Goal: Task Accomplishment & Management: Use online tool/utility

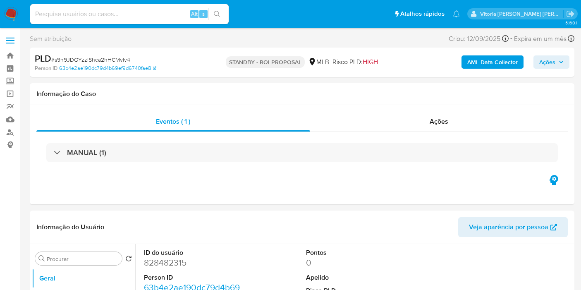
select select "10"
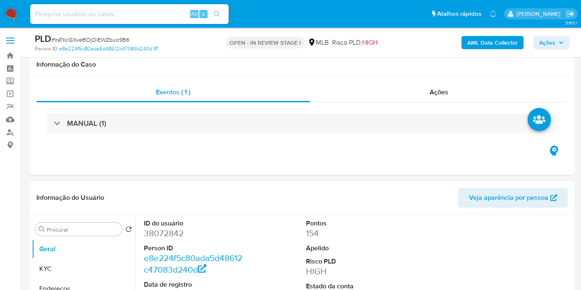
select select "10"
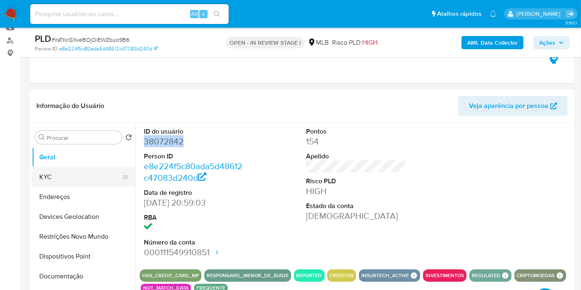
click at [69, 175] on button "KYC" at bounding box center [80, 177] width 97 height 20
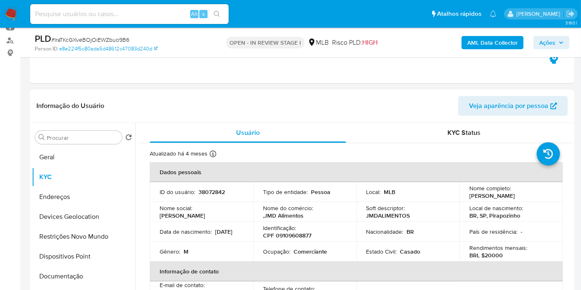
drag, startPoint x: 539, startPoint y: 195, endPoint x: 464, endPoint y: 198, distance: 74.6
click at [464, 198] on td "Nome completo : Joao Marcelo Domingues" at bounding box center [511, 192] width 103 height 20
copy p "Joao Marcelo Domingues"
drag, startPoint x: 189, startPoint y: 239, endPoint x: 157, endPoint y: 239, distance: 32.3
click at [157, 239] on td "Data de nascimento : 15/03/1971" at bounding box center [201, 232] width 103 height 20
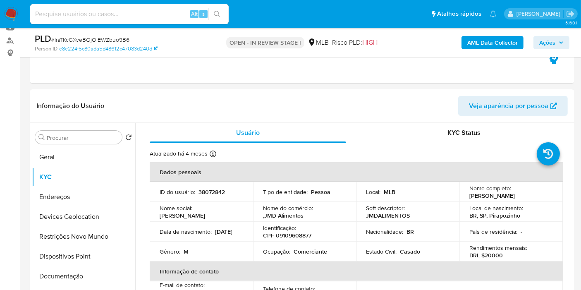
copy p "15/03/1971"
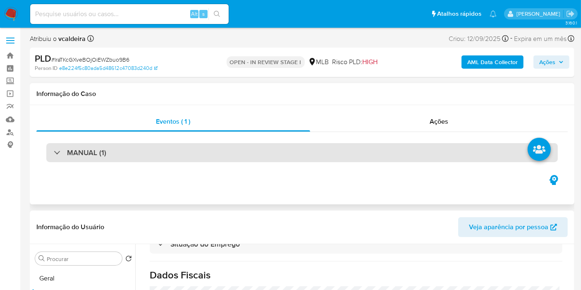
scroll to position [138, 0]
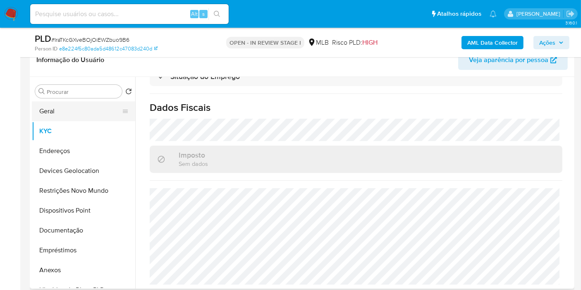
click at [55, 116] on button "Geral" at bounding box center [80, 111] width 97 height 20
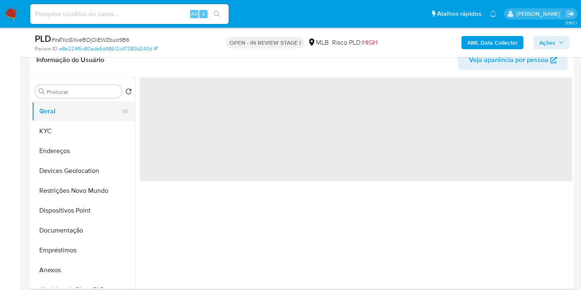
scroll to position [0, 0]
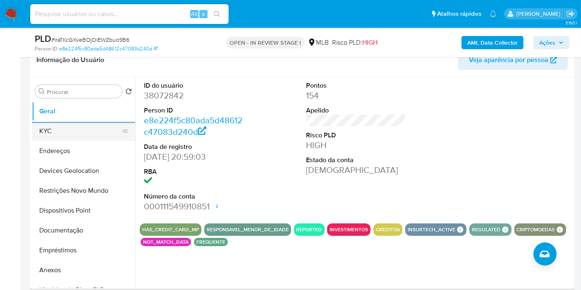
click at [46, 131] on button "KYC" at bounding box center [80, 131] width 97 height 20
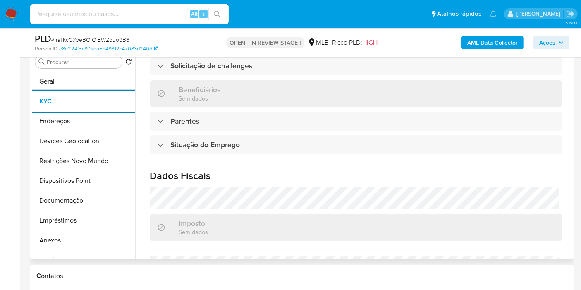
scroll to position [367, 0]
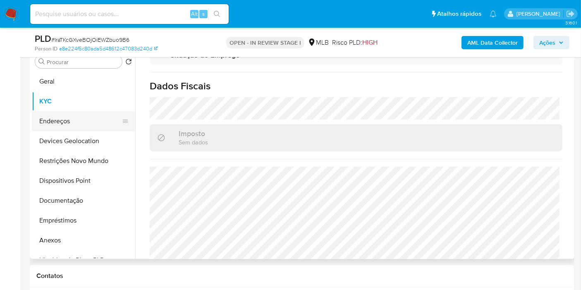
click at [63, 115] on button "Endereços" at bounding box center [80, 121] width 97 height 20
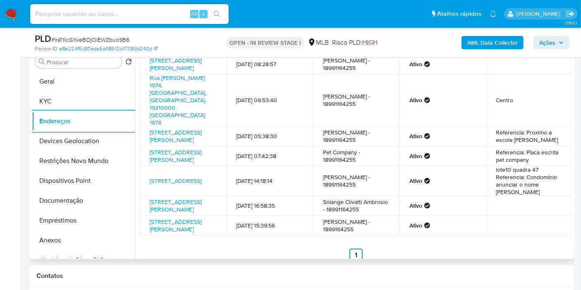
scroll to position [31, 0]
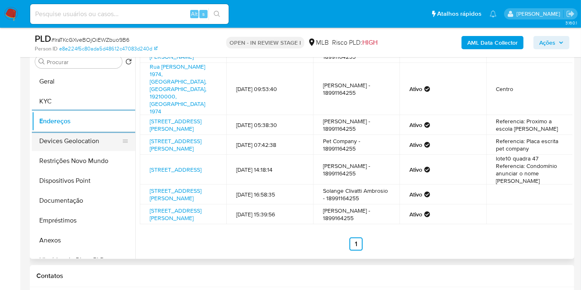
click at [103, 144] on button "Devices Geolocation" at bounding box center [80, 141] width 97 height 20
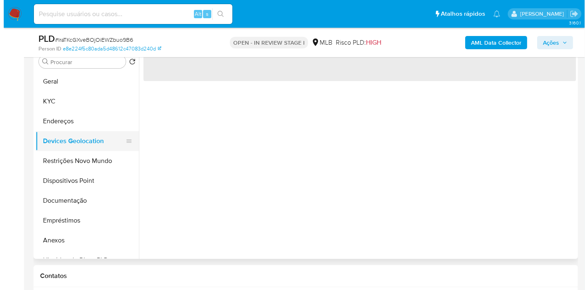
scroll to position [0, 0]
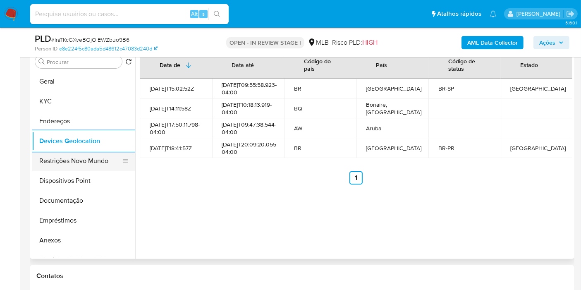
click at [62, 165] on button "Restrições Novo Mundo" at bounding box center [80, 161] width 97 height 20
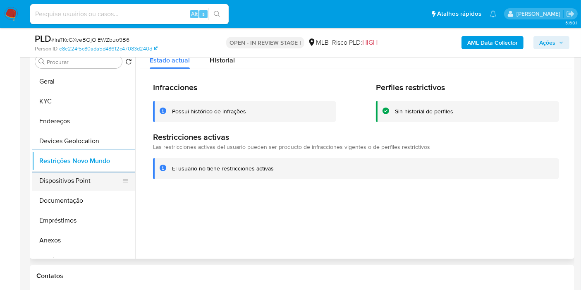
click at [84, 185] on button "Dispositivos Point" at bounding box center [80, 181] width 97 height 20
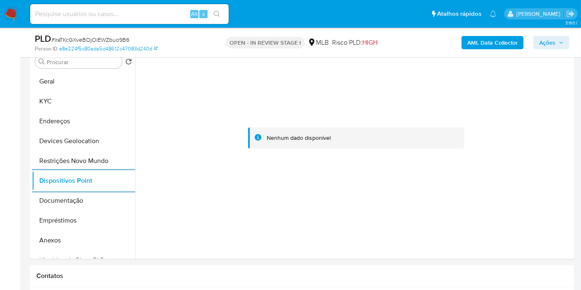
click at [500, 44] on b "AML Data Collector" at bounding box center [493, 42] width 50 height 13
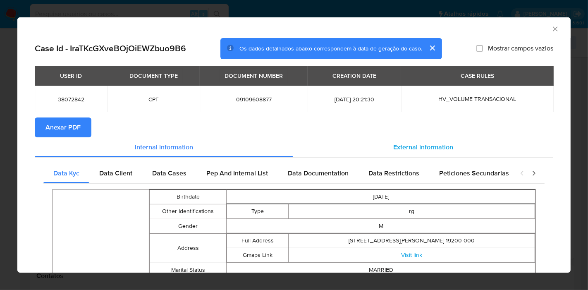
click at [418, 144] on span "External information" at bounding box center [424, 147] width 60 height 10
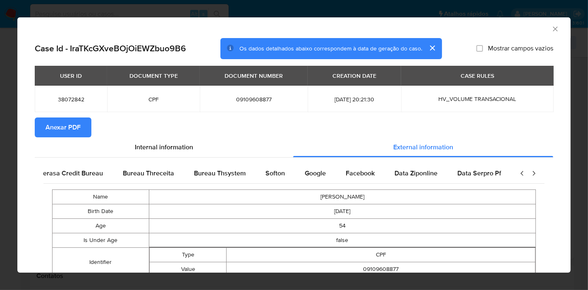
scroll to position [0, 278]
click at [259, 171] on div "Google" at bounding box center [252, 173] width 41 height 20
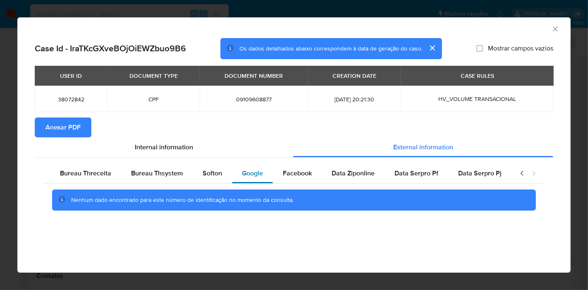
scroll to position [0, 271]
click at [248, 121] on section "Anexar PDF" at bounding box center [294, 128] width 519 height 20
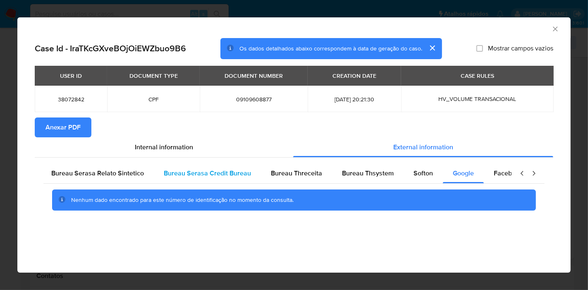
scroll to position [0, 63]
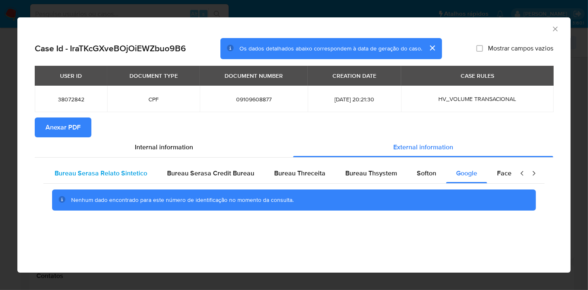
click at [79, 171] on span "Bureau Serasa Relato Sintetico" at bounding box center [101, 173] width 93 height 10
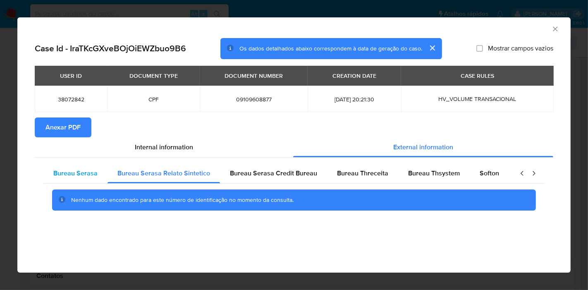
click at [94, 175] on span "Bureau Serasa" at bounding box center [75, 173] width 44 height 10
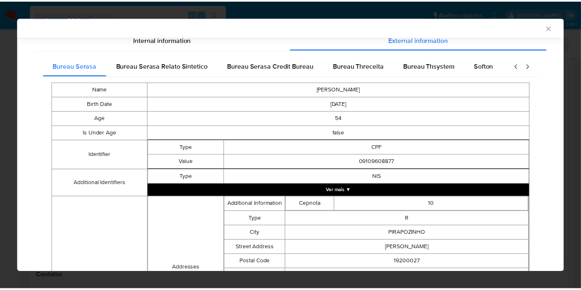
scroll to position [44, 0]
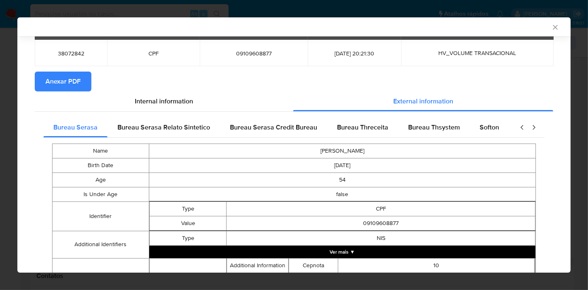
click at [70, 83] on span "Anexar PDF" at bounding box center [63, 81] width 35 height 18
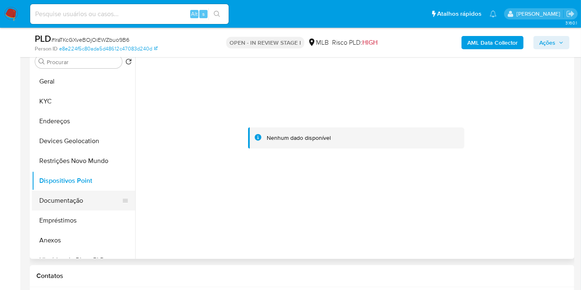
click at [71, 196] on button "Documentação" at bounding box center [80, 201] width 97 height 20
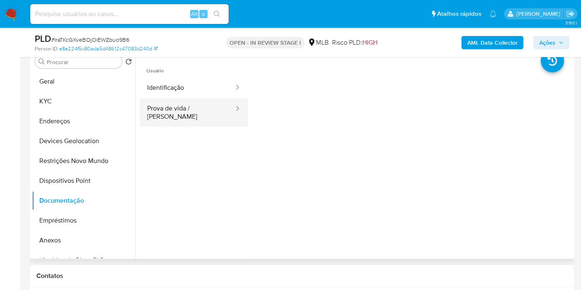
click at [209, 100] on button "Prova de vida / [PERSON_NAME]" at bounding box center [187, 112] width 95 height 28
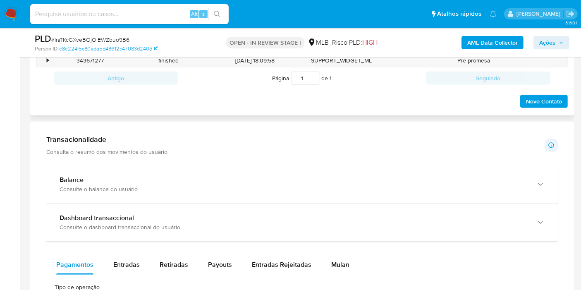
scroll to position [444, 0]
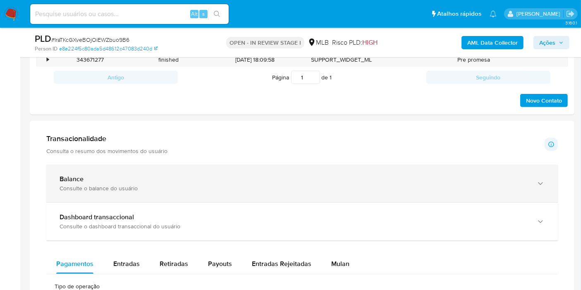
click at [369, 181] on div "Balance" at bounding box center [294, 179] width 469 height 8
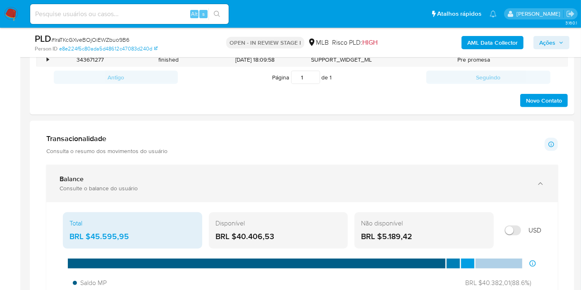
scroll to position [536, 0]
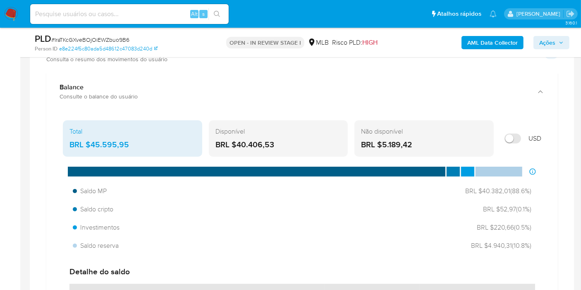
drag, startPoint x: 129, startPoint y: 144, endPoint x: 92, endPoint y: 142, distance: 36.5
click at [92, 142] on div "BRL $45.595,95" at bounding box center [133, 144] width 126 height 11
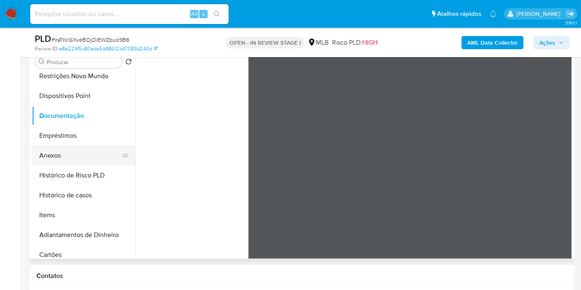
scroll to position [138, 0]
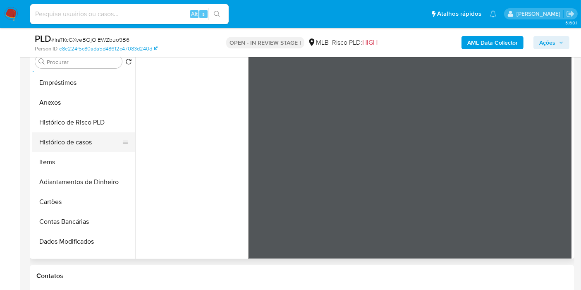
click at [56, 142] on button "Histórico de casos" at bounding box center [80, 142] width 97 height 20
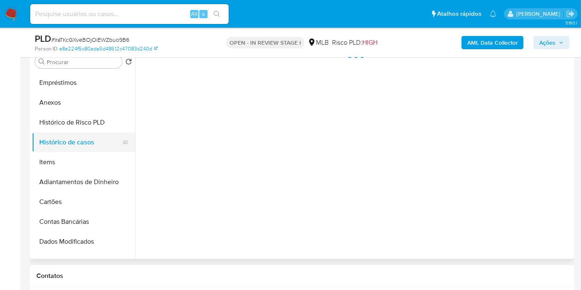
scroll to position [0, 0]
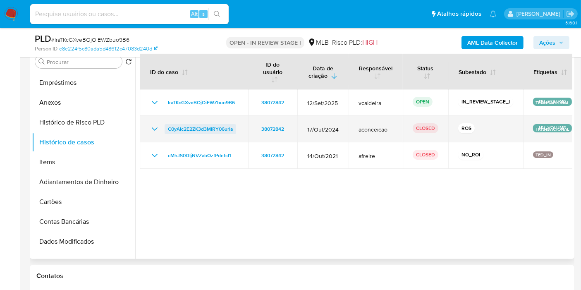
click at [203, 128] on span "C0yAlc2E2ZK3d3MIRY06urla" at bounding box center [200, 129] width 65 height 10
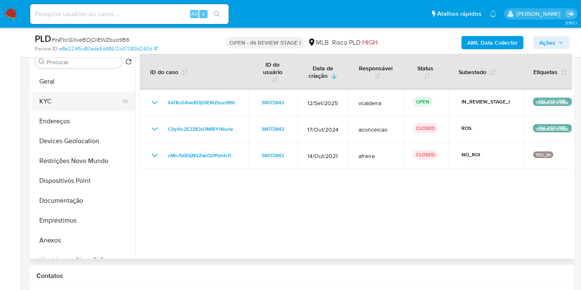
click at [58, 102] on button "KYC" at bounding box center [80, 101] width 97 height 20
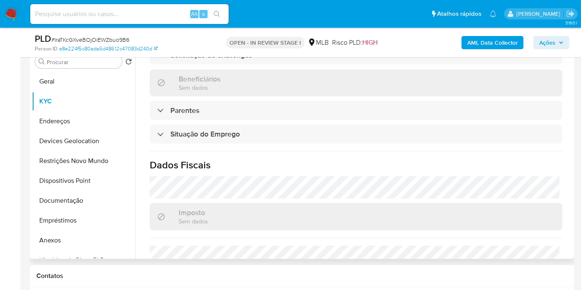
scroll to position [192, 0]
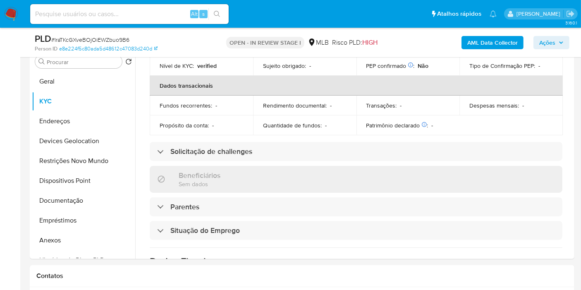
click at [561, 42] on icon "button" at bounding box center [561, 42] width 3 height 2
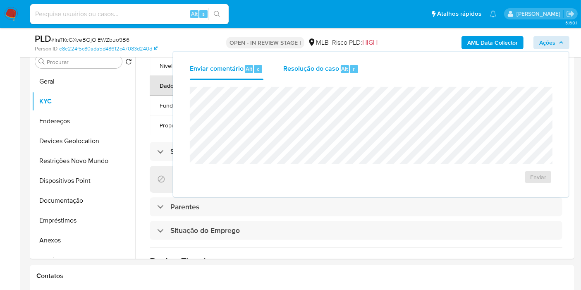
click at [302, 71] on span "Resolução do caso" at bounding box center [311, 69] width 56 height 10
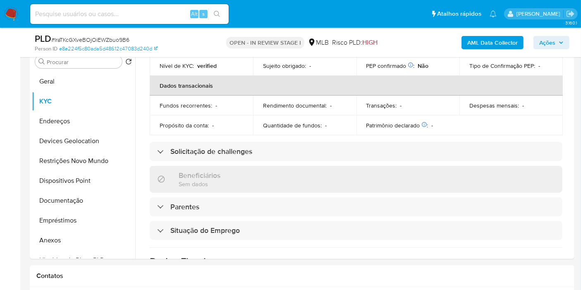
click at [559, 44] on span "Ações" at bounding box center [552, 43] width 24 height 12
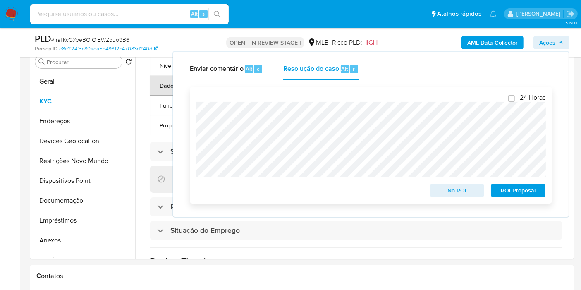
click at [192, 111] on div "24 Horas No ROI ROI Proposal" at bounding box center [371, 145] width 363 height 117
click at [65, 240] on button "Anexos" at bounding box center [80, 241] width 97 height 20
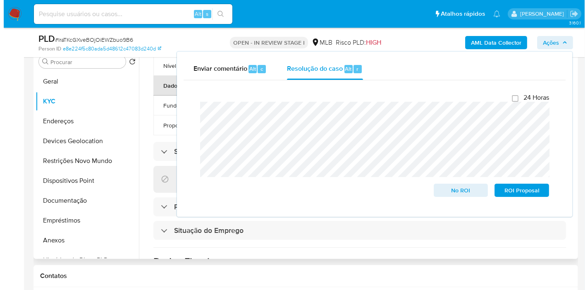
scroll to position [0, 0]
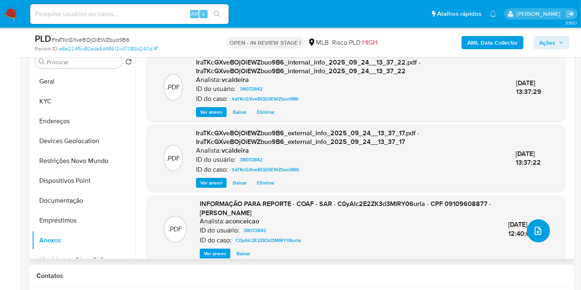
click at [536, 233] on icon "upload-file" at bounding box center [538, 231] width 10 height 10
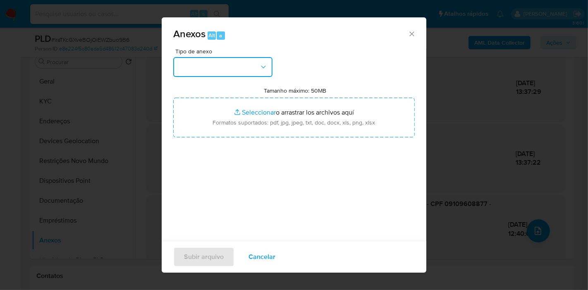
click at [221, 66] on button "button" at bounding box center [222, 67] width 99 height 20
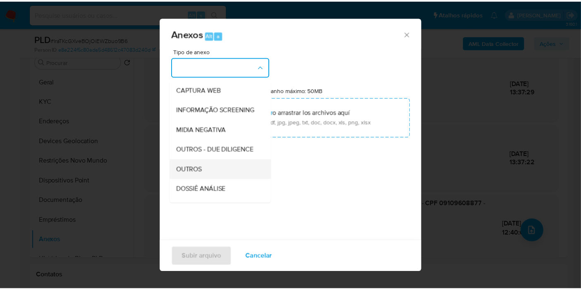
scroll to position [92, 0]
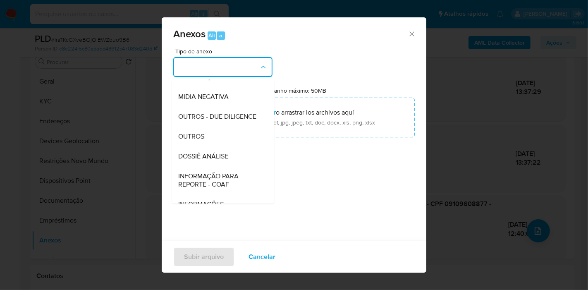
drag, startPoint x: 203, startPoint y: 177, endPoint x: 223, endPoint y: 188, distance: 23.4
click at [203, 166] on div "DOSSIÊ ANÁLISE" at bounding box center [220, 157] width 84 height 20
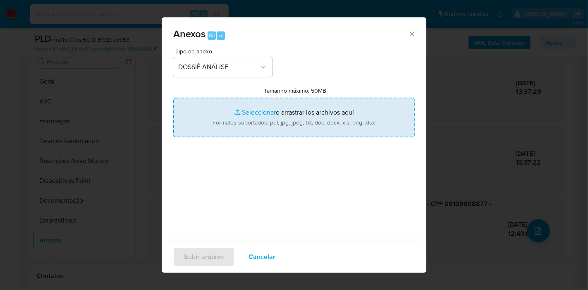
type input "C:\fakepath\2º SAR - (XXX) - CPF 09109608877 - JOÃO MARCELO DOMINGUES.pdf"
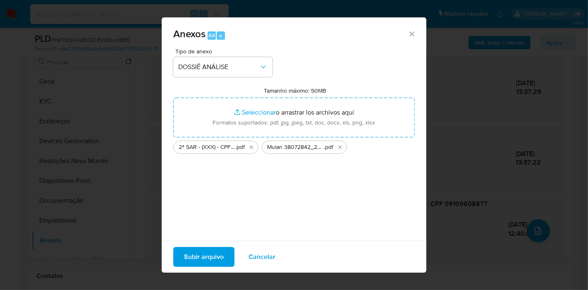
click at [210, 259] on span "Subir arquivo" at bounding box center [204, 257] width 40 height 18
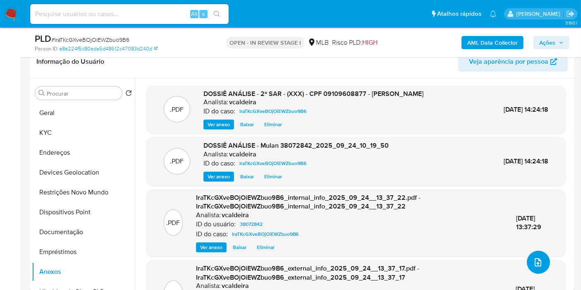
scroll to position [30, 0]
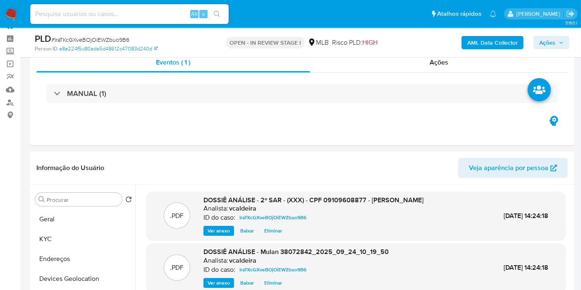
click at [543, 37] on span "Ações" at bounding box center [548, 42] width 16 height 13
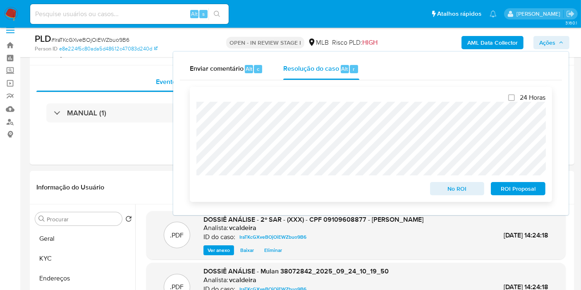
scroll to position [0, 0]
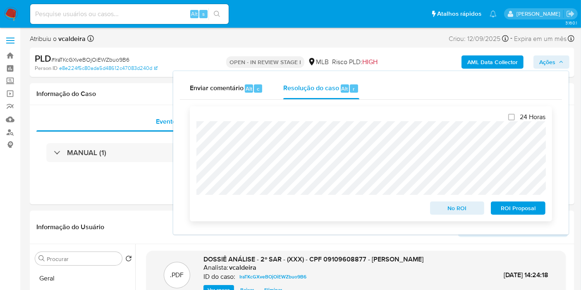
click at [510, 207] on span "ROI Proposal" at bounding box center [518, 208] width 43 height 12
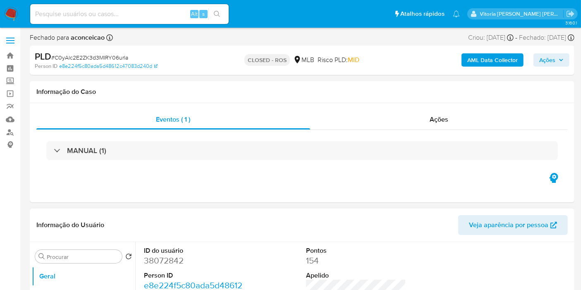
select select "10"
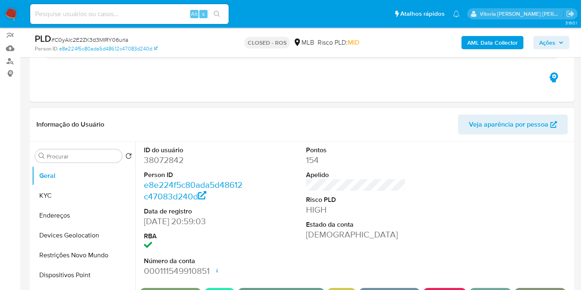
scroll to position [184, 0]
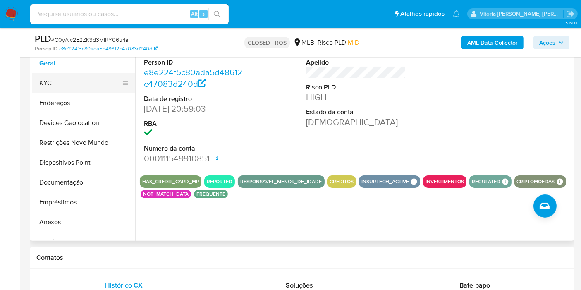
click at [59, 79] on button "KYC" at bounding box center [80, 83] width 97 height 20
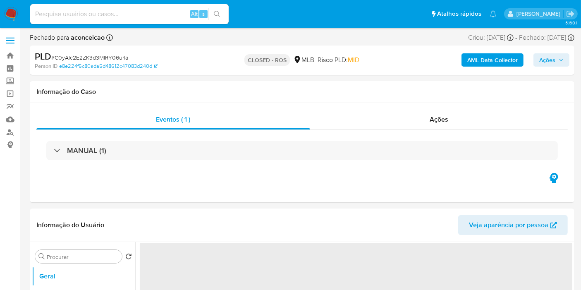
select select "10"
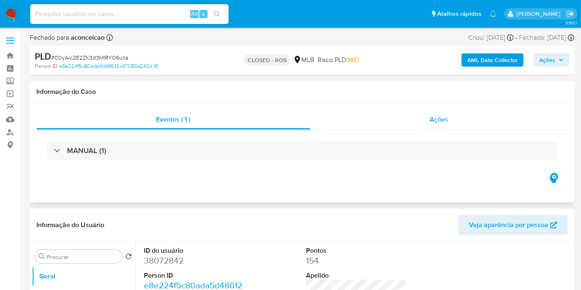
click at [448, 118] on span "Ações" at bounding box center [439, 120] width 19 height 10
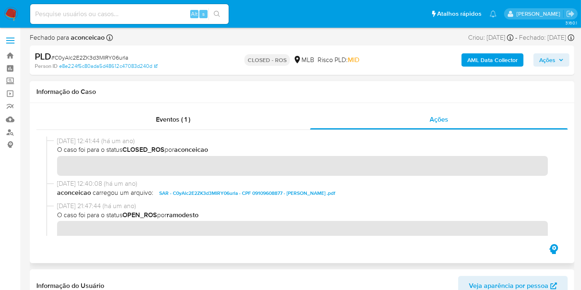
drag, startPoint x: 89, startPoint y: 143, endPoint x: 50, endPoint y: 144, distance: 38.9
click at [50, 144] on div "08/11/2024 12:41:44 (há um ano) O caso foi para o status CLOSED_ROS por aconcei…" at bounding box center [302, 158] width 512 height 43
click at [94, 21] on div "Alt s" at bounding box center [129, 14] width 199 height 20
click at [98, 18] on input at bounding box center [129, 14] width 199 height 11
paste input "W82UU85OdqHW0CKSnT9h6o3E"
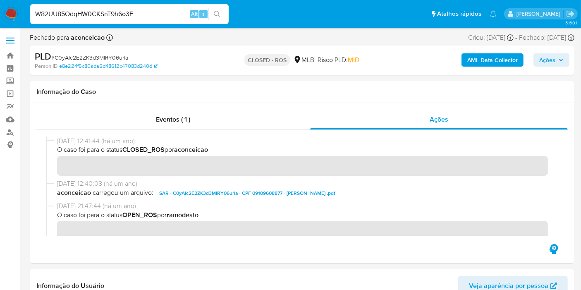
type input "W82UU85OdqHW0CKSnT9h6o3E"
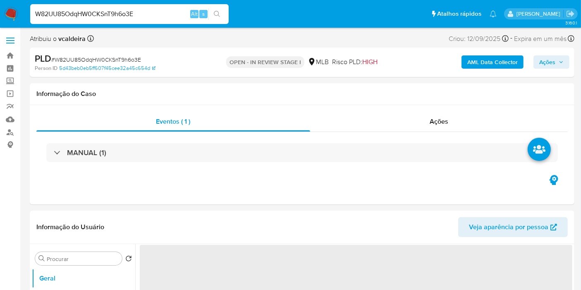
select select "10"
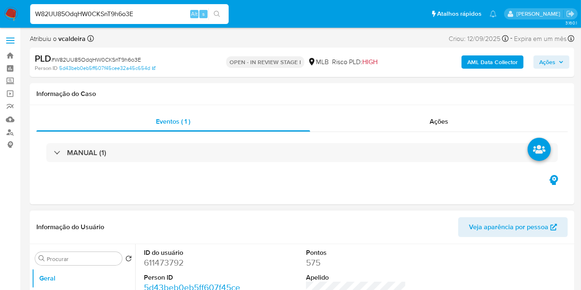
click at [168, 267] on dd "611473792" at bounding box center [194, 263] width 100 height 12
copy dd "611473792"
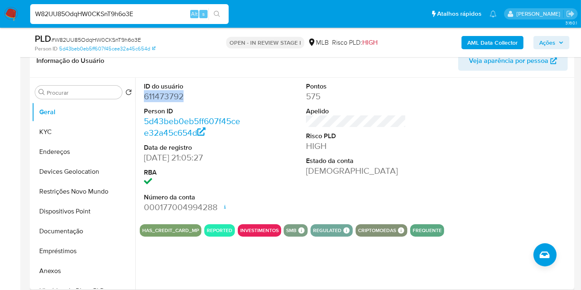
scroll to position [138, 0]
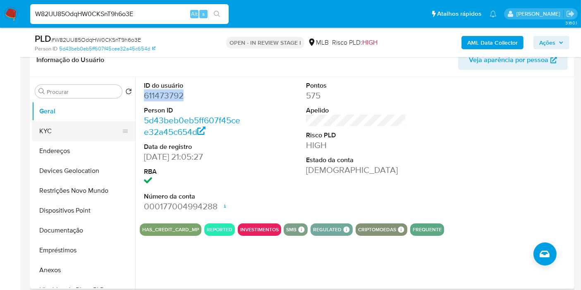
click at [85, 138] on button "KYC" at bounding box center [80, 131] width 97 height 20
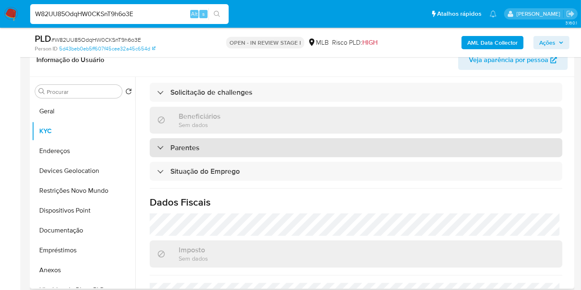
scroll to position [378, 0]
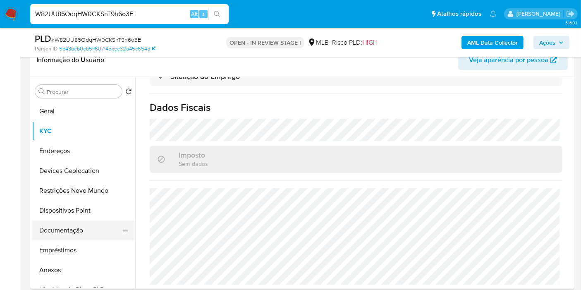
click at [58, 232] on button "Documentação" at bounding box center [80, 231] width 97 height 20
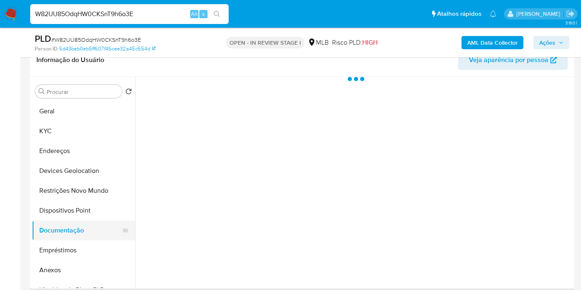
scroll to position [0, 0]
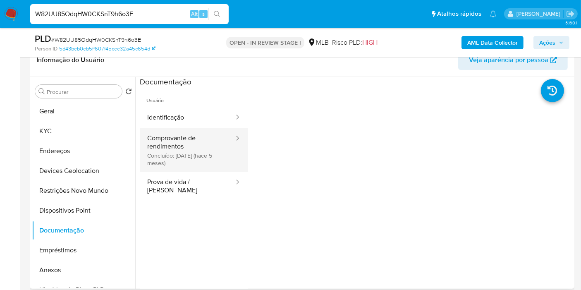
click at [182, 163] on button "Comprovante de rendimentos Concluído: 12/04/2025 (hace 5 meses)" at bounding box center [187, 150] width 95 height 44
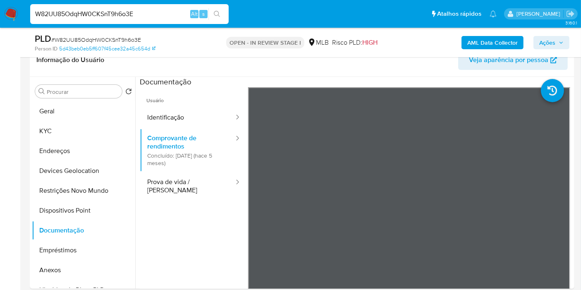
click at [130, 12] on input "W82UU85OdqHW0CKSnT9h6o3E" at bounding box center [129, 14] width 199 height 11
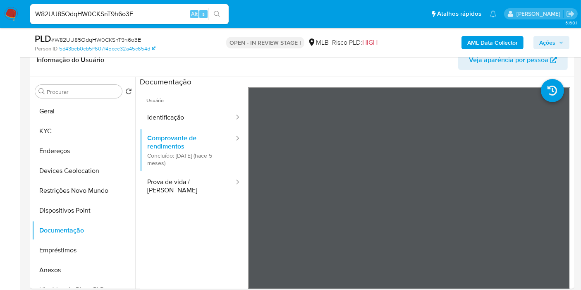
click at [73, 11] on input "W82UU85OdqHW0CKSnT9h6o3E" at bounding box center [129, 14] width 199 height 11
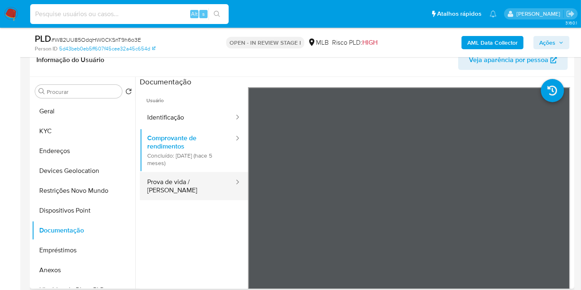
click at [192, 186] on button "Prova de vida / [PERSON_NAME]" at bounding box center [187, 186] width 95 height 28
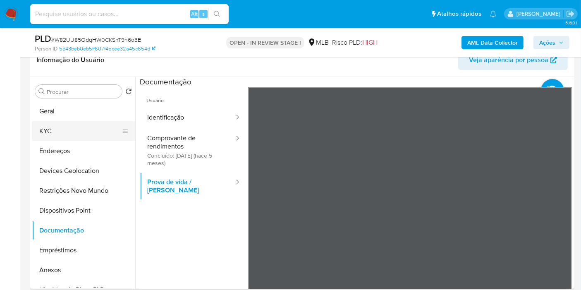
click at [72, 132] on button "KYC" at bounding box center [80, 131] width 97 height 20
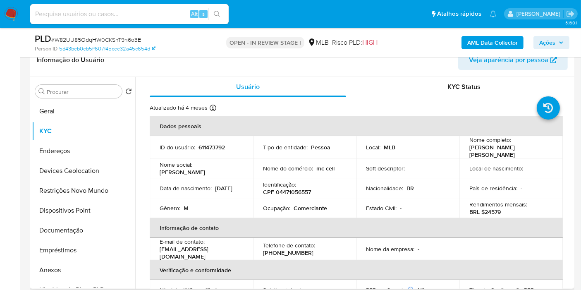
drag, startPoint x: 490, startPoint y: 156, endPoint x: 463, endPoint y: 149, distance: 28.3
click at [464, 149] on td "Nome completo : Michael Marchezini Dos Santos" at bounding box center [511, 147] width 103 height 22
copy p "Michael Marchezini Dos Santos"
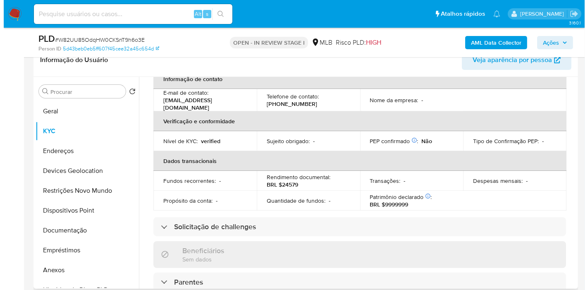
scroll to position [56, 0]
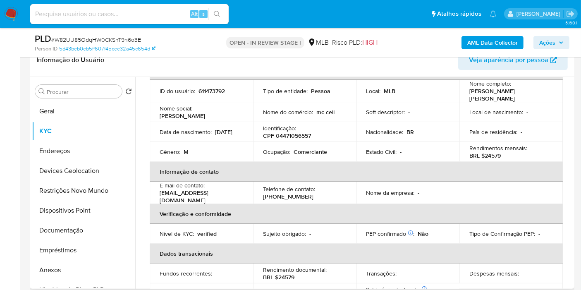
copy p "Michael Marchezini Dos Santos"
click at [469, 43] on b "AML Data Collector" at bounding box center [493, 42] width 50 height 13
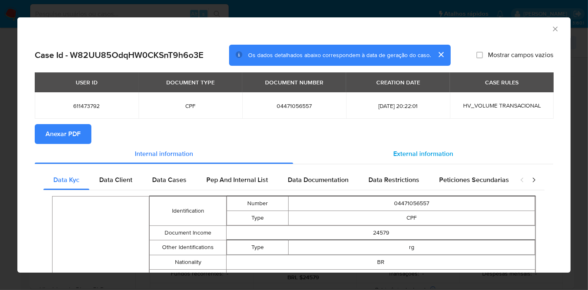
click at [397, 150] on span "External information" at bounding box center [424, 154] width 60 height 10
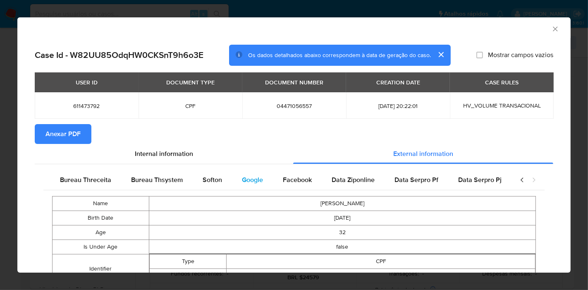
click at [252, 182] on span "Google" at bounding box center [252, 180] width 21 height 10
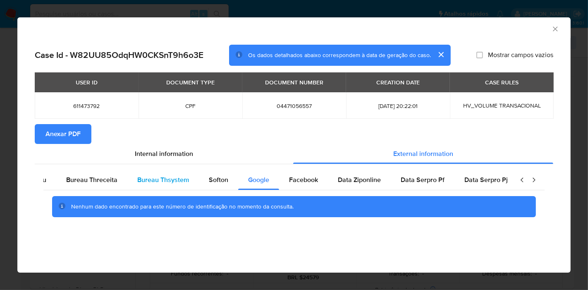
scroll to position [0, 0]
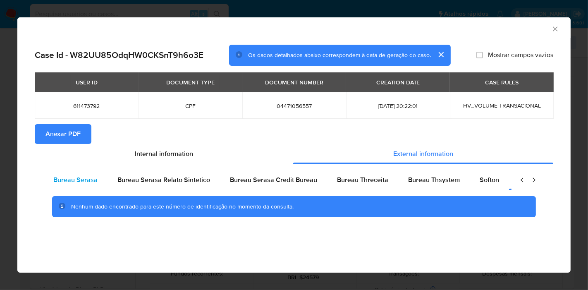
click at [84, 183] on span "Bureau Serasa" at bounding box center [75, 180] width 44 height 10
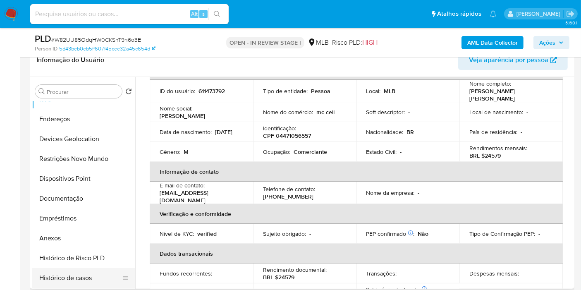
scroll to position [92, 0]
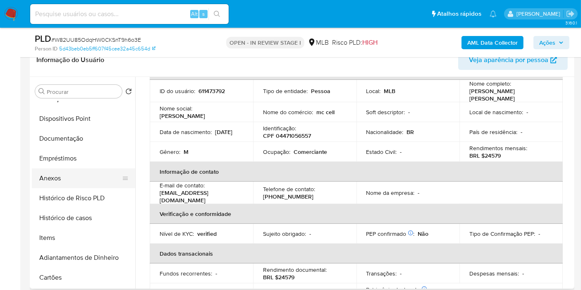
click at [46, 174] on button "Anexos" at bounding box center [80, 178] width 97 height 20
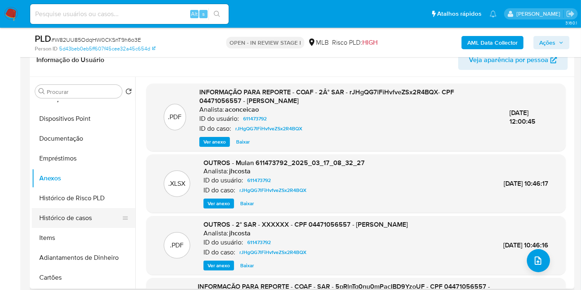
click at [71, 218] on button "Histórico de casos" at bounding box center [80, 218] width 97 height 20
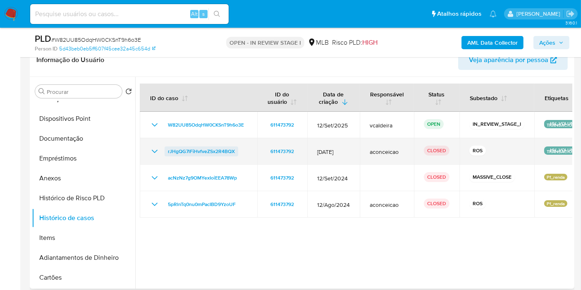
click at [183, 153] on span "rJHgQG7lFiHvfveZSx2R4BQX" at bounding box center [201, 152] width 67 height 10
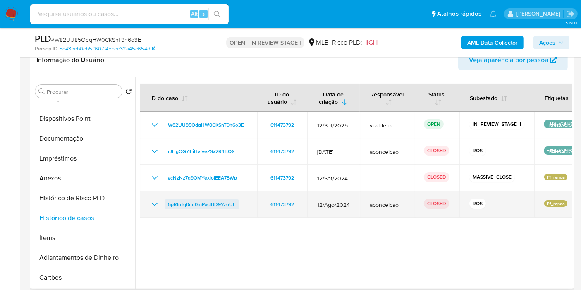
click at [193, 203] on span "5pRlnTq0nu0mPacIBD9YzoUF" at bounding box center [202, 204] width 68 height 10
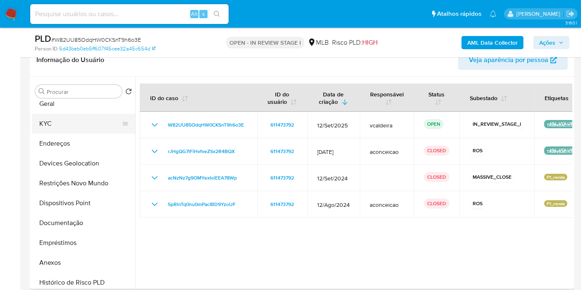
scroll to position [0, 0]
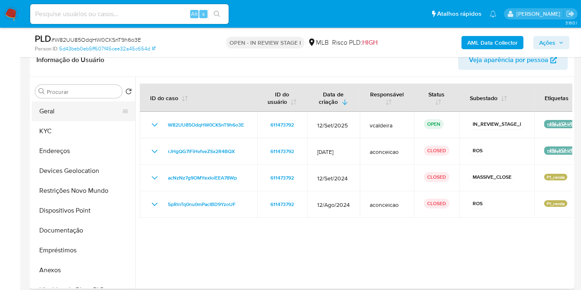
click at [58, 112] on button "Geral" at bounding box center [80, 111] width 97 height 20
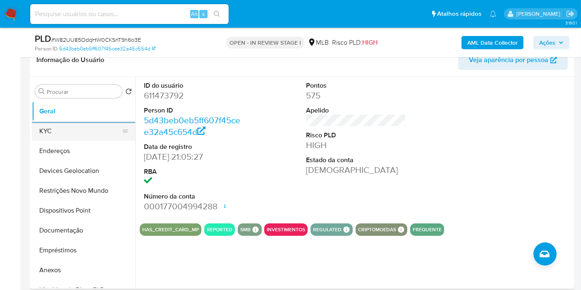
click at [64, 128] on button "KYC" at bounding box center [80, 131] width 97 height 20
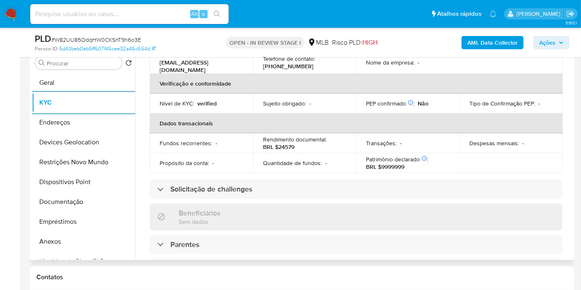
scroll to position [138, 0]
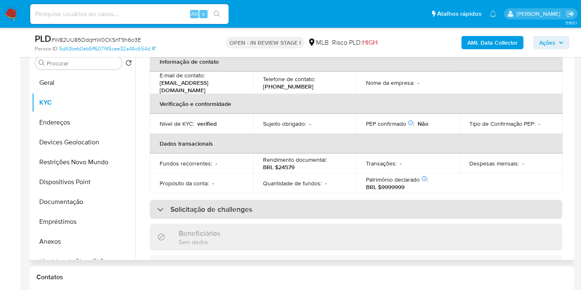
click at [242, 212] on div "Solicitação de challenges" at bounding box center [356, 209] width 413 height 19
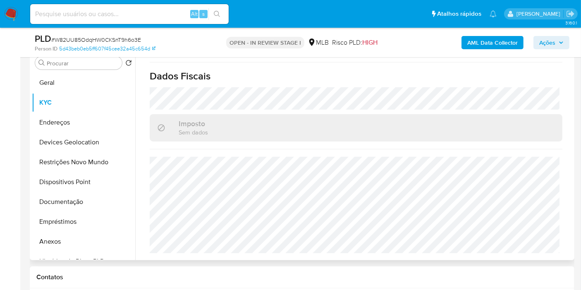
scroll to position [442, 0]
click at [39, 121] on button "Endereços" at bounding box center [80, 123] width 97 height 20
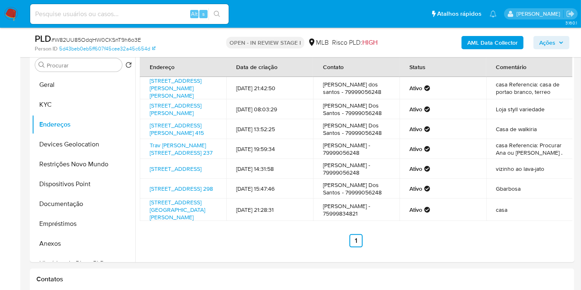
scroll to position [157, 0]
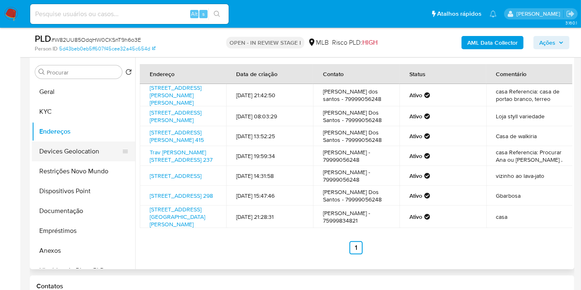
click at [54, 145] on button "Devices Geolocation" at bounding box center [80, 152] width 97 height 20
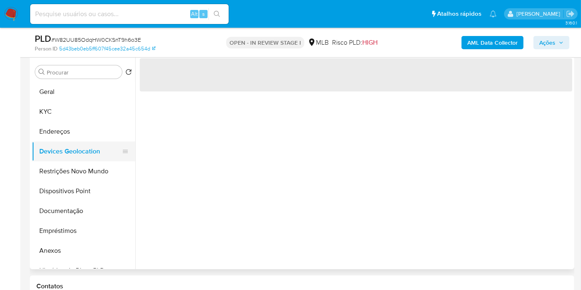
scroll to position [0, 0]
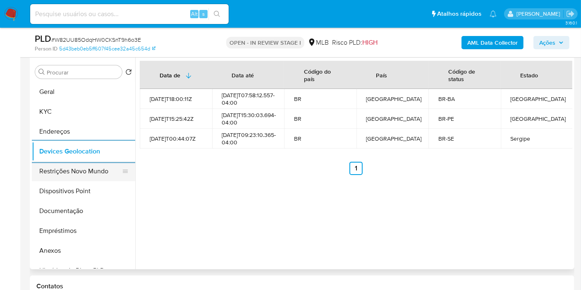
click at [53, 171] on button "Restrições Novo Mundo" at bounding box center [80, 171] width 97 height 20
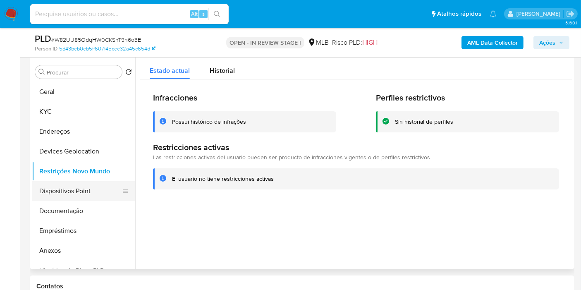
click at [73, 185] on button "Dispositivos Point" at bounding box center [80, 191] width 97 height 20
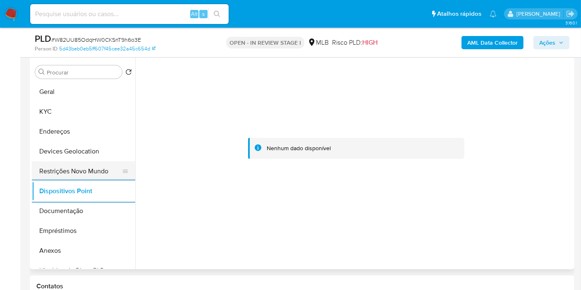
click at [90, 177] on button "Restrições Novo Mundo" at bounding box center [80, 171] width 97 height 20
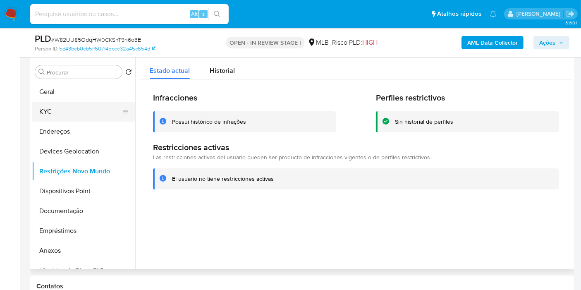
click at [78, 113] on button "KYC" at bounding box center [80, 112] width 97 height 20
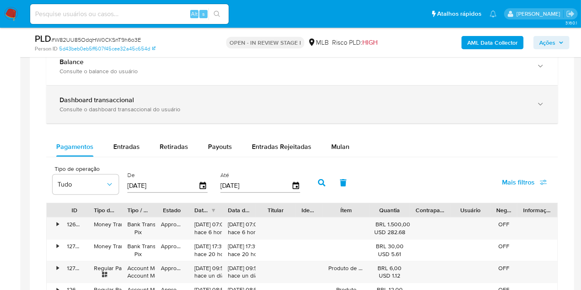
scroll to position [571, 0]
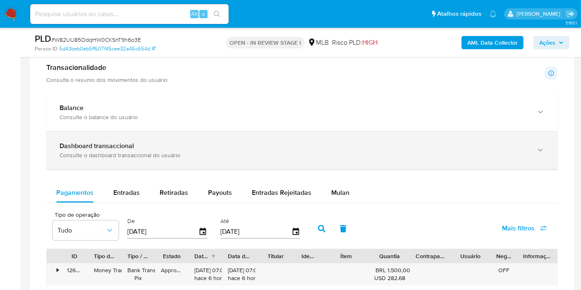
click at [541, 146] on icon "button" at bounding box center [541, 150] width 8 height 8
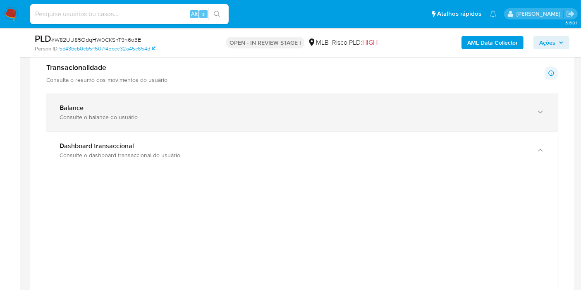
click at [546, 110] on div "Balance Consulte o balance do usuário" at bounding box center [302, 113] width 512 height 38
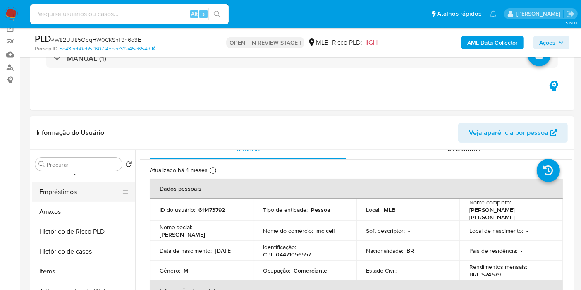
scroll to position [184, 0]
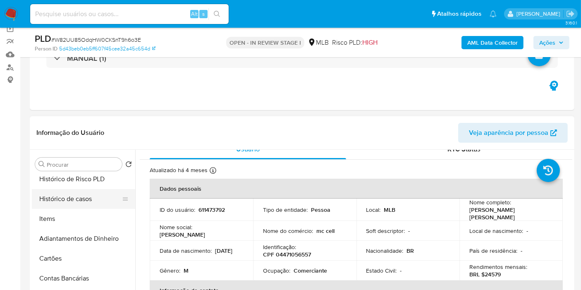
drag, startPoint x: 71, startPoint y: 199, endPoint x: 79, endPoint y: 196, distance: 8.9
click at [71, 199] on button "Histórico de casos" at bounding box center [80, 199] width 97 height 20
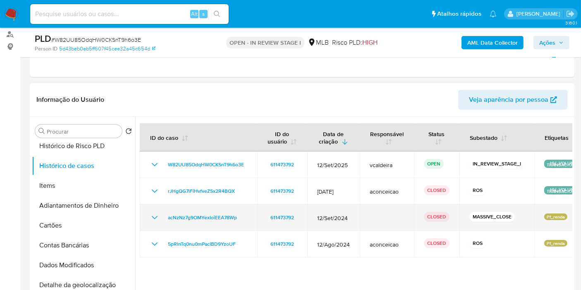
scroll to position [111, 0]
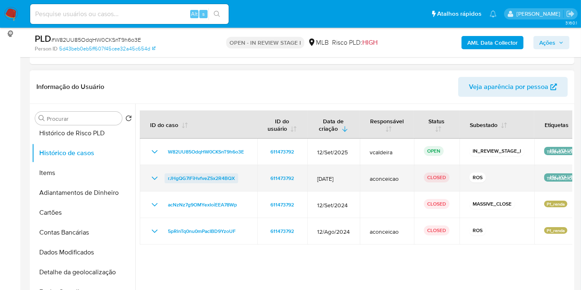
click at [196, 175] on span "rJHgQG7lFiHvfveZSx2R4BQX" at bounding box center [201, 178] width 67 height 10
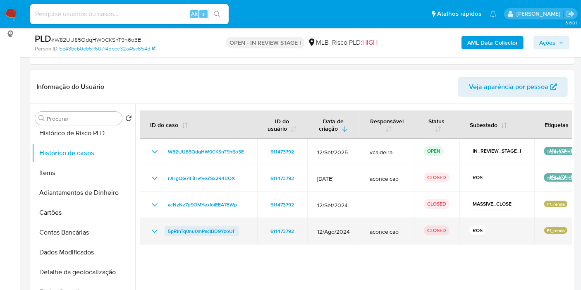
click at [198, 231] on span "5pRlnTq0nu0mPacIBD9YzoUF" at bounding box center [202, 231] width 68 height 10
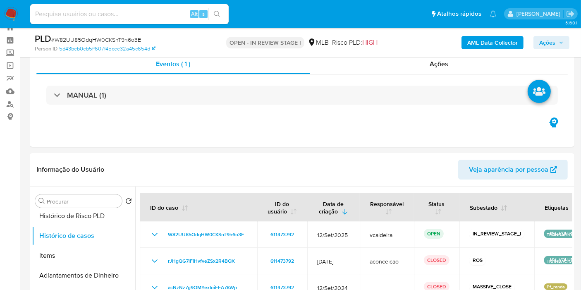
scroll to position [0, 0]
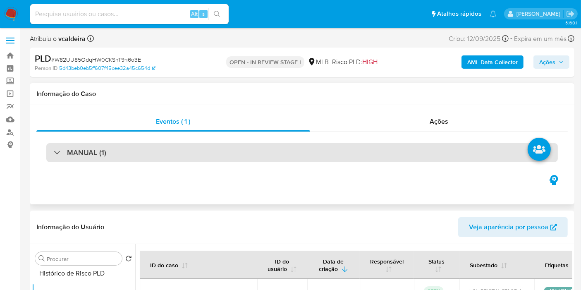
click at [83, 153] on h3 "MANUAL (1)" at bounding box center [86, 152] width 39 height 9
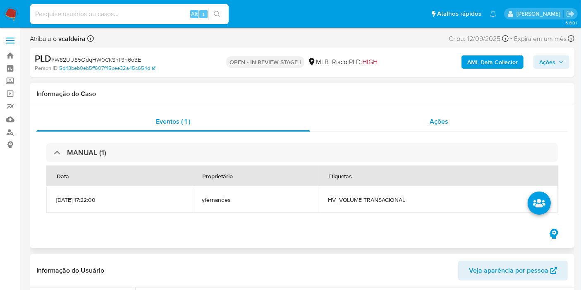
click at [429, 119] on div "Ações" at bounding box center [439, 122] width 258 height 20
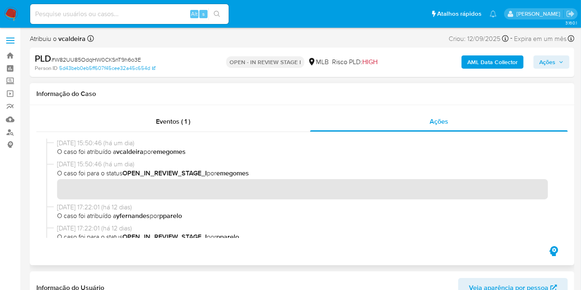
drag, startPoint x: 91, startPoint y: 142, endPoint x: 55, endPoint y: 143, distance: 35.6
click at [55, 143] on div "23/09/2025 15:50:46 (há um dia) O caso foi atribuído a vcaldeira por emegomes" at bounding box center [302, 149] width 512 height 21
click at [557, 64] on span "Ações" at bounding box center [552, 62] width 24 height 12
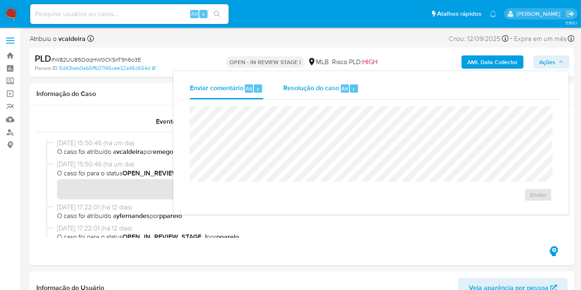
click at [313, 88] on span "Resolução do caso" at bounding box center [311, 89] width 56 height 10
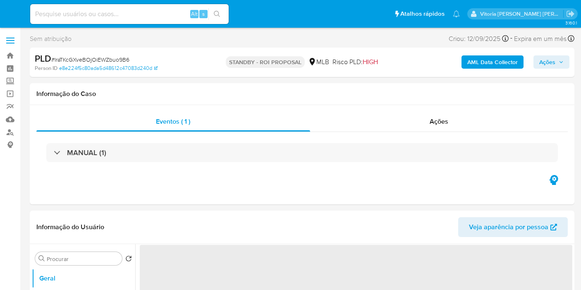
select select "10"
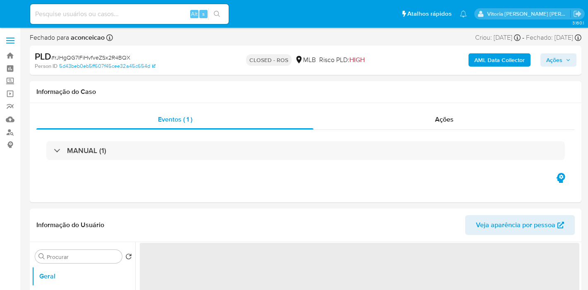
select select "10"
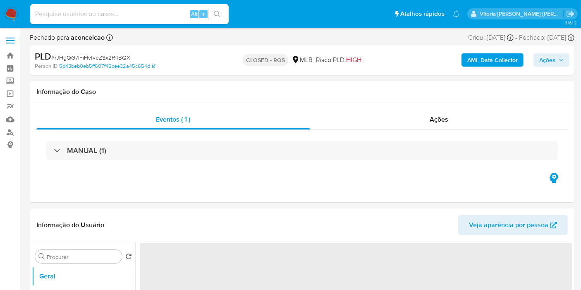
select select "10"
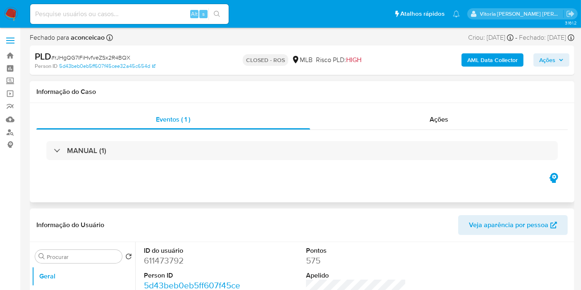
drag, startPoint x: 449, startPoint y: 118, endPoint x: 381, endPoint y: 133, distance: 69.2
click at [448, 118] on div "Ações" at bounding box center [439, 120] width 258 height 20
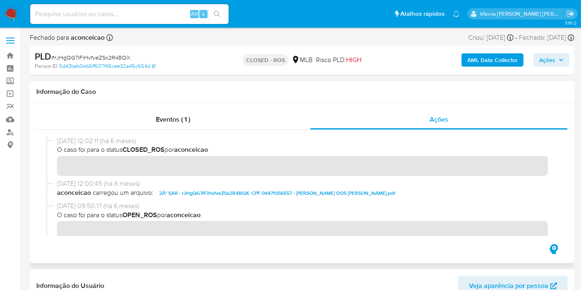
drag, startPoint x: 89, startPoint y: 141, endPoint x: 55, endPoint y: 142, distance: 34.0
click at [55, 142] on div "20/03/2025 12:02:11 (há 6 meses) O caso foi para o status CLOSED_ROS por aconce…" at bounding box center [302, 158] width 512 height 43
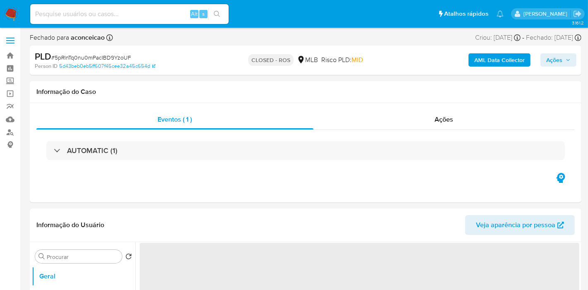
select select "10"
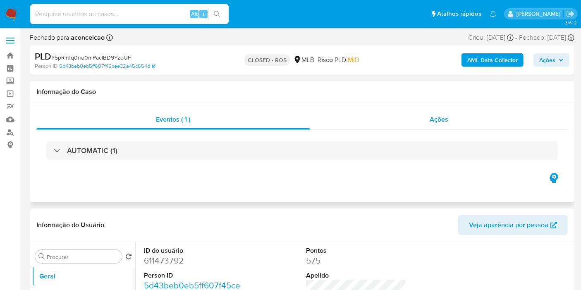
click at [452, 123] on div "Ações" at bounding box center [439, 120] width 258 height 20
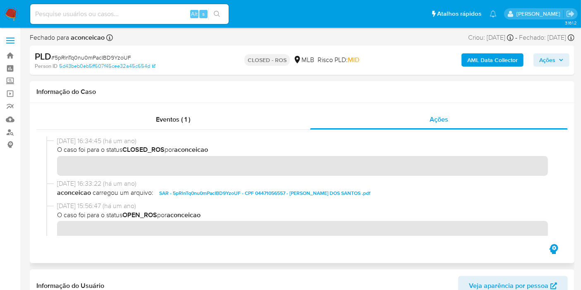
drag, startPoint x: 91, startPoint y: 139, endPoint x: 55, endPoint y: 142, distance: 35.7
click at [55, 142] on div "[DATE] 16:34:45 (há um ano) O caso foi para o status CLOSED_ROS por aconceicao" at bounding box center [302, 158] width 512 height 43
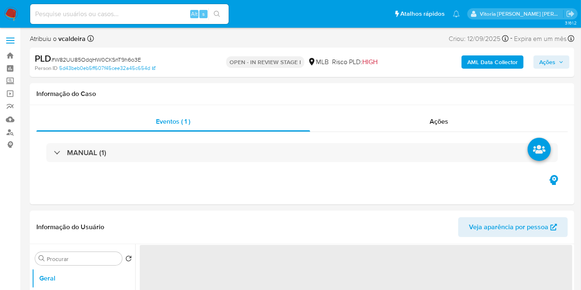
select select "10"
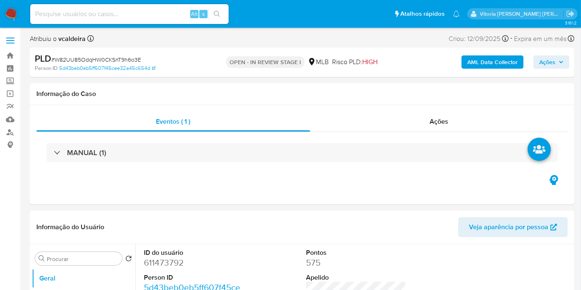
click at [544, 61] on span "Ações" at bounding box center [548, 61] width 16 height 13
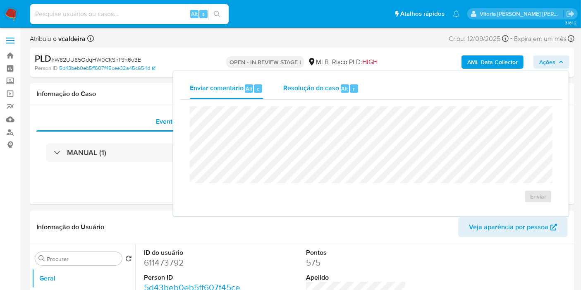
click at [308, 91] on span "Resolução do caso" at bounding box center [311, 89] width 56 height 10
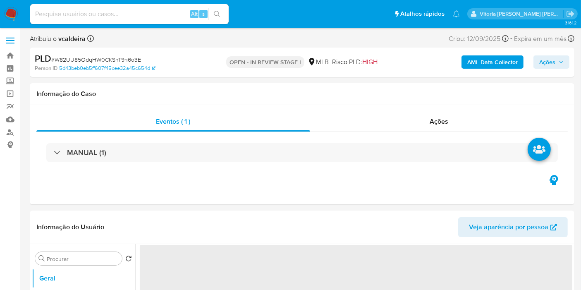
select select "10"
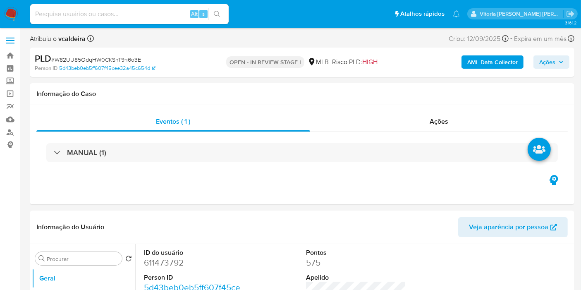
click at [542, 61] on span "Ações" at bounding box center [548, 61] width 16 height 13
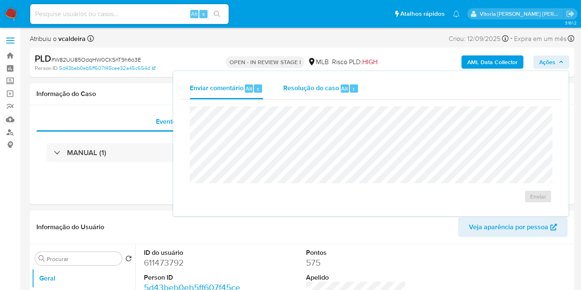
click at [326, 86] on span "Resolução do caso" at bounding box center [311, 89] width 56 height 10
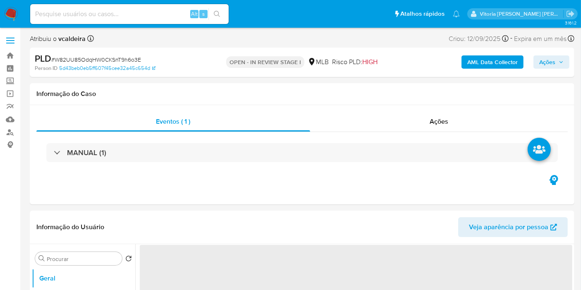
select select "10"
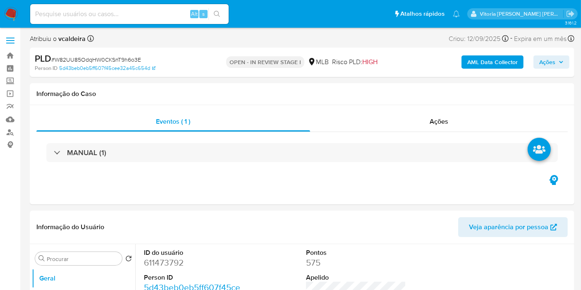
click at [548, 64] on span "Ações" at bounding box center [548, 61] width 16 height 13
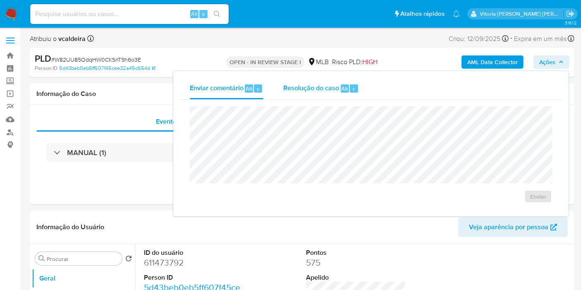
click at [302, 90] on span "Resolução do caso" at bounding box center [311, 89] width 56 height 10
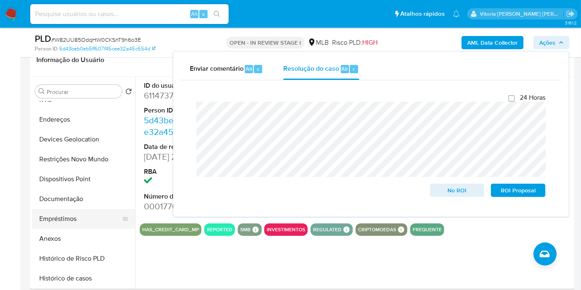
scroll to position [46, 0]
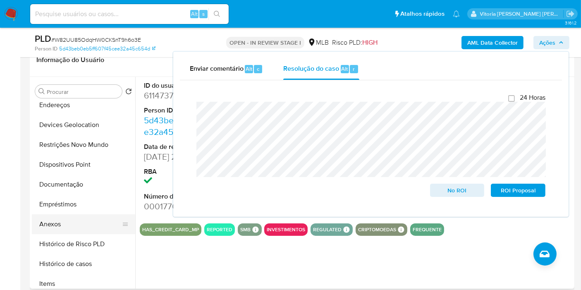
click at [60, 230] on button "Anexos" at bounding box center [80, 224] width 97 height 20
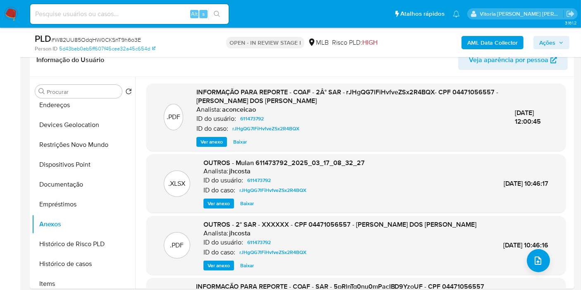
click at [508, 40] on b "AML Data Collector" at bounding box center [493, 42] width 50 height 13
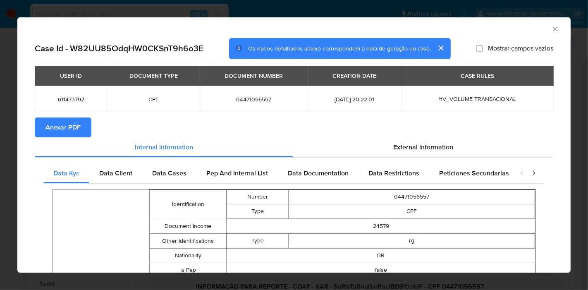
click at [67, 133] on span "Anexar PDF" at bounding box center [63, 127] width 35 height 18
click at [552, 31] on icon "Fechar a janela" at bounding box center [556, 29] width 8 height 8
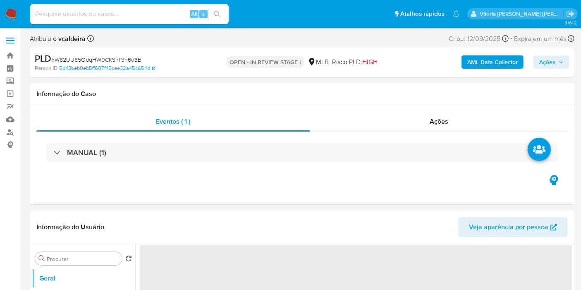
click at [557, 63] on span "Ações" at bounding box center [552, 62] width 24 height 12
select select "10"
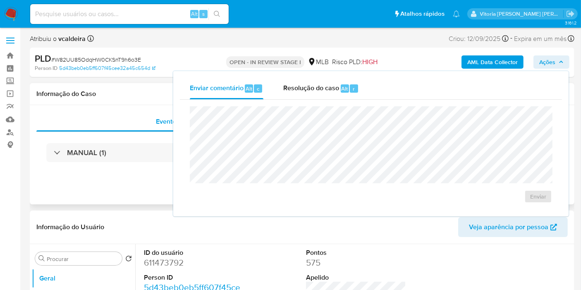
click at [100, 187] on div "Eventos ( 1 ) Ações MANUAL (1)" at bounding box center [302, 154] width 545 height 99
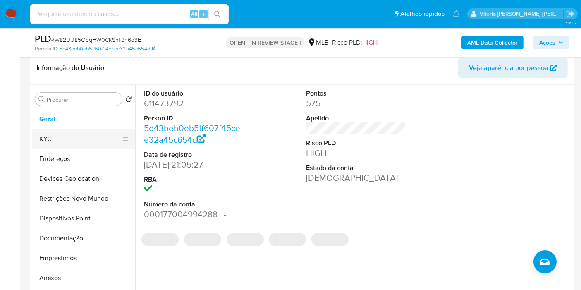
scroll to position [184, 0]
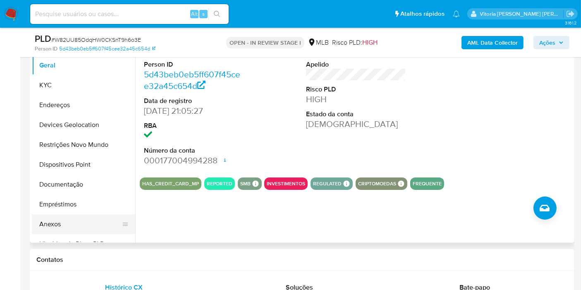
click at [53, 223] on button "Anexos" at bounding box center [80, 224] width 97 height 20
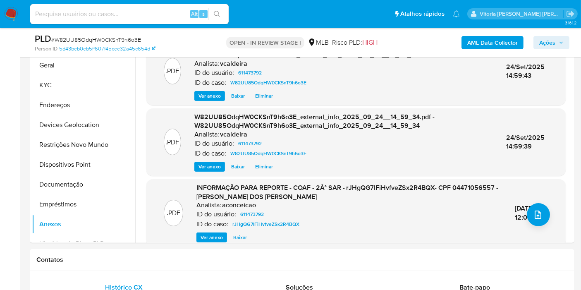
click at [551, 43] on span "Ações" at bounding box center [548, 42] width 16 height 13
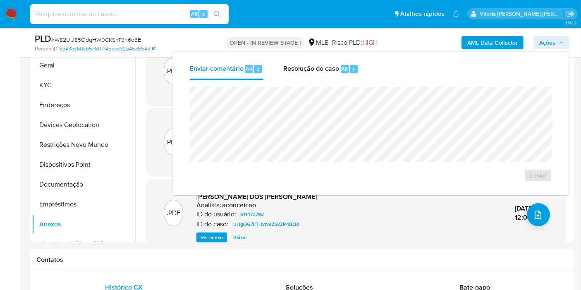
click at [551, 43] on span "Ações" at bounding box center [548, 42] width 16 height 13
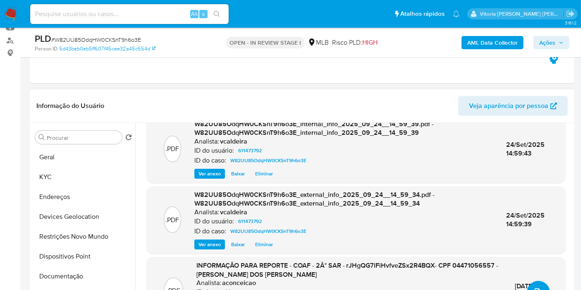
scroll to position [0, 0]
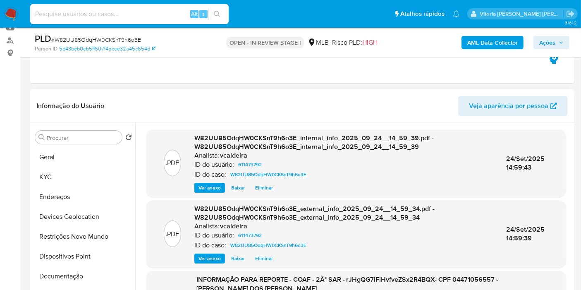
click at [287, 102] on header "Informação do Usuário Veja aparência por pessoa" at bounding box center [302, 106] width 532 height 20
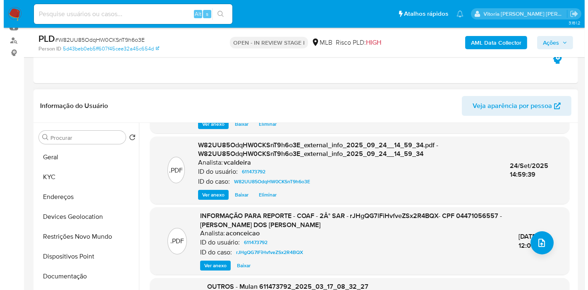
scroll to position [96, 0]
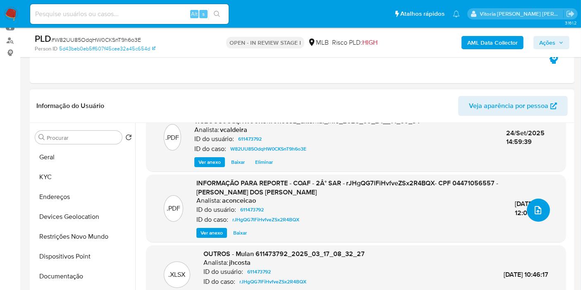
click at [545, 214] on button "upload-file" at bounding box center [538, 210] width 23 height 23
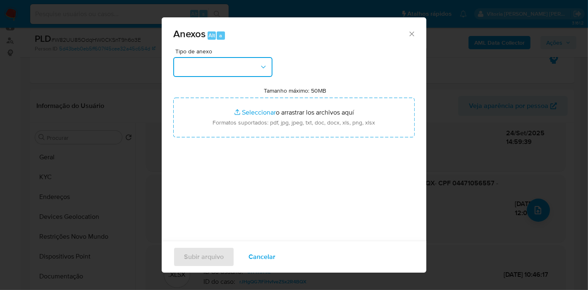
click at [258, 65] on button "button" at bounding box center [222, 67] width 99 height 20
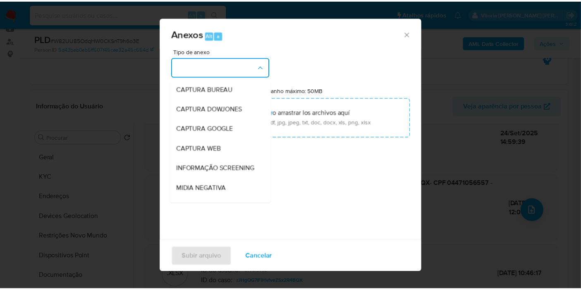
scroll to position [127, 0]
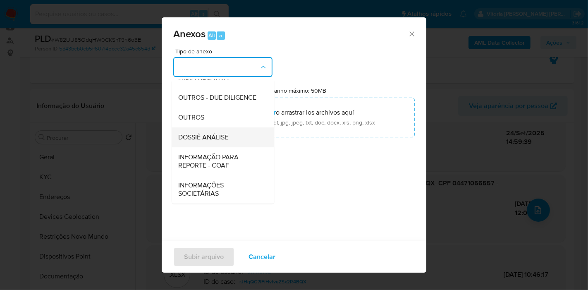
click at [203, 134] on span "DOSSIÊ ANÁLISE" at bounding box center [203, 137] width 50 height 8
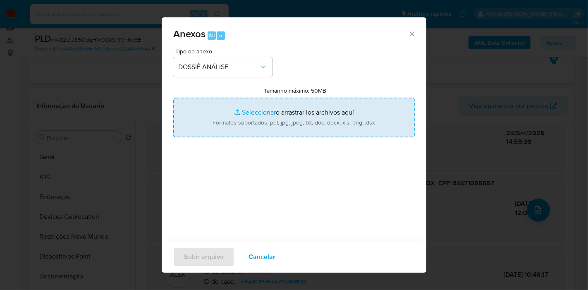
type input "C:\fakepath\3º SAR - (XXXX) - CPF 04471056557 - [PERSON_NAME] DOS [PERSON_NAME]…"
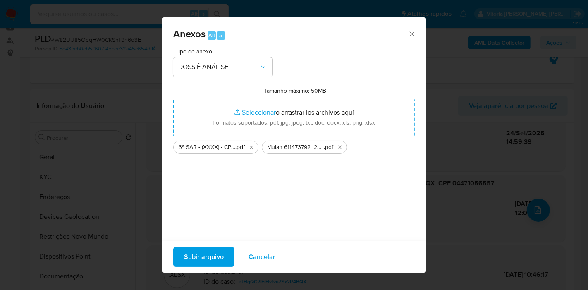
click at [219, 259] on span "Subir arquivo" at bounding box center [204, 257] width 40 height 18
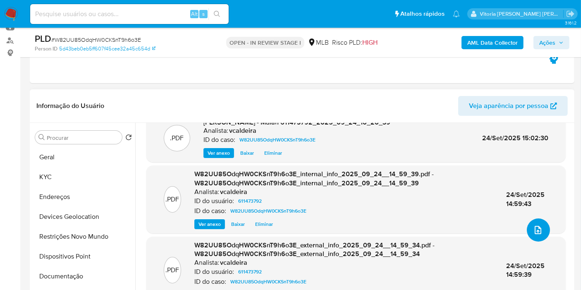
scroll to position [0, 0]
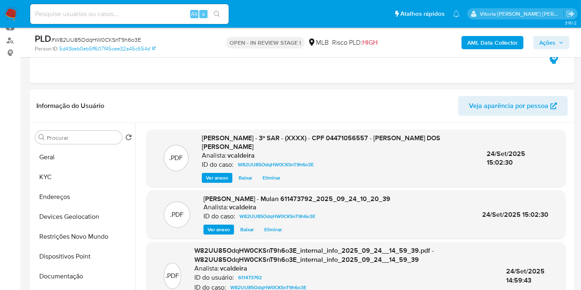
click at [539, 46] on button "Ações" at bounding box center [552, 42] width 36 height 13
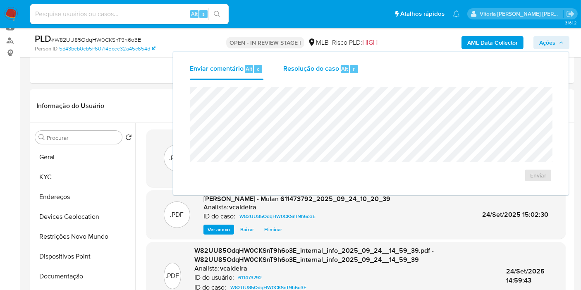
click at [324, 70] on span "Resolução do caso" at bounding box center [311, 69] width 56 height 10
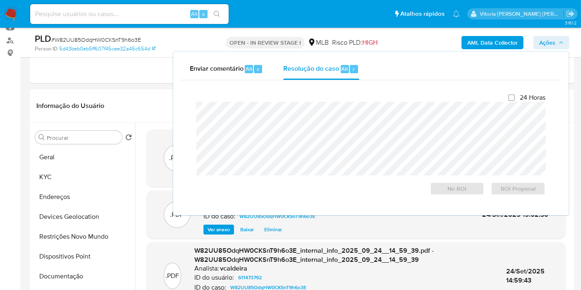
click at [89, 10] on input at bounding box center [129, 14] width 199 height 11
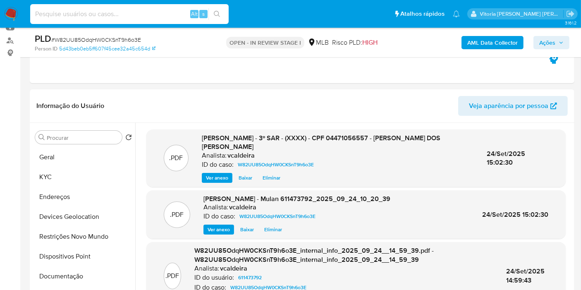
paste input "Jo3sjBDZIGCC7ZPTjkmuf91a"
type input "Jo3sjBDZIGCC7ZPTjkmuf91a"
click at [544, 47] on span "Ações" at bounding box center [548, 42] width 16 height 13
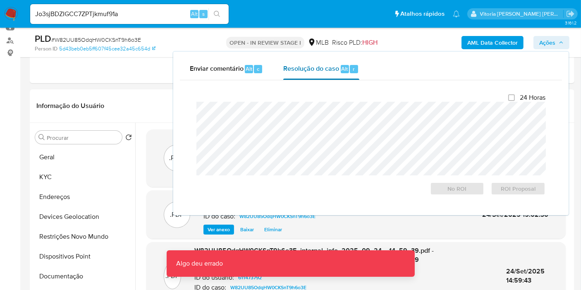
click at [331, 74] on div "Resolução do caso Alt r" at bounding box center [321, 69] width 76 height 22
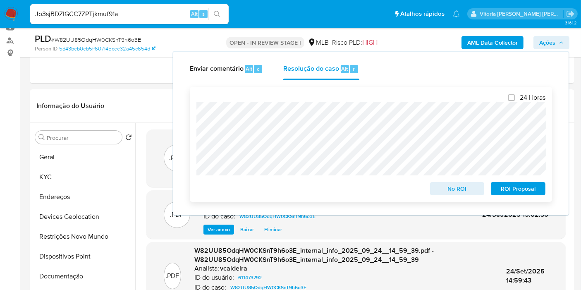
click at [508, 191] on span "ROI Proposal" at bounding box center [518, 189] width 43 height 12
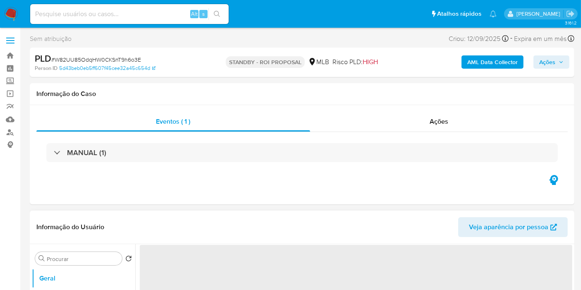
select select "10"
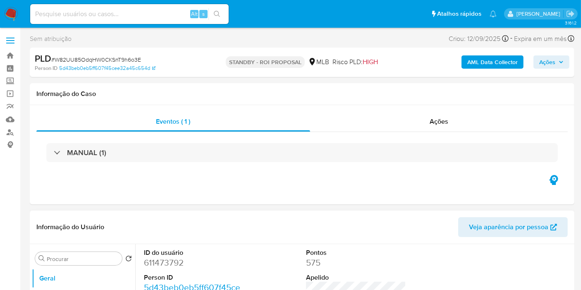
click at [78, 13] on input at bounding box center [129, 14] width 199 height 11
paste input "Jo3sjBDZIGCC7ZPTjkmuf91a"
type input "Jo3sjBDZIGCC7ZPTjkmuf91a"
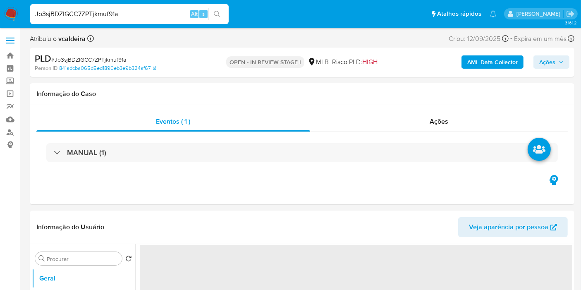
select select "10"
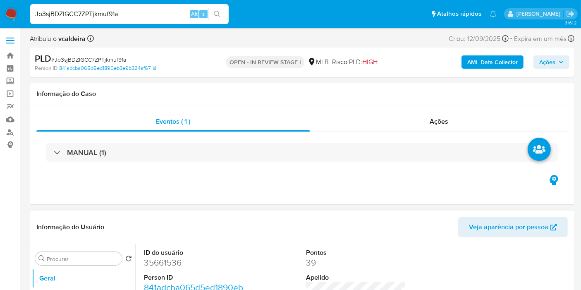
click at [170, 257] on dd "35661536" at bounding box center [194, 263] width 100 height 12
click at [169, 263] on dd "35661536" at bounding box center [194, 263] width 100 height 12
copy dd "35661536"
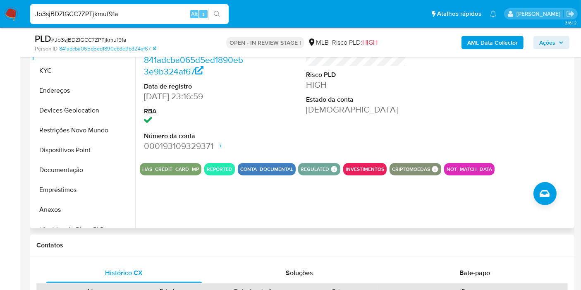
scroll to position [184, 0]
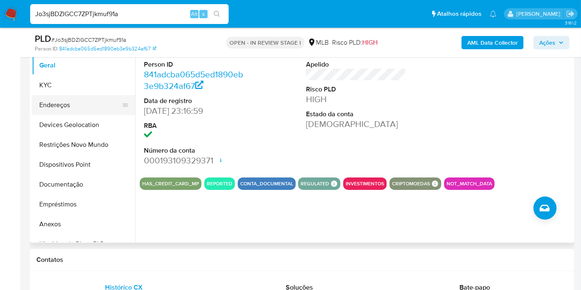
click at [83, 96] on button "Endereços" at bounding box center [80, 105] width 97 height 20
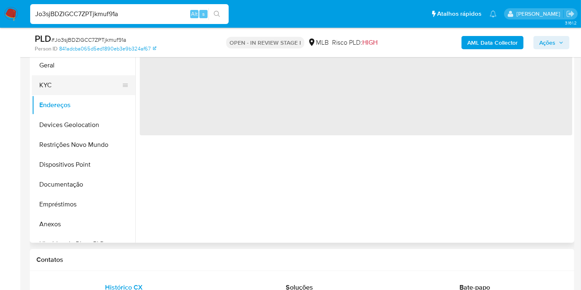
click at [92, 83] on button "KYC" at bounding box center [80, 85] width 97 height 20
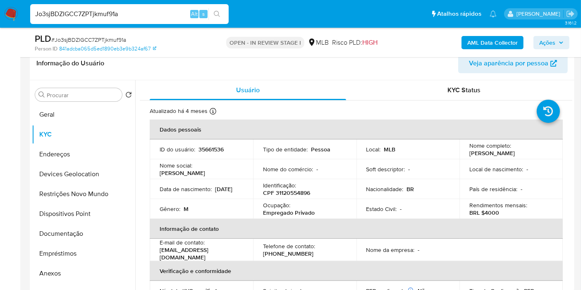
scroll to position [138, 0]
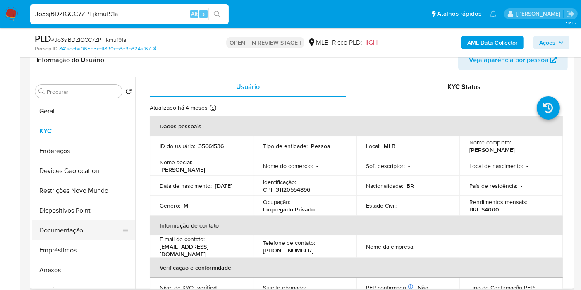
click at [64, 228] on button "Documentação" at bounding box center [80, 231] width 97 height 20
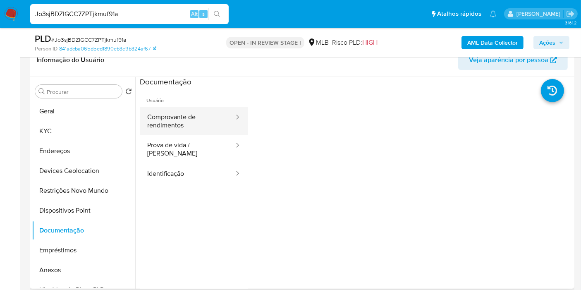
click at [191, 109] on button "Comprovante de rendimentos" at bounding box center [187, 121] width 95 height 28
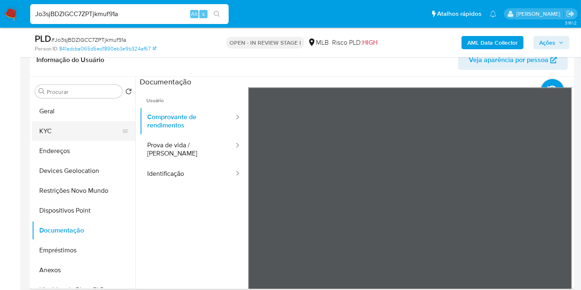
click at [54, 128] on button "KYC" at bounding box center [80, 131] width 97 height 20
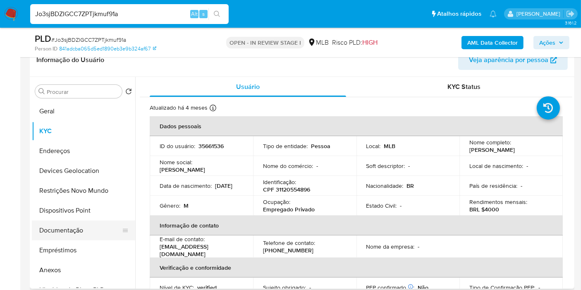
click at [72, 237] on button "Documentação" at bounding box center [80, 231] width 97 height 20
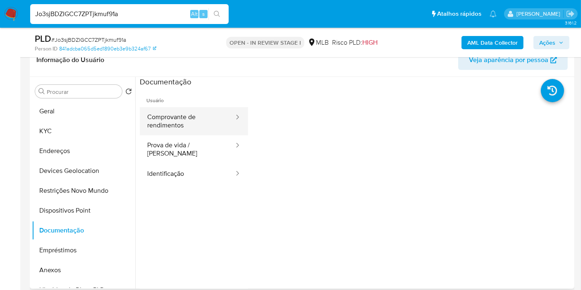
click at [172, 111] on button "Comprovante de rendimentos" at bounding box center [187, 121] width 95 height 28
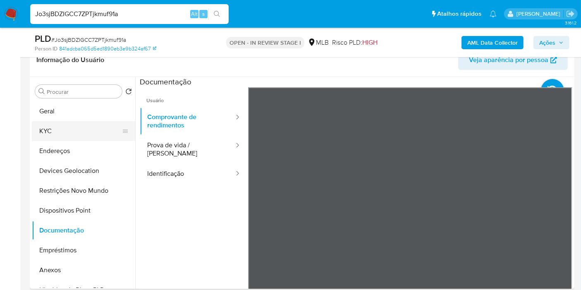
click at [46, 127] on button "KYC" at bounding box center [80, 131] width 97 height 20
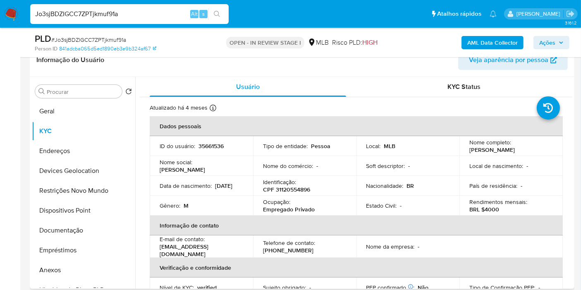
drag, startPoint x: 194, startPoint y: 190, endPoint x: 159, endPoint y: 187, distance: 35.0
click at [155, 191] on td "Data de nascimento : 08/01/1983" at bounding box center [201, 186] width 103 height 20
copy p "08/01/1983"
drag, startPoint x: 316, startPoint y: 209, endPoint x: 259, endPoint y: 211, distance: 57.6
click at [259, 211] on td "Ocupação : Empregado Privado" at bounding box center [304, 206] width 103 height 20
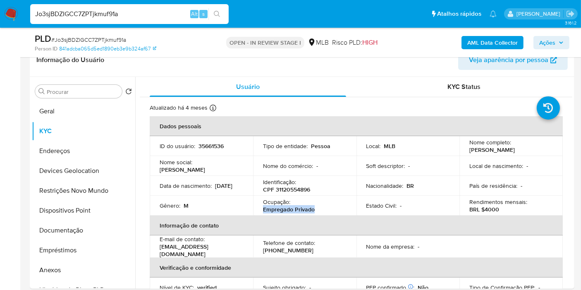
copy p "Empregado Privado"
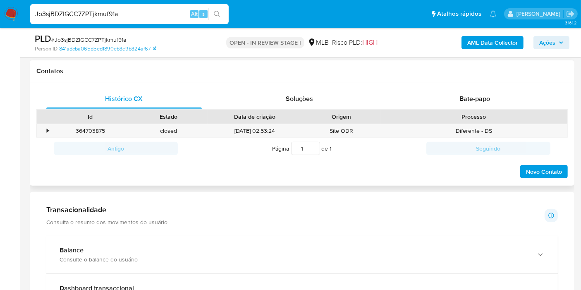
scroll to position [460, 0]
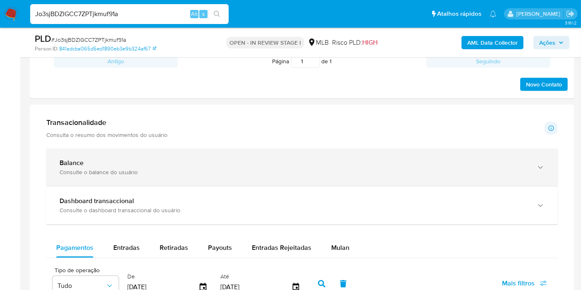
click at [125, 172] on div "Consulte o balance do usuário" at bounding box center [294, 171] width 469 height 7
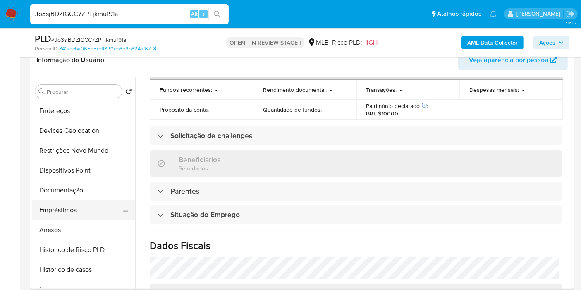
scroll to position [92, 0]
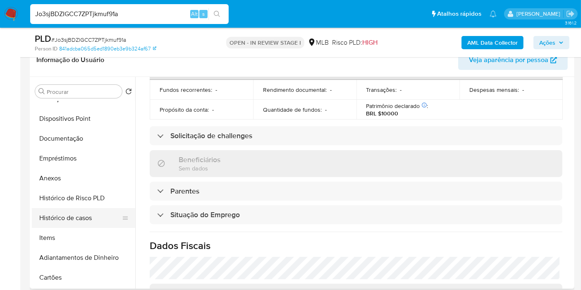
click at [71, 219] on button "Histórico de casos" at bounding box center [80, 218] width 97 height 20
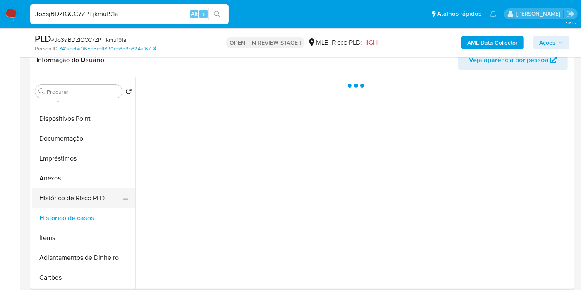
scroll to position [0, 0]
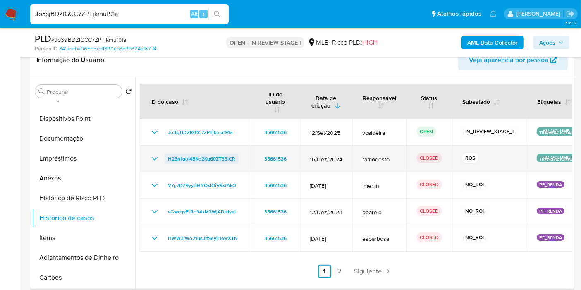
click at [216, 159] on span "H26n1goI4BKo2Kg60ZT33lCR" at bounding box center [201, 159] width 67 height 10
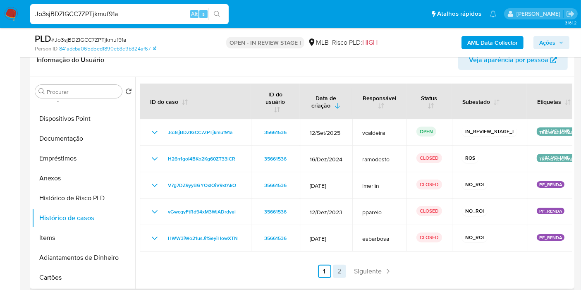
click at [335, 268] on link "2" at bounding box center [339, 271] width 13 height 13
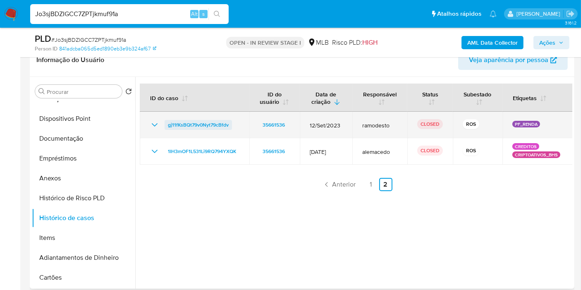
click at [209, 127] on span "gj11fKsBQt79v0Nyt79cBfdv" at bounding box center [198, 125] width 61 height 10
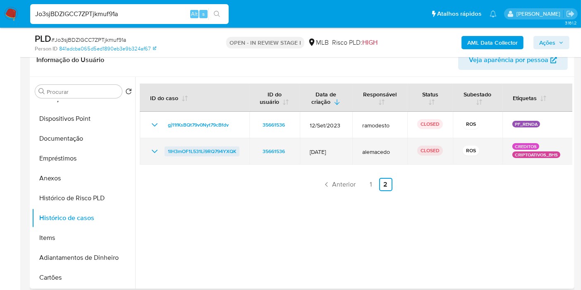
click at [188, 149] on span "1IH3mOF1L531Li9RQ794YXQK" at bounding box center [202, 152] width 68 height 10
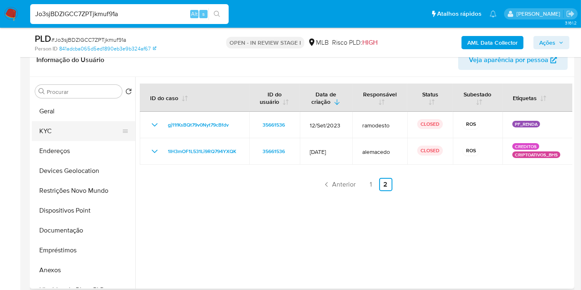
click at [71, 134] on button "KYC" at bounding box center [80, 131] width 97 height 20
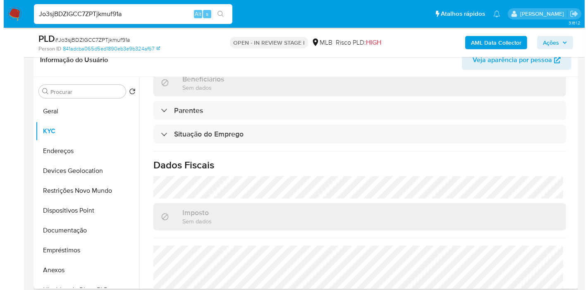
scroll to position [376, 0]
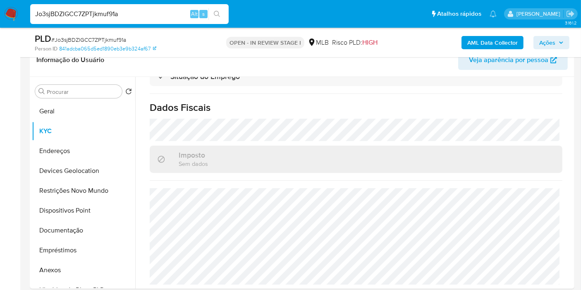
click at [504, 40] on b "AML Data Collector" at bounding box center [493, 42] width 50 height 13
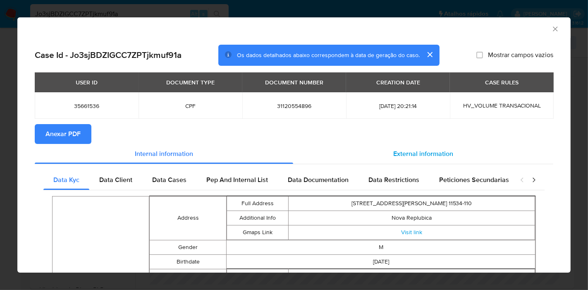
click at [394, 151] on span "External information" at bounding box center [424, 154] width 60 height 10
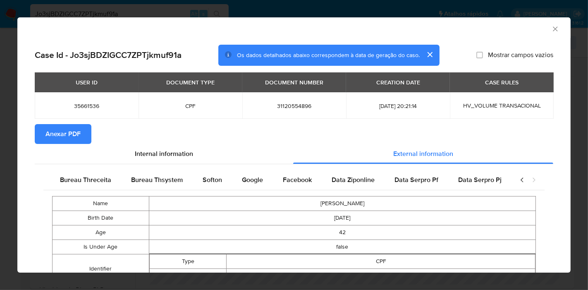
drag, startPoint x: 246, startPoint y: 174, endPoint x: 253, endPoint y: 169, distance: 8.6
click at [246, 174] on div "Google" at bounding box center [252, 180] width 41 height 20
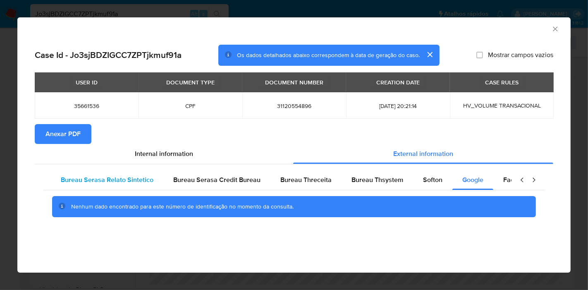
scroll to position [0, 0]
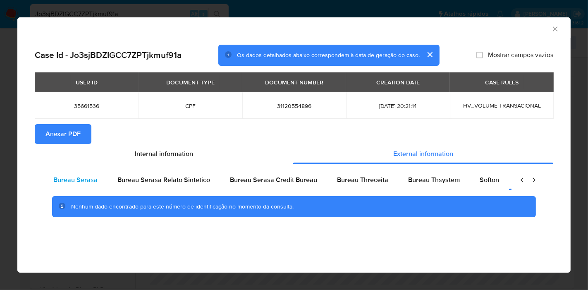
click at [77, 174] on div "Bureau Serasa" at bounding box center [75, 180] width 64 height 20
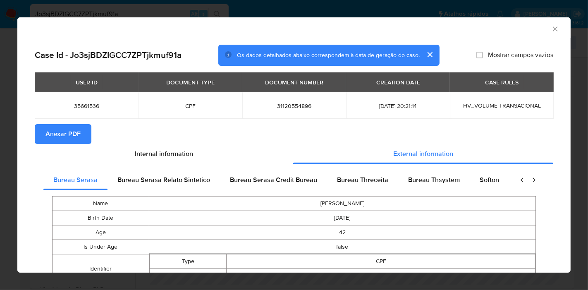
click at [278, 126] on section "Anexar PDF" at bounding box center [294, 134] width 519 height 20
click at [68, 131] on span "Anexar PDF" at bounding box center [63, 134] width 35 height 18
click at [552, 27] on icon "Fechar a janela" at bounding box center [556, 29] width 8 height 8
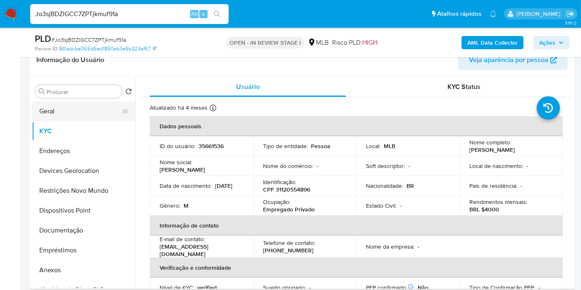
click at [59, 114] on button "Geral" at bounding box center [80, 111] width 97 height 20
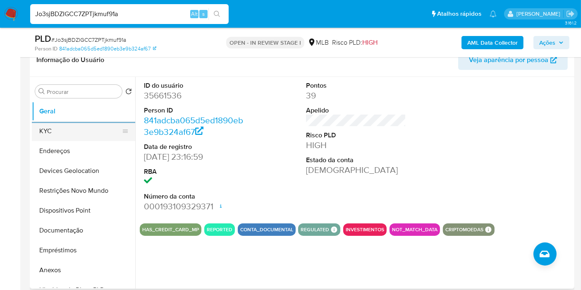
click at [80, 128] on button "KYC" at bounding box center [80, 131] width 97 height 20
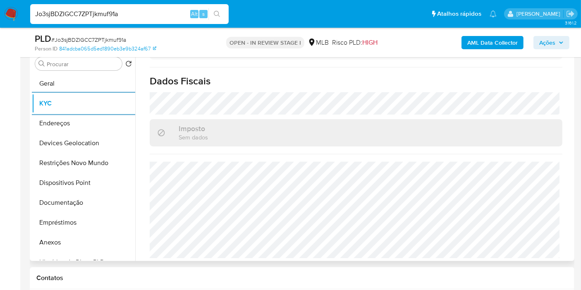
scroll to position [376, 0]
click at [42, 113] on button "Endereços" at bounding box center [80, 123] width 97 height 20
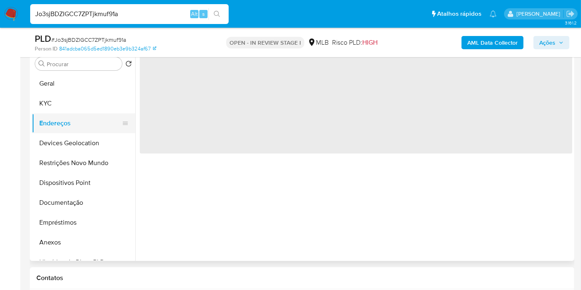
scroll to position [0, 0]
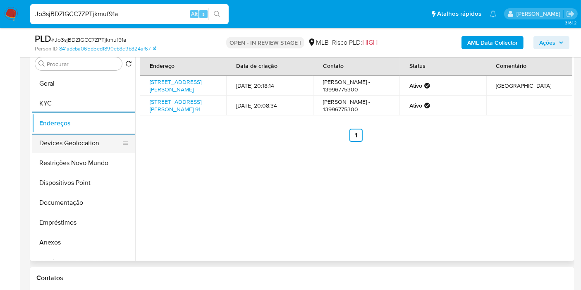
click at [78, 145] on button "Devices Geolocation" at bounding box center [80, 143] width 97 height 20
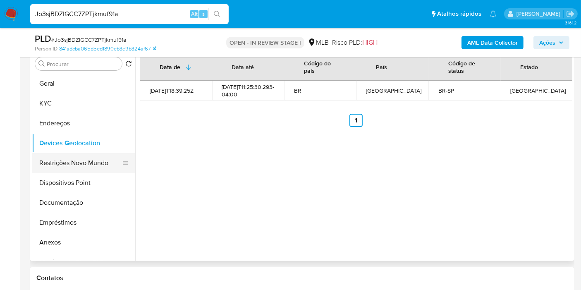
click at [85, 171] on button "Restrições Novo Mundo" at bounding box center [80, 163] width 97 height 20
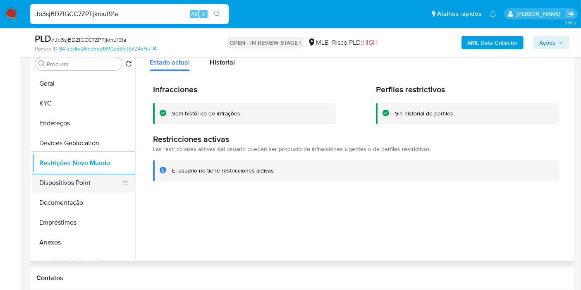
click at [76, 183] on button "Dispositivos Point" at bounding box center [80, 183] width 97 height 20
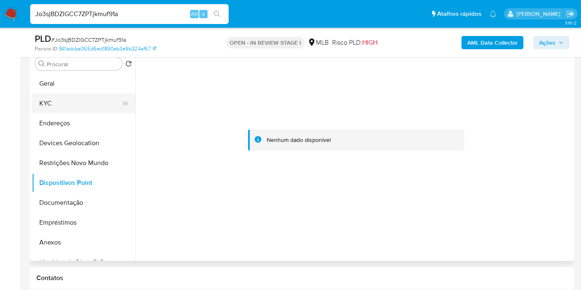
click at [62, 103] on button "KYC" at bounding box center [80, 104] width 97 height 20
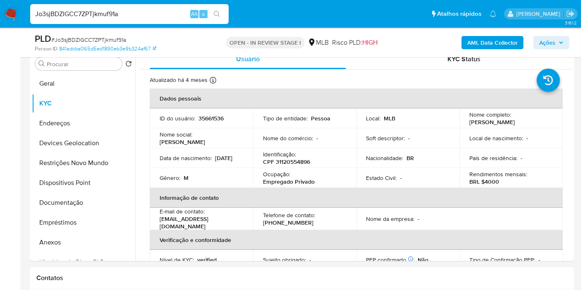
click at [543, 33] on div "AML Data Collector Ações" at bounding box center [482, 42] width 176 height 19
click at [543, 41] on span "Ações" at bounding box center [548, 42] width 16 height 13
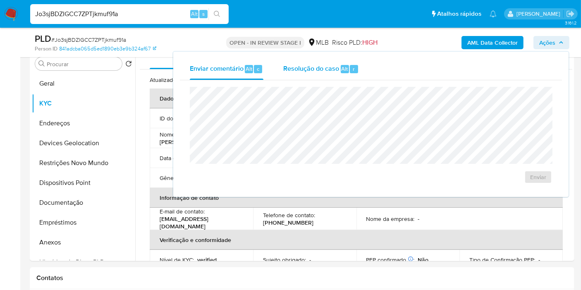
click at [305, 77] on div "Resolução do caso Alt r" at bounding box center [321, 69] width 76 height 22
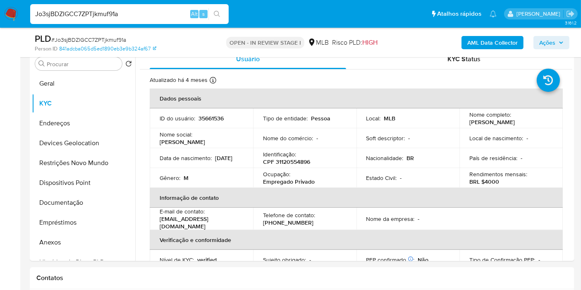
click at [560, 43] on icon "button" at bounding box center [561, 42] width 5 height 5
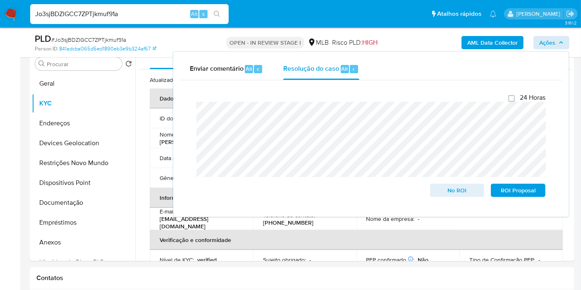
click at [96, 10] on input "Jo3sjBDZIGCC7ZPTjkmuf91a" at bounding box center [129, 14] width 199 height 11
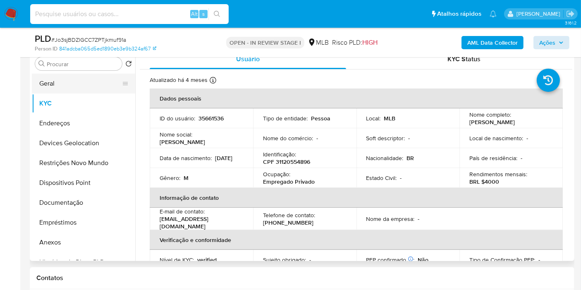
click at [75, 84] on button "Geral" at bounding box center [80, 84] width 97 height 20
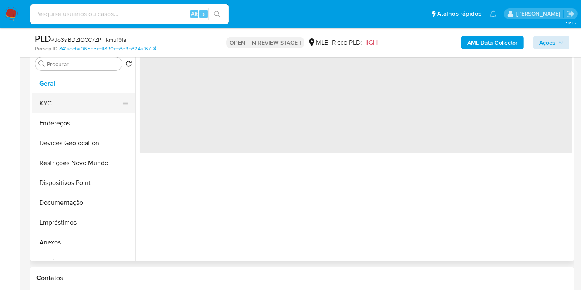
click at [70, 106] on button "KYC" at bounding box center [80, 104] width 97 height 20
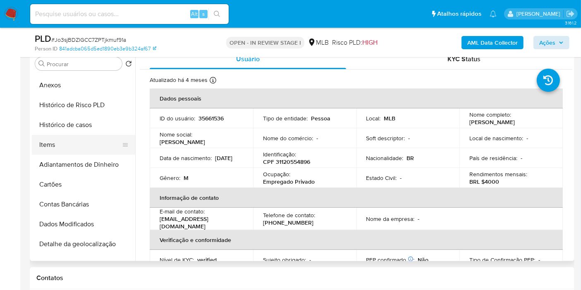
scroll to position [138, 0]
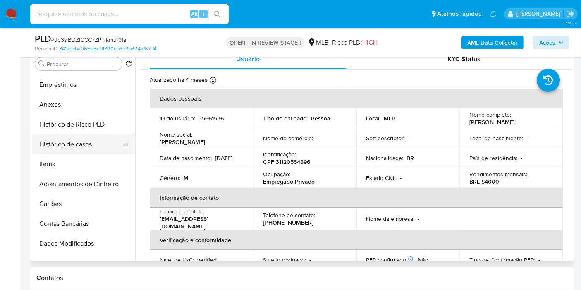
click at [78, 139] on button "Histórico de casos" at bounding box center [80, 144] width 97 height 20
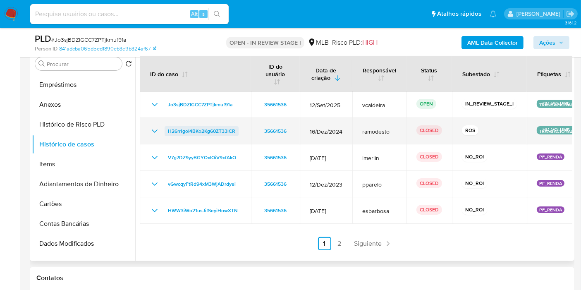
click at [215, 126] on span "H26n1goI4BKo2Kg60ZT33lCR" at bounding box center [201, 131] width 67 height 10
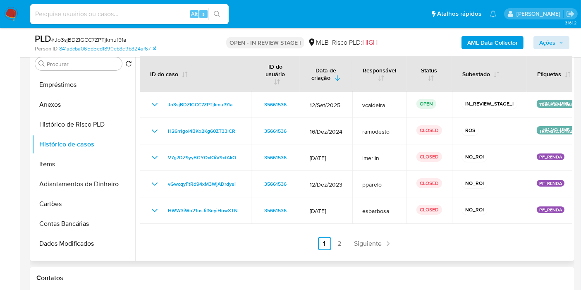
click at [341, 242] on link "2" at bounding box center [339, 243] width 13 height 13
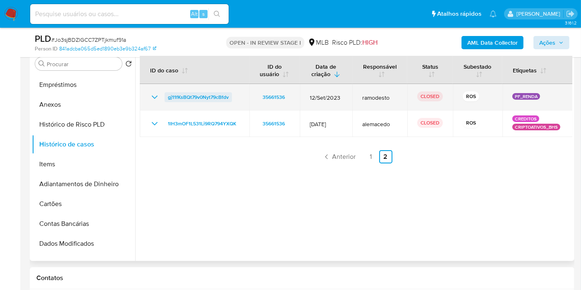
click at [204, 99] on span "gj11fKsBQt79v0Nyt79cBfdv" at bounding box center [198, 97] width 61 height 10
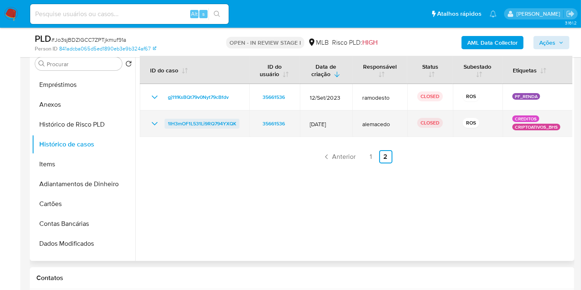
click at [210, 123] on span "1IH3mOF1L531Li9RQ794YXQK" at bounding box center [202, 124] width 68 height 10
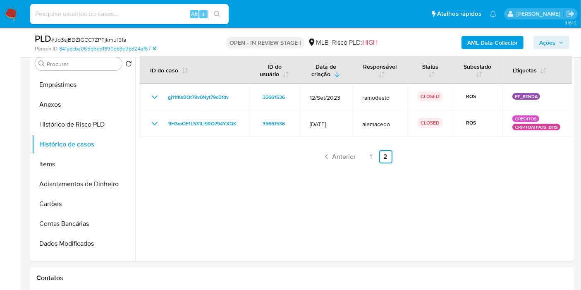
click at [551, 39] on span "Ações" at bounding box center [548, 42] width 16 height 13
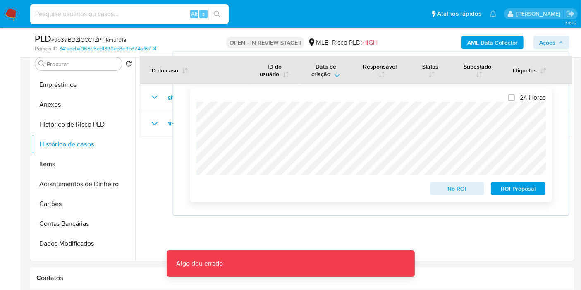
click at [194, 110] on div "24 Horas No ROI ROI Proposal Algo deu errado Algo deu errado" at bounding box center [371, 144] width 363 height 115
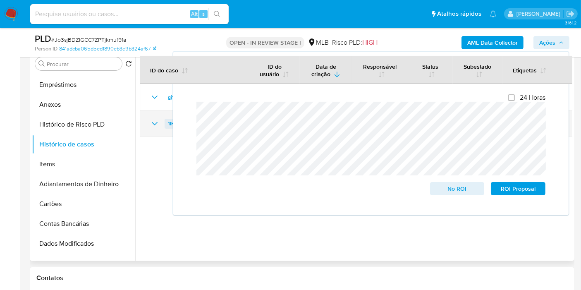
click at [195, 112] on div "24 Horas No ROI ROI Proposal" at bounding box center [371, 144] width 363 height 115
click at [159, 188] on div at bounding box center [353, 155] width 437 height 212
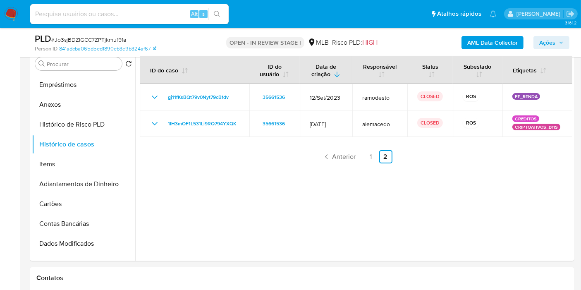
click at [541, 42] on span "Ações" at bounding box center [548, 42] width 16 height 13
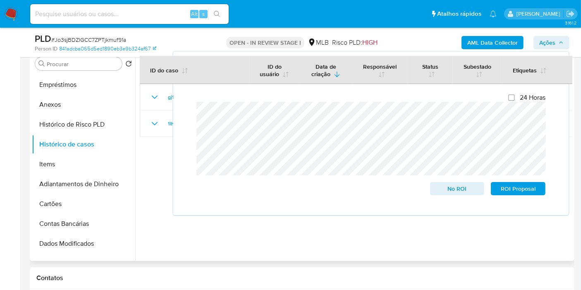
click at [214, 244] on div at bounding box center [353, 155] width 437 height 212
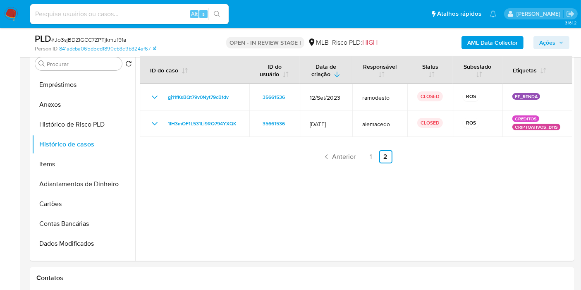
click at [540, 49] on span "Ações" at bounding box center [548, 42] width 16 height 13
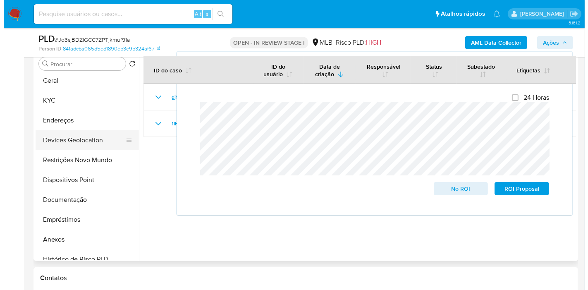
scroll to position [0, 0]
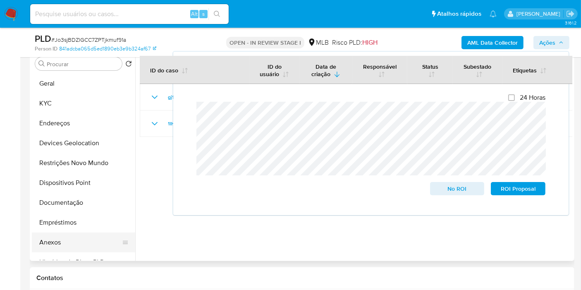
click at [62, 242] on button "Anexos" at bounding box center [80, 243] width 97 height 20
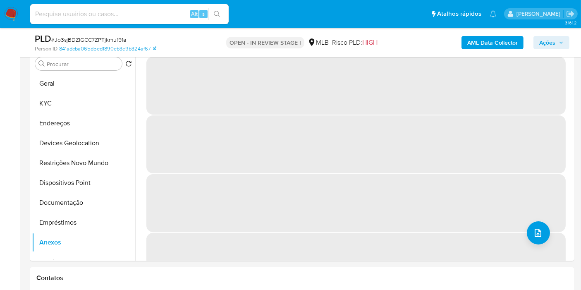
click at [557, 45] on span "Ações" at bounding box center [552, 43] width 24 height 12
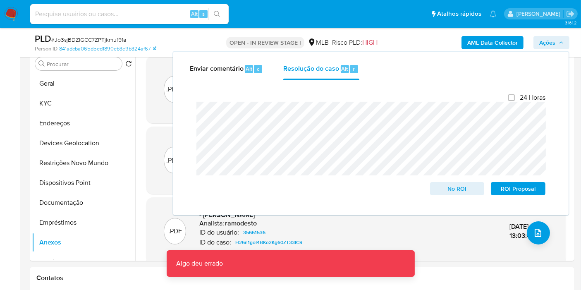
click at [544, 45] on span "Ações" at bounding box center [548, 42] width 16 height 13
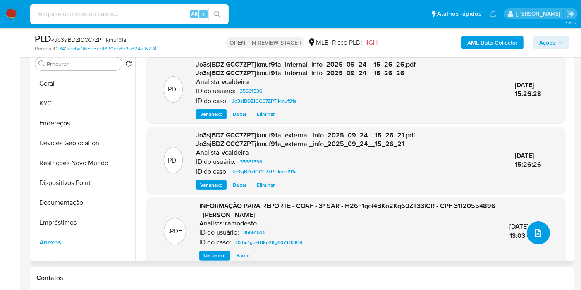
click at [542, 233] on button "upload-file" at bounding box center [538, 232] width 23 height 23
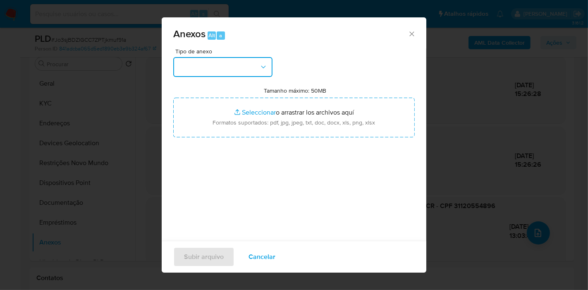
click at [232, 73] on button "button" at bounding box center [222, 67] width 99 height 20
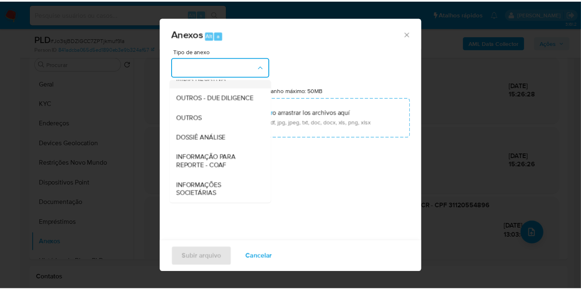
scroll to position [127, 0]
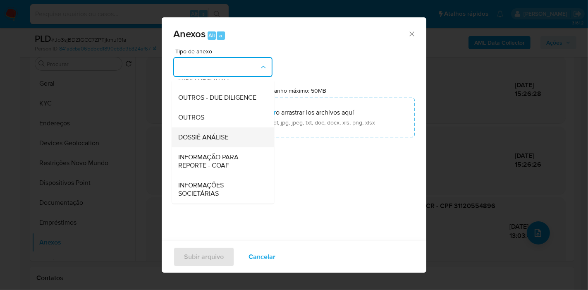
click at [223, 144] on div "DOSSIÊ ANÁLISE" at bounding box center [220, 137] width 84 height 20
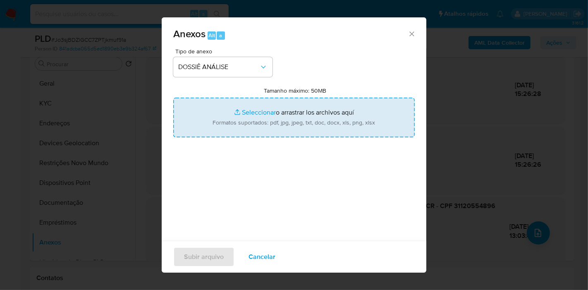
type input "C:\fakepath\SAR - (XXX) - CPF 31120554896 - RAFAEL CHAGAS TEIXEIRA.pdf"
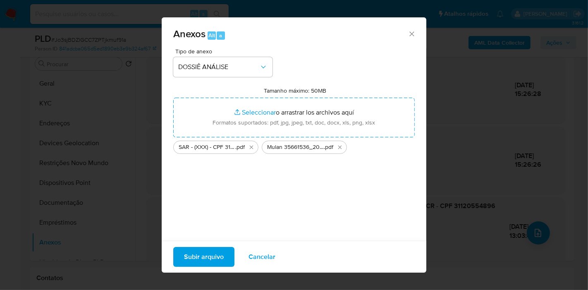
click at [207, 259] on span "Subir arquivo" at bounding box center [204, 257] width 40 height 18
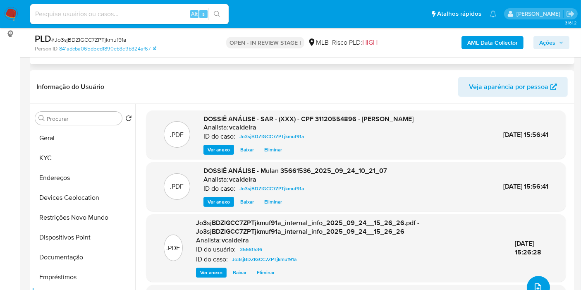
scroll to position [28, 0]
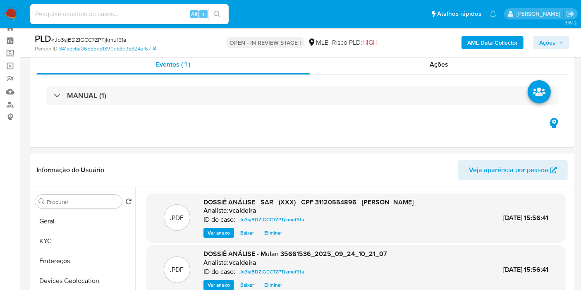
click at [545, 49] on span "Ações" at bounding box center [548, 42] width 16 height 13
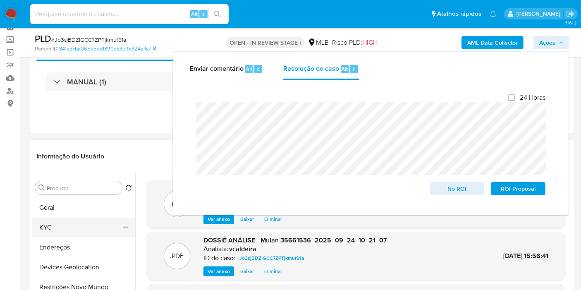
scroll to position [92, 0]
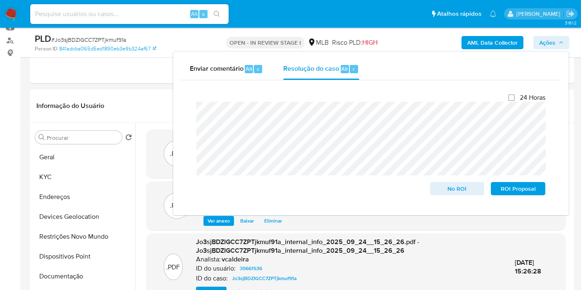
click at [547, 46] on span "Ações" at bounding box center [548, 42] width 16 height 13
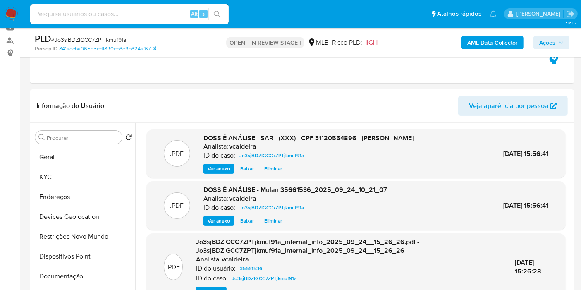
click at [556, 42] on span "Ações" at bounding box center [548, 42] width 16 height 13
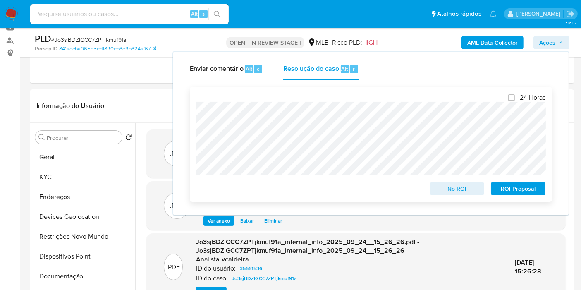
click at [513, 189] on span "ROI Proposal" at bounding box center [518, 189] width 43 height 12
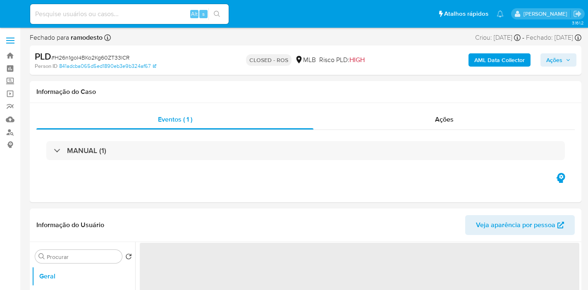
select select "10"
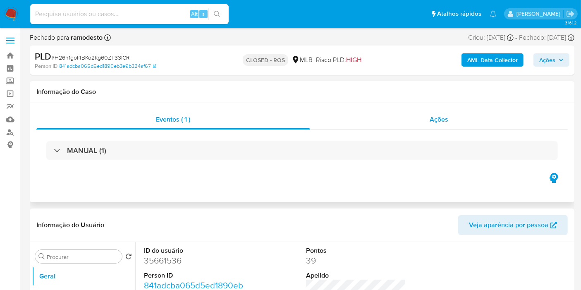
click at [449, 119] on div "Ações" at bounding box center [439, 120] width 258 height 20
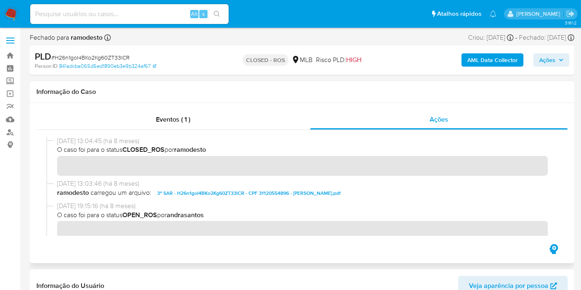
drag, startPoint x: 89, startPoint y: 141, endPoint x: 53, endPoint y: 145, distance: 36.2
click at [53, 145] on div "[DATE] 13:04:45 (há 8 meses) O caso foi para o status CLOSED_ROS por ramodesto" at bounding box center [302, 158] width 512 height 43
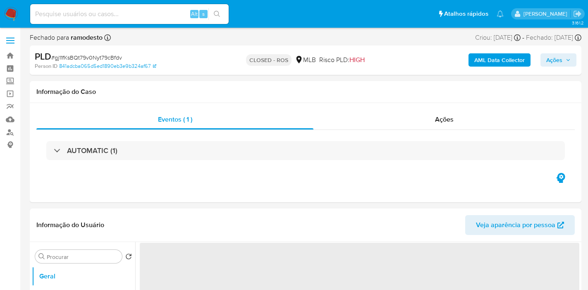
select select "10"
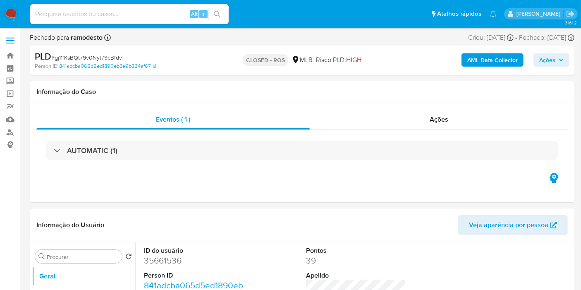
click at [147, 17] on input at bounding box center [129, 14] width 199 height 11
paste input "[DATE]"
click at [435, 120] on span "Ações" at bounding box center [439, 120] width 19 height 10
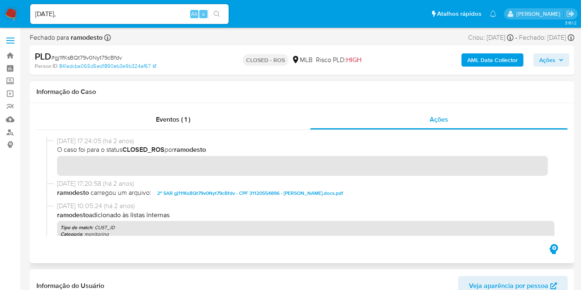
drag, startPoint x: 89, startPoint y: 142, endPoint x: 55, endPoint y: 139, distance: 34.1
click at [55, 139] on div "[DATE] 17:24:05 (há 2 anos) O caso foi para o status CLOSED_ROS por ramodesto" at bounding box center [302, 158] width 512 height 43
click at [77, 14] on input "[DATE]," at bounding box center [129, 14] width 199 height 11
paste input "[DATE]"
type input "[DATE], [DATE]"
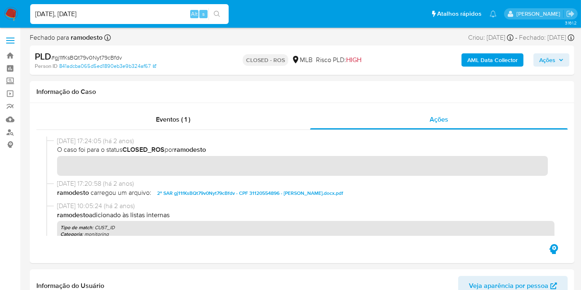
drag, startPoint x: 109, startPoint y: 11, endPoint x: 22, endPoint y: 17, distance: 86.7
click at [22, 17] on nav "Pausado Ver notificaciones [DATE], [DATE] Alt s Atalhos rápidos Presiona las si…" at bounding box center [290, 14] width 581 height 28
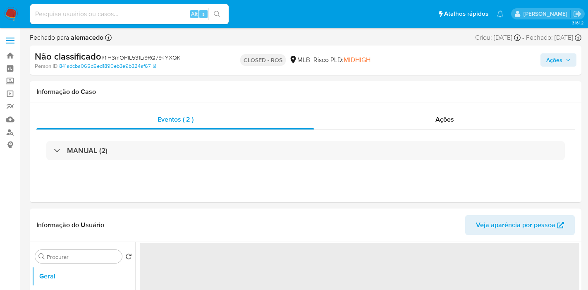
select select "10"
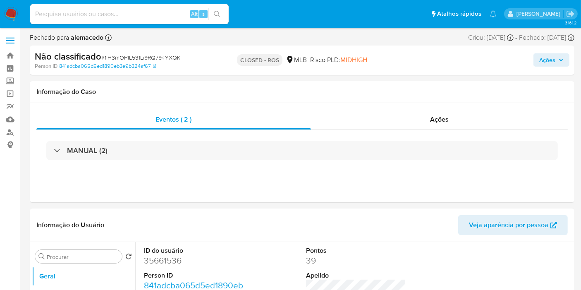
click at [113, 18] on input at bounding box center [129, 14] width 199 height 11
paste input "[DATE], [DATE]"
click at [453, 121] on div "Ações" at bounding box center [439, 120] width 257 height 20
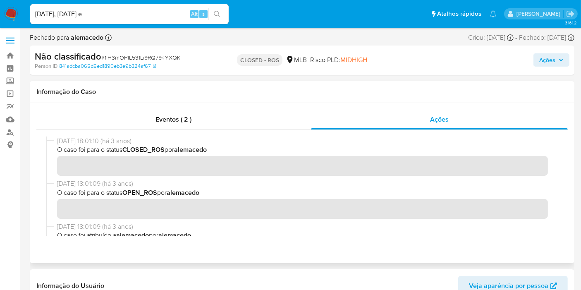
drag, startPoint x: 85, startPoint y: 142, endPoint x: 57, endPoint y: 144, distance: 28.7
click at [57, 144] on span "[DATE] 18:01:10 (há 3 anos)" at bounding box center [306, 141] width 498 height 9
click at [137, 14] on input "[DATE], [DATE] e" at bounding box center [129, 14] width 199 height 11
paste input "[DATE]"
paste input "0/10/2022"
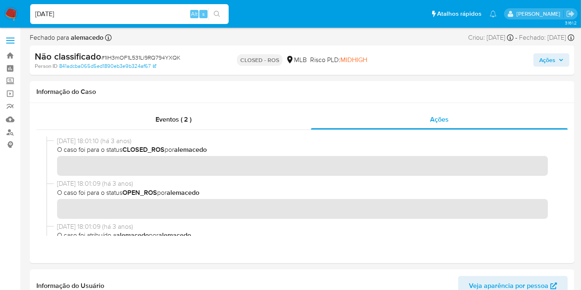
type input "[DATE], [DATE] e [DATE]."
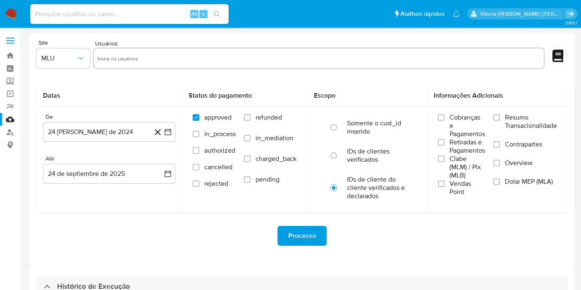
select select "10"
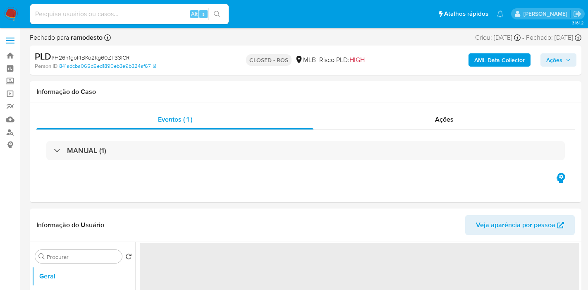
select select "10"
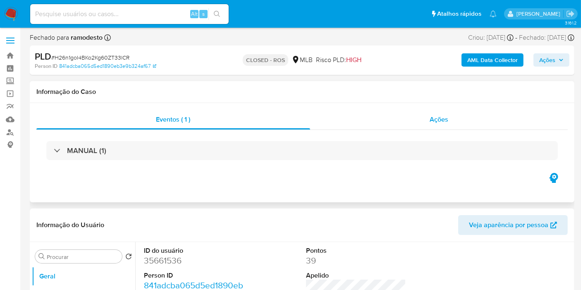
click at [439, 119] on span "Ações" at bounding box center [439, 120] width 19 height 10
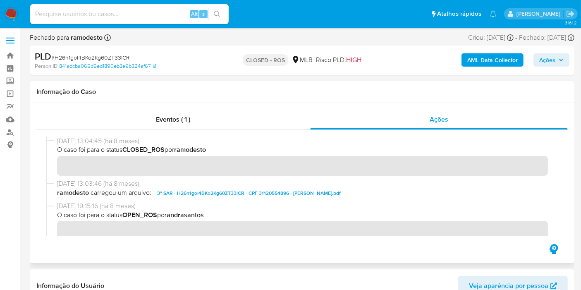
drag, startPoint x: 88, startPoint y: 141, endPoint x: 52, endPoint y: 142, distance: 36.4
click at [52, 142] on div "[DATE] 13:04:45 (há 8 meses) O caso foi para o status CLOSED_ROS por ramodesto" at bounding box center [302, 158] width 512 height 43
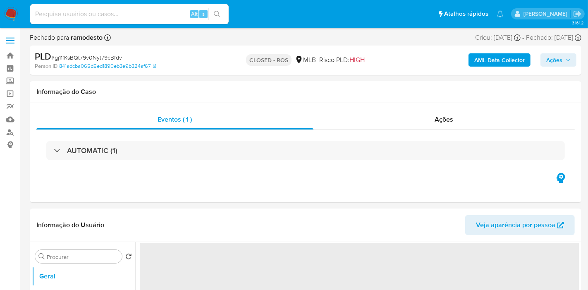
select select "10"
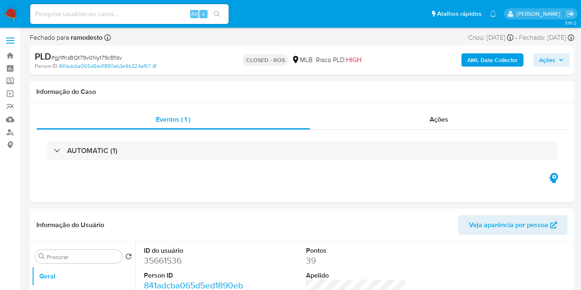
click at [84, 13] on input at bounding box center [129, 14] width 199 height 11
paste input "[DATE]"
click at [435, 118] on span "Ações" at bounding box center [439, 120] width 19 height 10
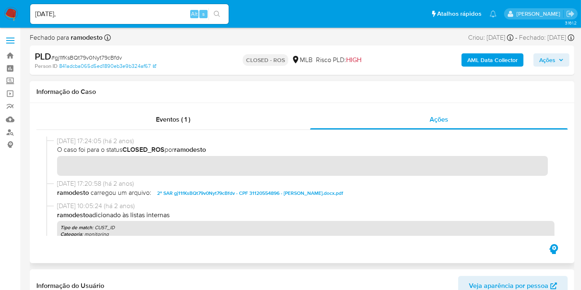
drag, startPoint x: 92, startPoint y: 141, endPoint x: 57, endPoint y: 140, distance: 35.2
click at [57, 140] on span "[DATE] 17:24:05 (há 2 anos)" at bounding box center [306, 141] width 498 height 9
click at [82, 12] on input "[DATE]," at bounding box center [129, 14] width 199 height 11
paste input "[DATE]"
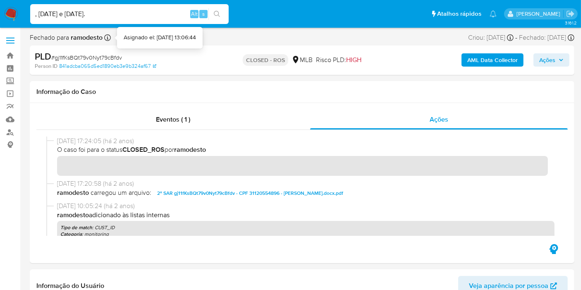
type input "[DATE], [DATE] e [DATE]."
drag, startPoint x: 110, startPoint y: 13, endPoint x: 30, endPoint y: 9, distance: 79.6
click at [30, 9] on div "[DATE], [DATE] e [DATE]. Alt s" at bounding box center [129, 14] width 199 height 20
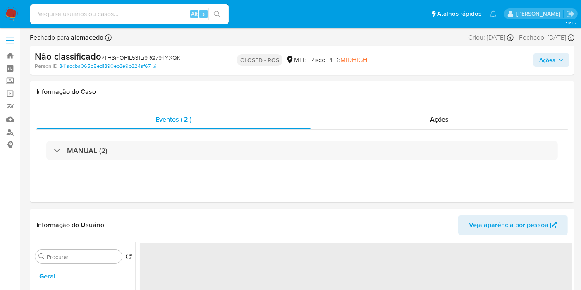
select select "10"
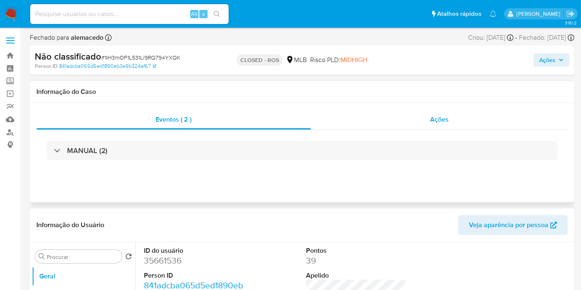
click at [418, 118] on div "Ações" at bounding box center [439, 120] width 257 height 20
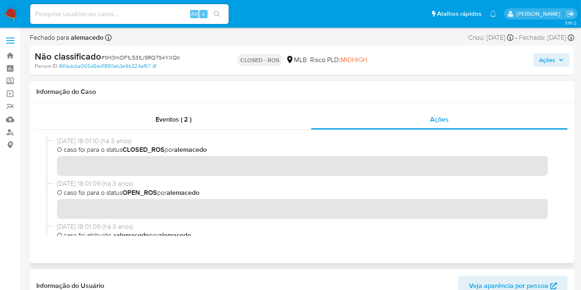
drag, startPoint x: 88, startPoint y: 142, endPoint x: 55, endPoint y: 142, distance: 32.7
click at [55, 142] on div "[DATE] 18:01:10 (há 3 anos) O caso foi para o status CLOSED_ROS por [PERSON_NAM…" at bounding box center [302, 158] width 512 height 43
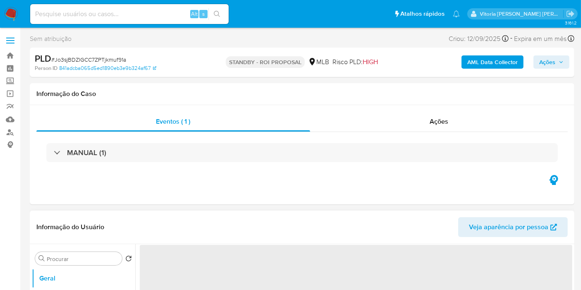
select select "10"
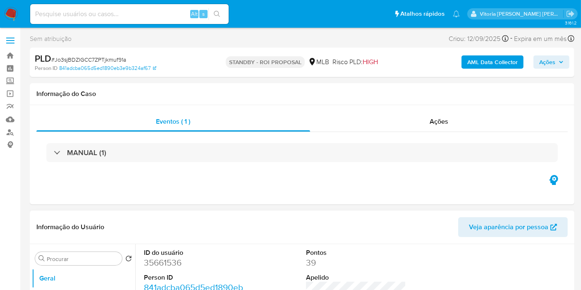
click at [129, 14] on input at bounding box center [129, 14] width 199 height 11
paste input "Bvkl5VtGlOJ707XkAuCP2zy4"
type input "Bvkl5VtGlOJ707XkAuCP2zy4"
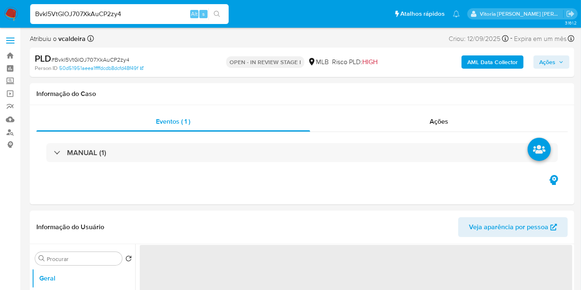
select select "10"
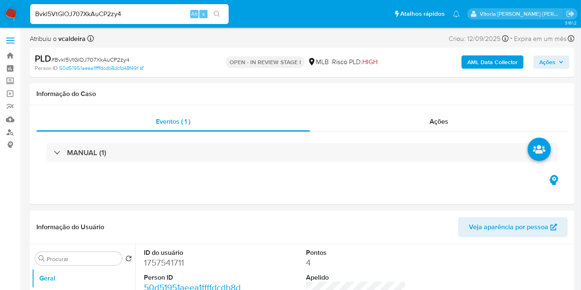
click at [91, 13] on input "Bvkl5VtGlOJ707XkAuCP2zy4" at bounding box center [129, 14] width 199 height 11
click at [91, 14] on input "Bvkl5VtGlOJ707XkAuCP2zy4" at bounding box center [129, 14] width 199 height 11
click at [148, 17] on input "Bvkl5VtGlOJ707XkAuCP2zy4" at bounding box center [129, 14] width 199 height 11
click at [144, 14] on input "Bvkl5VtGlOJ707XkAuCP2zy4" at bounding box center [129, 14] width 199 height 11
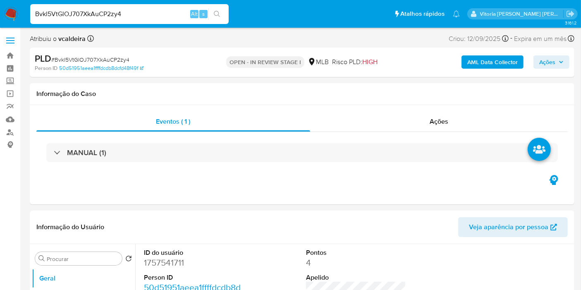
click at [136, 16] on input "Bvkl5VtGlOJ707XkAuCP2zy4" at bounding box center [129, 14] width 199 height 11
drag, startPoint x: 137, startPoint y: 12, endPoint x: 10, endPoint y: 11, distance: 127.5
click at [10, 11] on nav "Pausado Ver notificaciones Bvkl5VtGlOJ707XkAuCP2zy4 Alt s Atalhos rápidos Presi…" at bounding box center [290, 14] width 581 height 28
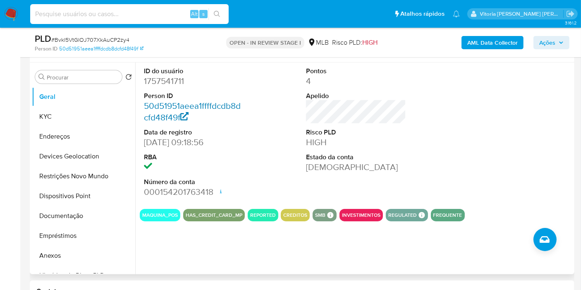
scroll to position [138, 0]
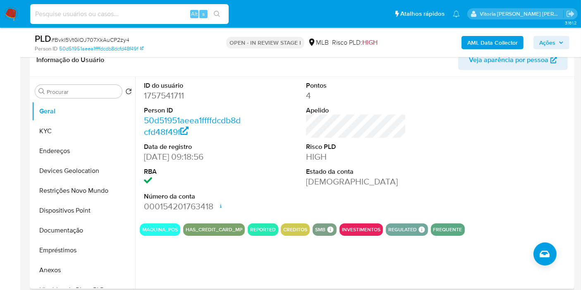
click at [163, 98] on dd "1757541711" at bounding box center [194, 96] width 100 height 12
copy dd "1757541711"
click at [67, 232] on button "Documentação" at bounding box center [80, 231] width 97 height 20
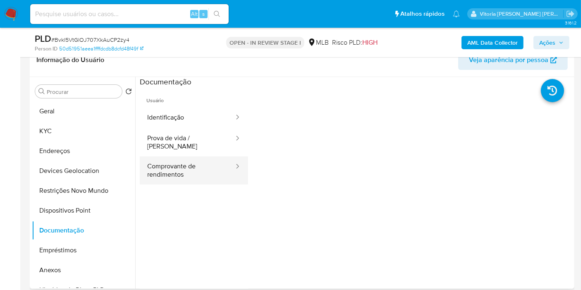
drag, startPoint x: 185, startPoint y: 155, endPoint x: 195, endPoint y: 151, distance: 10.5
click at [187, 156] on button "Comprovante de rendimentos" at bounding box center [187, 170] width 95 height 28
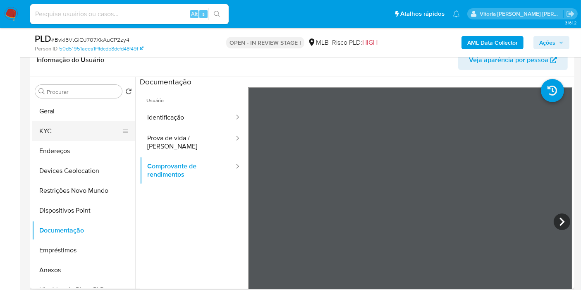
click at [57, 134] on button "KYC" at bounding box center [80, 131] width 97 height 20
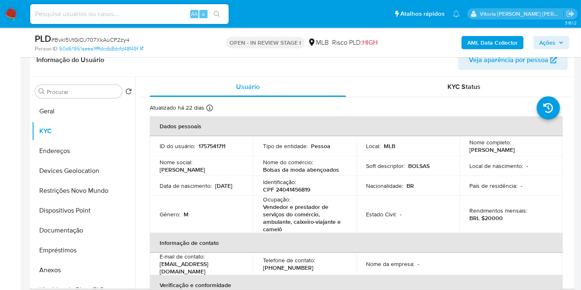
drag, startPoint x: 190, startPoint y: 191, endPoint x: 158, endPoint y: 191, distance: 31.9
click at [158, 191] on td "Data [PERSON_NAME] : [DEMOGRAPHIC_DATA]" at bounding box center [201, 186] width 103 height 20
copy p "[DATE]"
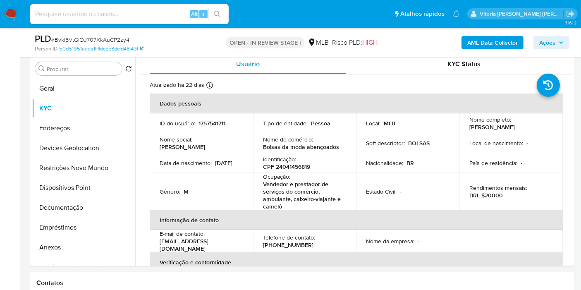
scroll to position [166, 0]
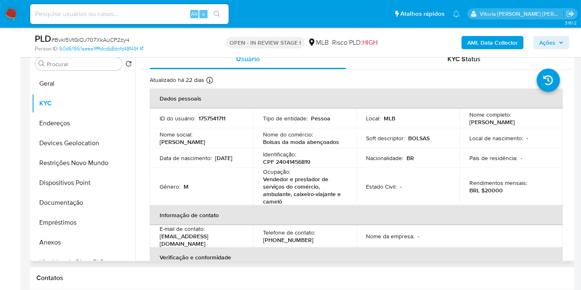
click at [290, 159] on p "CPF 24041456819" at bounding box center [286, 161] width 47 height 7
copy p "24041456819"
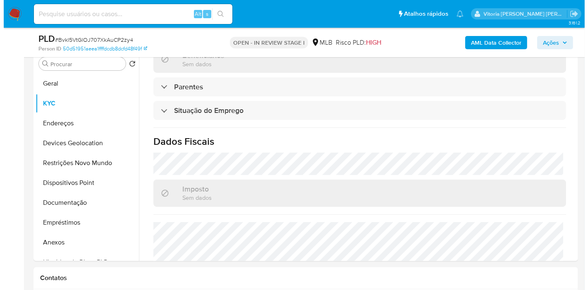
scroll to position [301, 0]
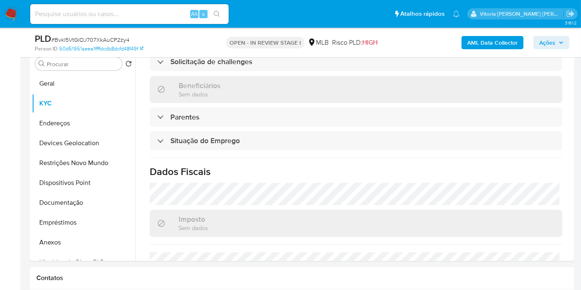
click at [473, 41] on b "AML Data Collector" at bounding box center [493, 42] width 50 height 13
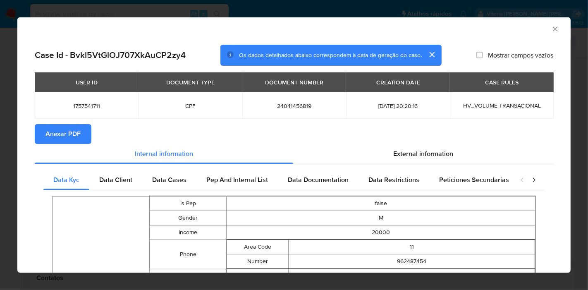
click at [79, 135] on span "Anexar PDF" at bounding box center [63, 134] width 35 height 18
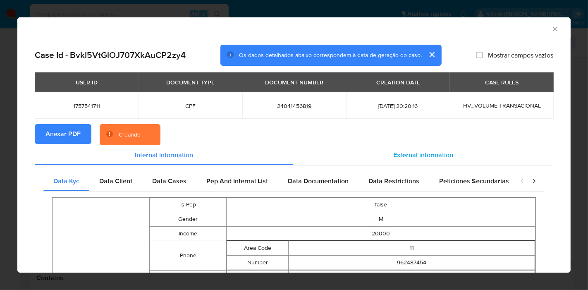
drag, startPoint x: 381, startPoint y: 158, endPoint x: 388, endPoint y: 155, distance: 7.9
click at [383, 155] on div "External information" at bounding box center [423, 155] width 260 height 20
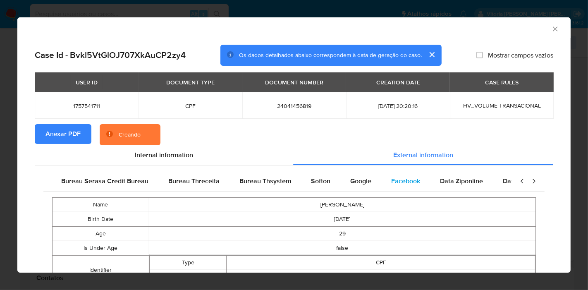
scroll to position [0, 174]
click at [363, 178] on div "Google" at bounding box center [356, 181] width 41 height 20
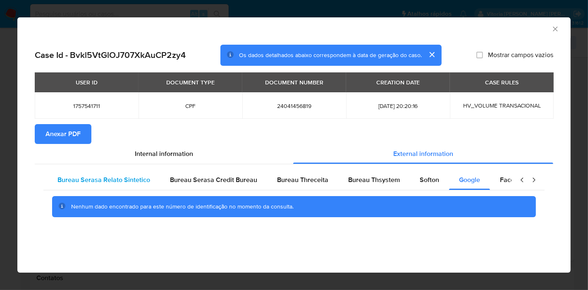
scroll to position [0, 0]
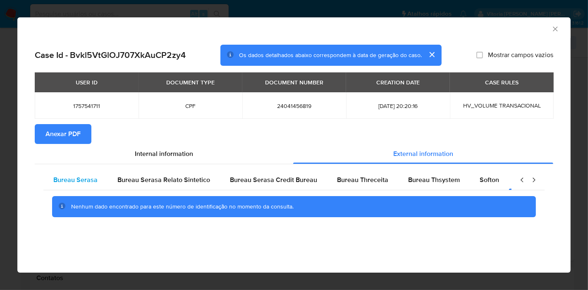
click at [102, 184] on div "Bureau Serasa" at bounding box center [75, 180] width 64 height 20
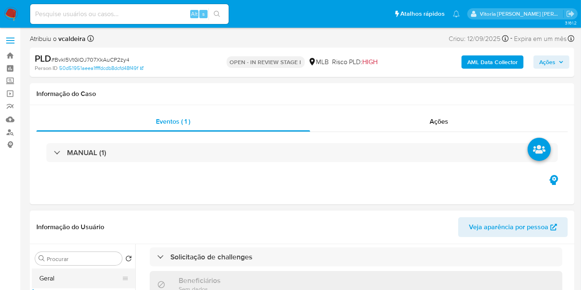
click at [65, 269] on button "Geral" at bounding box center [80, 279] width 97 height 20
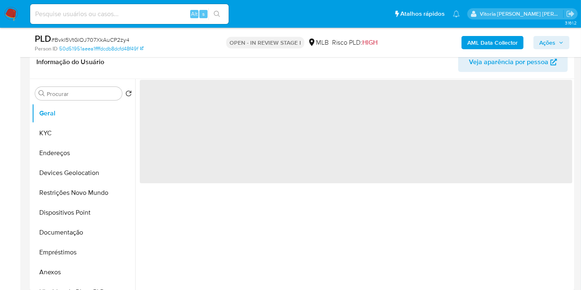
scroll to position [138, 0]
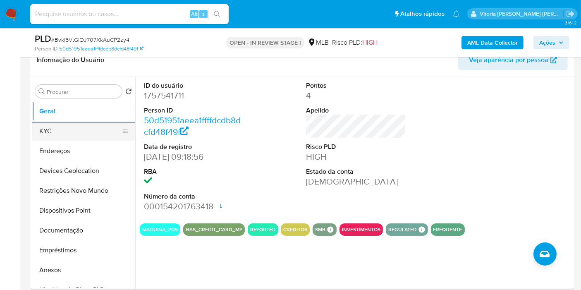
click at [50, 132] on button "KYC" at bounding box center [80, 131] width 97 height 20
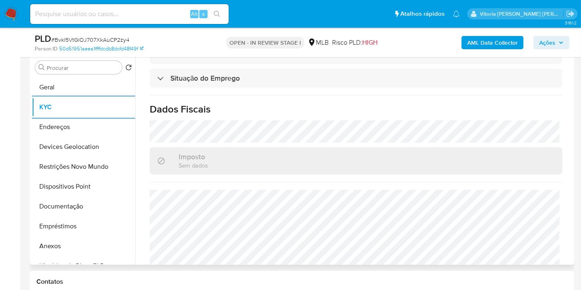
scroll to position [393, 0]
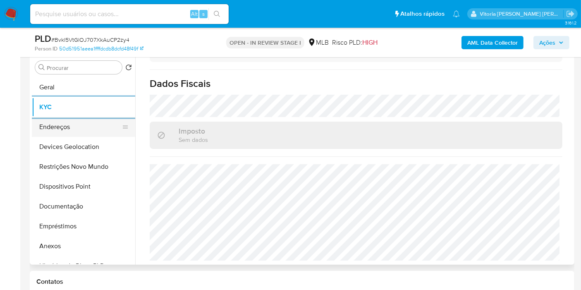
click at [46, 127] on button "Endereços" at bounding box center [80, 127] width 97 height 20
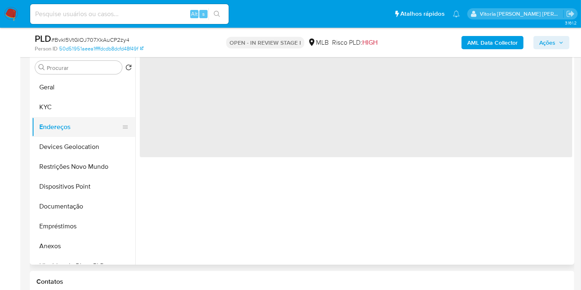
scroll to position [0, 0]
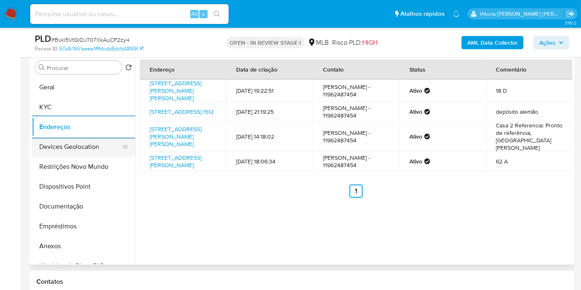
click at [75, 147] on button "Devices Geolocation" at bounding box center [80, 147] width 97 height 20
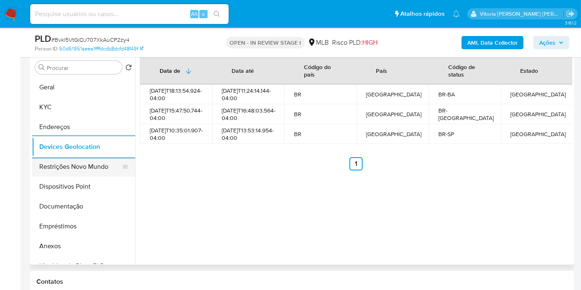
click at [87, 172] on button "Restrições Novo Mundo" at bounding box center [80, 167] width 97 height 20
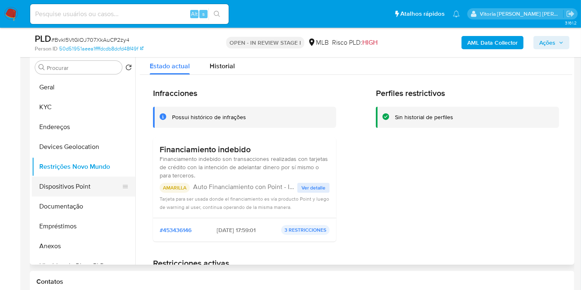
click at [57, 190] on button "Dispositivos Point" at bounding box center [80, 187] width 97 height 20
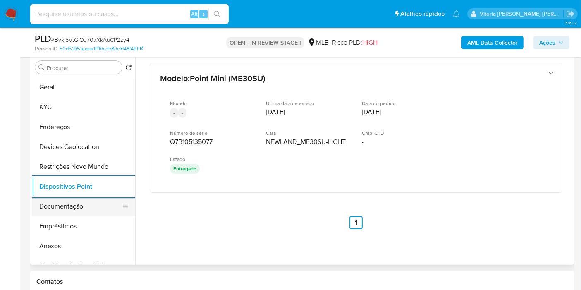
scroll to position [46, 0]
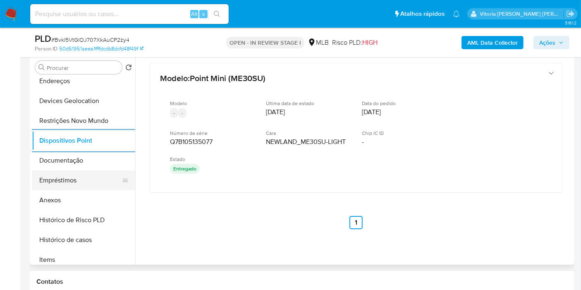
click at [73, 182] on button "Empréstimos" at bounding box center [80, 181] width 97 height 20
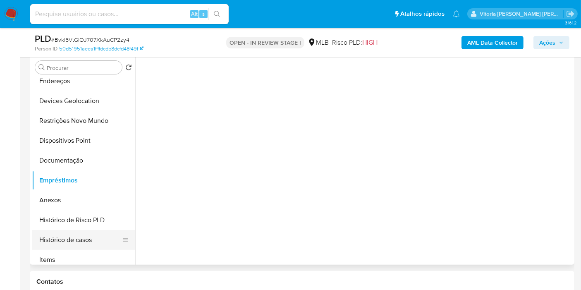
click at [73, 243] on button "Histórico de casos" at bounding box center [80, 240] width 97 height 20
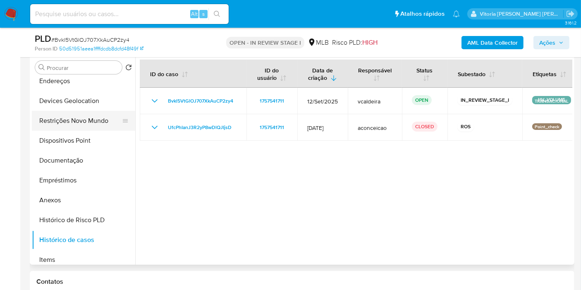
click at [78, 123] on button "Restrições Novo Mundo" at bounding box center [80, 121] width 97 height 20
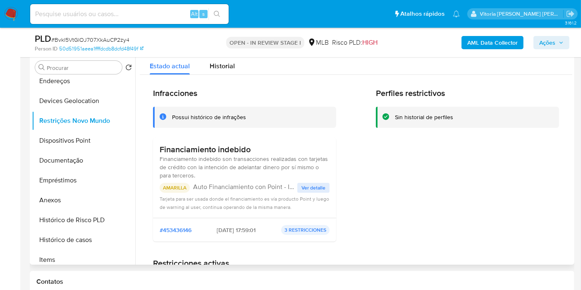
drag, startPoint x: 252, startPoint y: 148, endPoint x: 153, endPoint y: 148, distance: 99.3
click at [153, 148] on div "Financiamiento indebido Financiamento indebido son transacciones realizadas con…" at bounding box center [244, 178] width 183 height 80
click at [83, 159] on button "Documentação" at bounding box center [80, 161] width 97 height 20
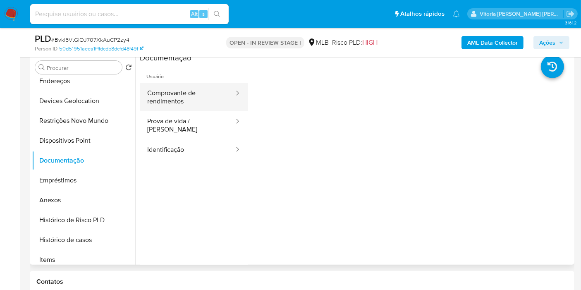
click at [173, 89] on button "Comprovante de rendimentos" at bounding box center [187, 97] width 95 height 28
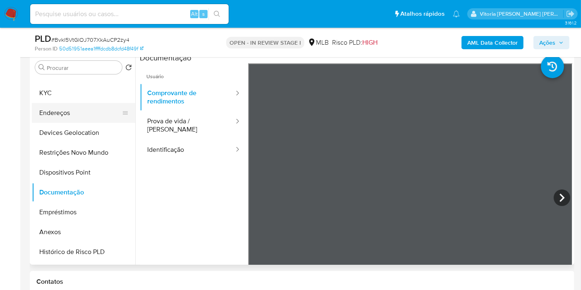
scroll to position [0, 0]
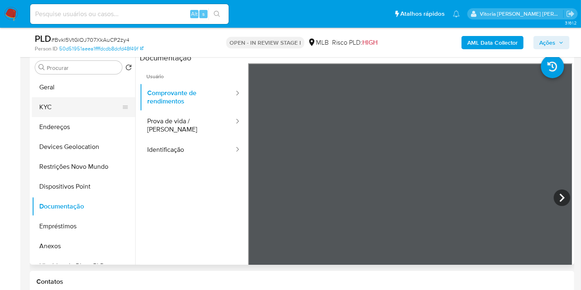
click at [56, 109] on button "KYC" at bounding box center [80, 107] width 97 height 20
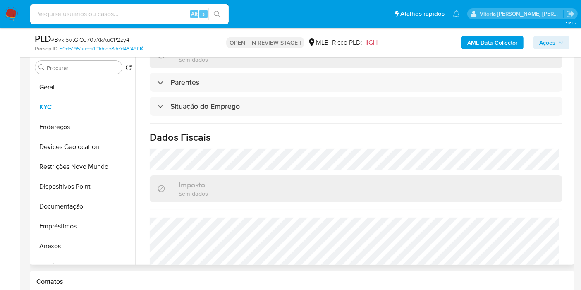
scroll to position [393, 0]
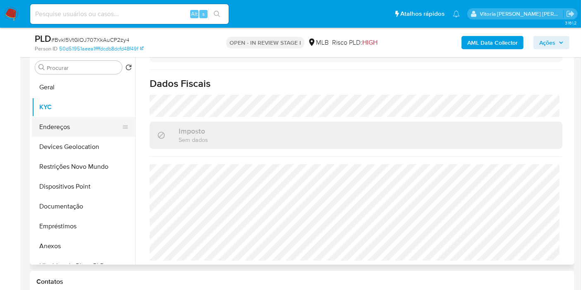
click at [84, 132] on button "Endereços" at bounding box center [80, 127] width 97 height 20
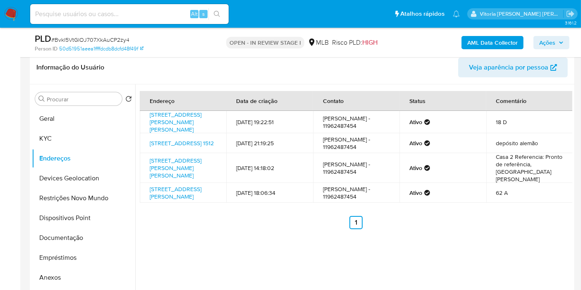
scroll to position [116, 0]
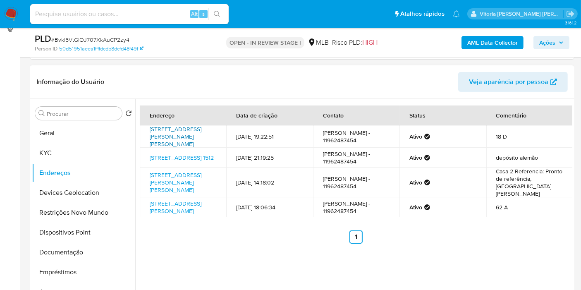
click at [183, 140] on link "[STREET_ADDRESS][PERSON_NAME][PERSON_NAME]" at bounding box center [176, 136] width 52 height 23
drag, startPoint x: 50, startPoint y: 146, endPoint x: 54, endPoint y: 143, distance: 5.1
click at [50, 146] on button "KYC" at bounding box center [80, 153] width 97 height 20
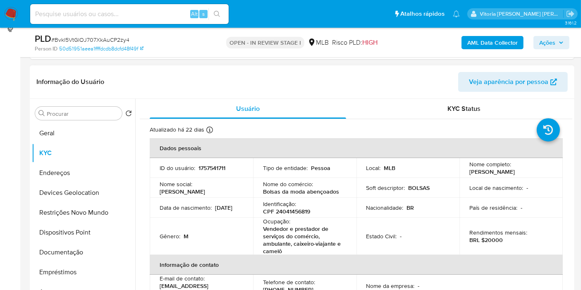
click at [315, 192] on p "Bolsas da moda abençoados" at bounding box center [301, 191] width 76 height 7
click at [290, 209] on p "CPF 24041456819" at bounding box center [286, 211] width 47 height 7
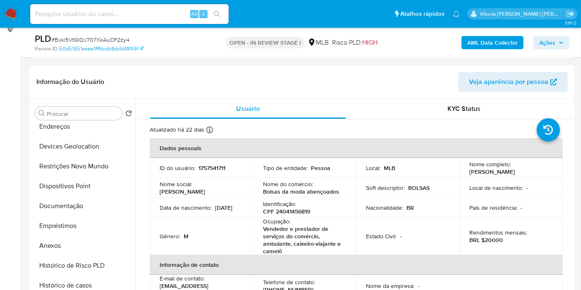
scroll to position [137, 0]
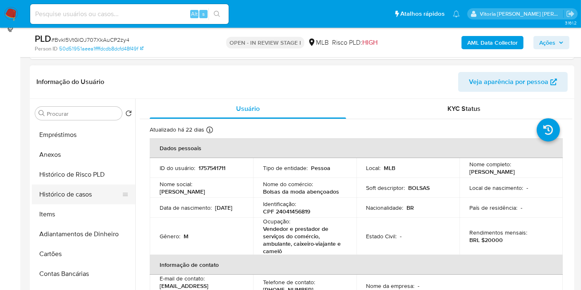
click at [75, 196] on button "Histórico de casos" at bounding box center [80, 195] width 97 height 20
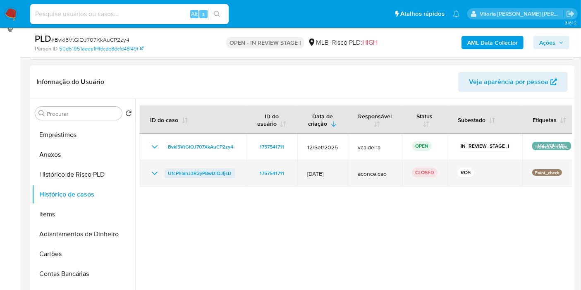
click at [192, 175] on span "UfcPhIanJ3R2yP8wDlQJIjsD" at bounding box center [200, 173] width 64 height 10
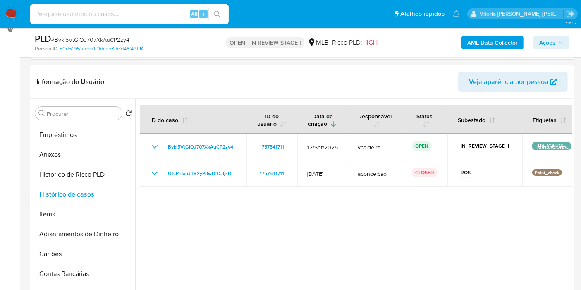
click at [561, 46] on span "Ações" at bounding box center [552, 43] width 24 height 12
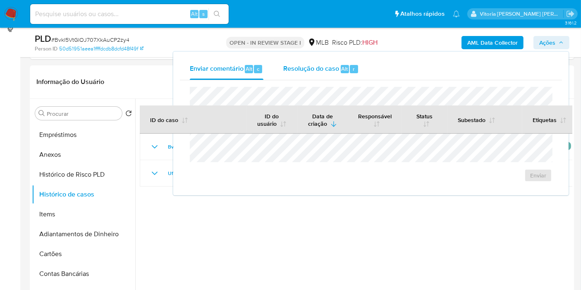
click at [309, 73] on div "Resolução do caso Alt r" at bounding box center [321, 69] width 76 height 22
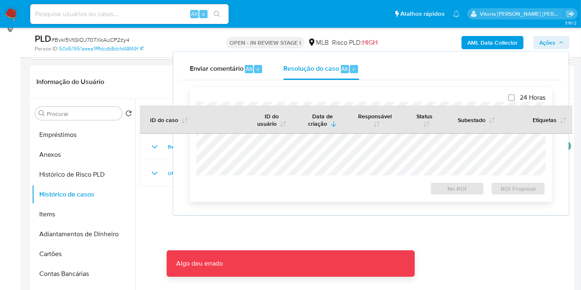
click at [325, 102] on div at bounding box center [371, 139] width 349 height 74
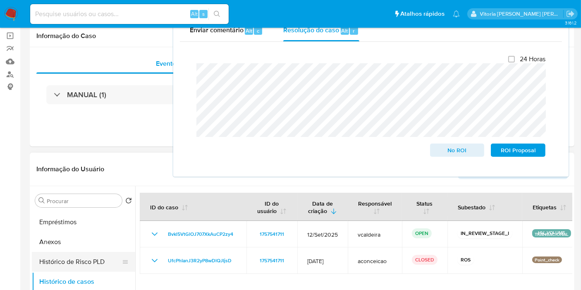
scroll to position [92, 0]
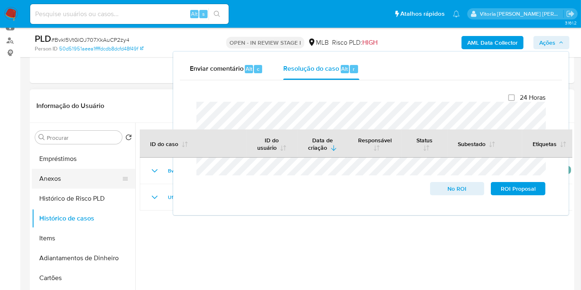
click at [51, 178] on button "Anexos" at bounding box center [80, 179] width 97 height 20
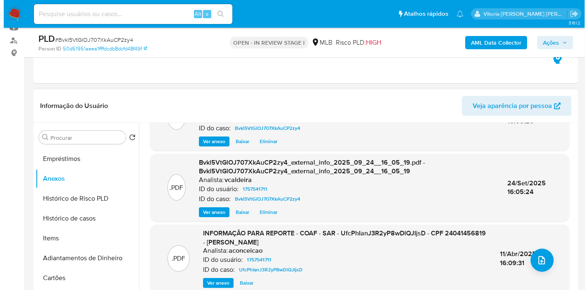
scroll to position [96, 0]
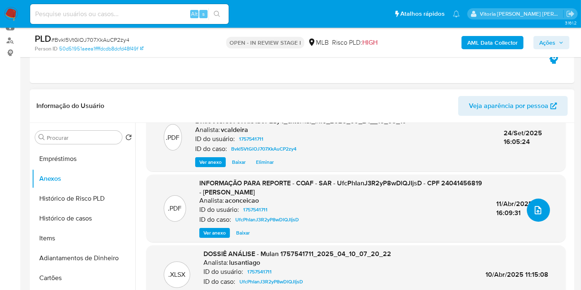
click at [533, 214] on icon "upload-file" at bounding box center [538, 210] width 10 height 10
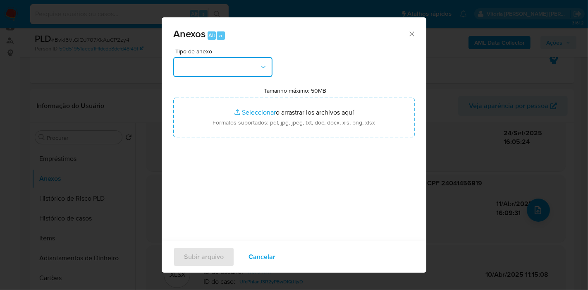
click at [231, 70] on button "button" at bounding box center [222, 67] width 99 height 20
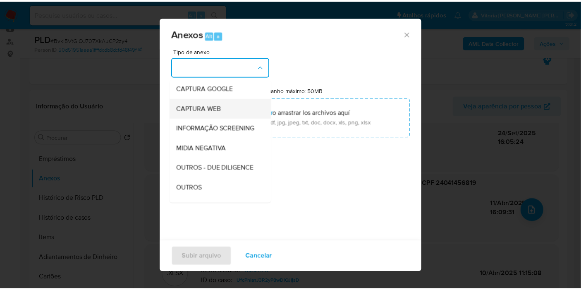
scroll to position [92, 0]
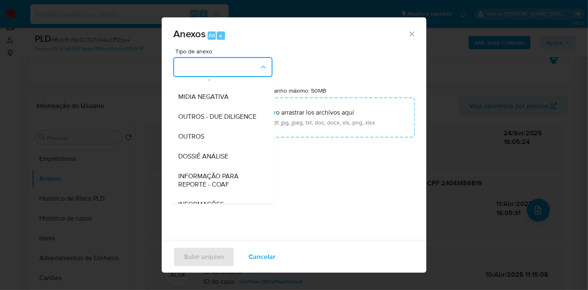
click at [224, 166] on div "DOSSIÊ ANÁLISE" at bounding box center [220, 157] width 84 height 20
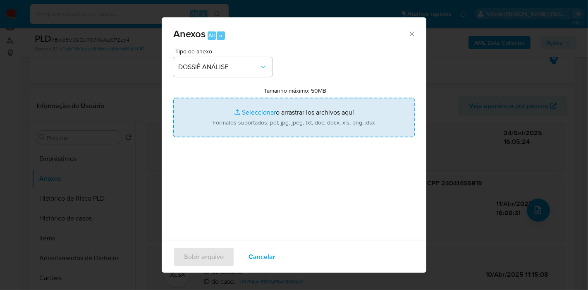
type input "C:\fakepath\DECLÍNIO - Caselog Bvkl5VtGlOJ707XkAuCP2zy4_2025_09_24_10_22_31.pdf"
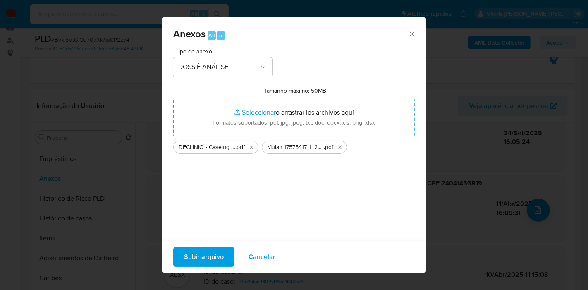
click at [224, 264] on button "Subir arquivo" at bounding box center [203, 257] width 61 height 20
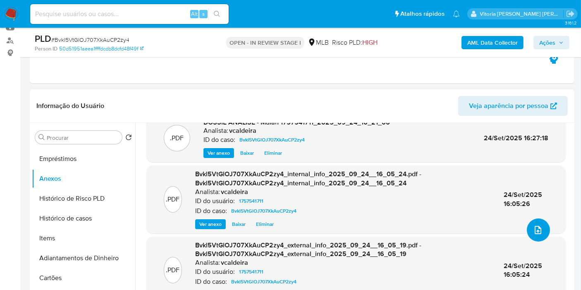
scroll to position [0, 0]
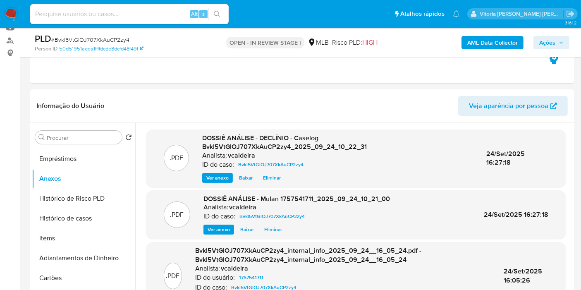
click at [564, 45] on icon "button" at bounding box center [561, 42] width 5 height 5
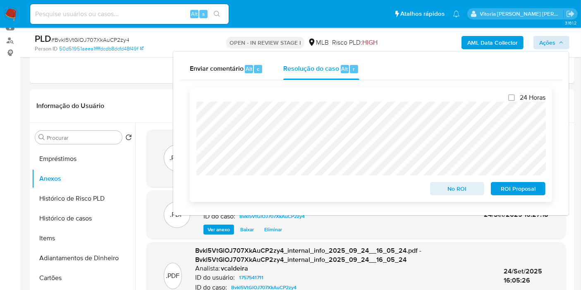
click at [443, 186] on span "No ROI" at bounding box center [457, 189] width 43 height 12
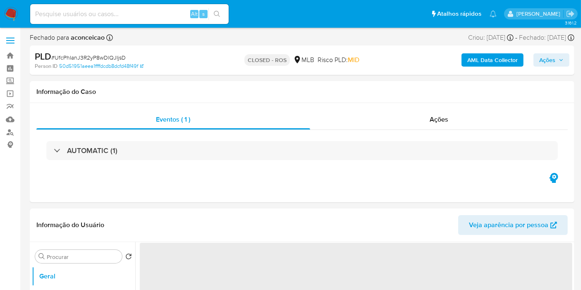
select select "10"
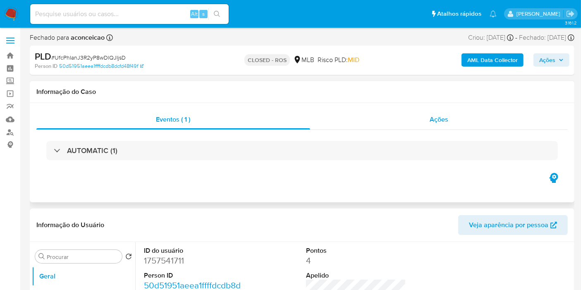
click at [427, 119] on div "Ações" at bounding box center [439, 120] width 258 height 20
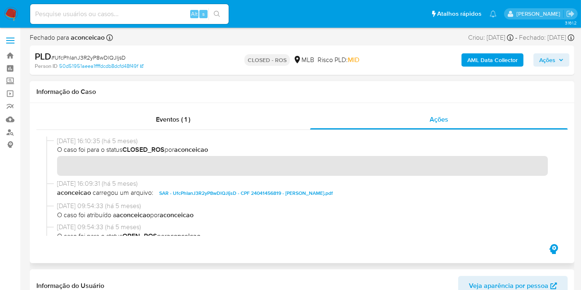
drag, startPoint x: 84, startPoint y: 143, endPoint x: 57, endPoint y: 144, distance: 26.9
click at [57, 144] on span "[DATE] 16:10:35 (há 5 meses)" at bounding box center [306, 141] width 498 height 9
click at [86, 139] on span "[DATE] 16:10:35 (há 5 meses)" at bounding box center [306, 141] width 498 height 9
drag, startPoint x: 86, startPoint y: 139, endPoint x: 55, endPoint y: 141, distance: 31.1
click at [55, 141] on div "[DATE] 16:10:35 (há 5 meses) O caso foi para o status CLOSED_ROS por aconceicao" at bounding box center [302, 158] width 512 height 43
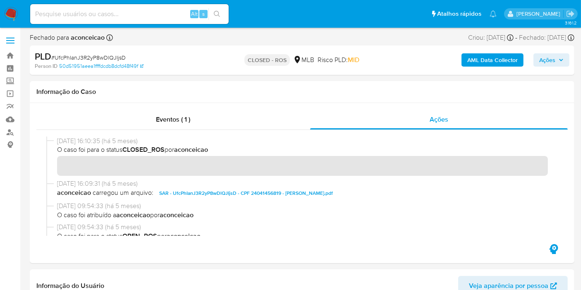
click at [131, 15] on input at bounding box center [129, 14] width 199 height 11
paste input "SFcmJRf3FigTeybPqook84Q4"
type input "SFcmJRf3FigTeybPqook84Q4"
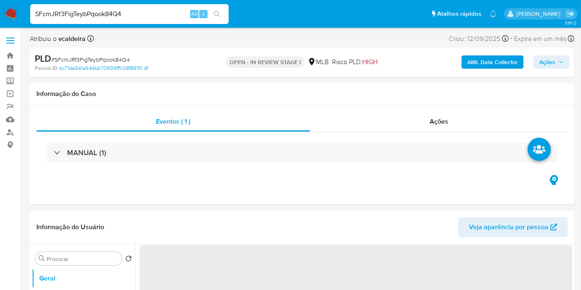
select select "10"
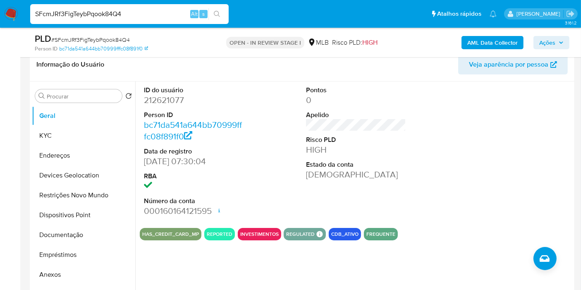
scroll to position [138, 0]
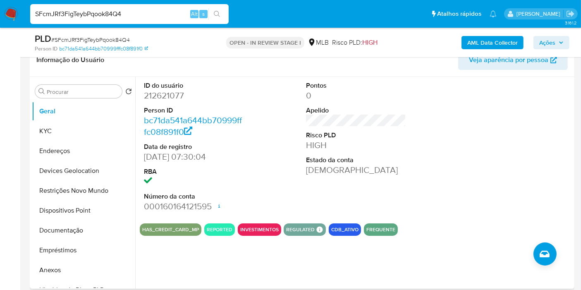
click at [164, 98] on dd "212621077" at bounding box center [194, 96] width 100 height 12
copy dd "212621077"
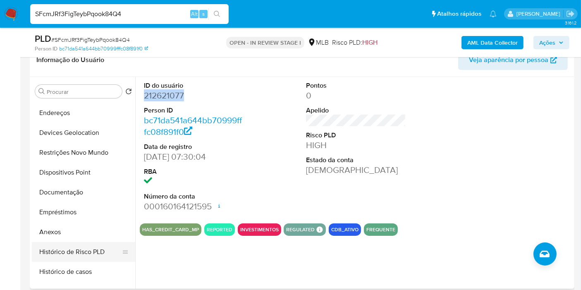
scroll to position [92, 0]
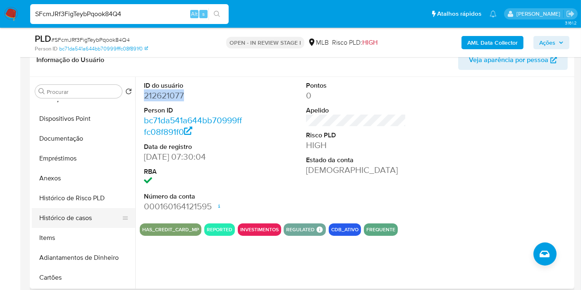
click at [79, 213] on button "Histórico de casos" at bounding box center [80, 218] width 97 height 20
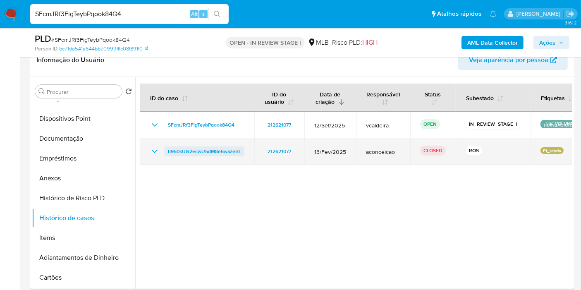
click at [180, 154] on span "b950kUG2ecwU5dM8e6wazeBL" at bounding box center [204, 152] width 73 height 10
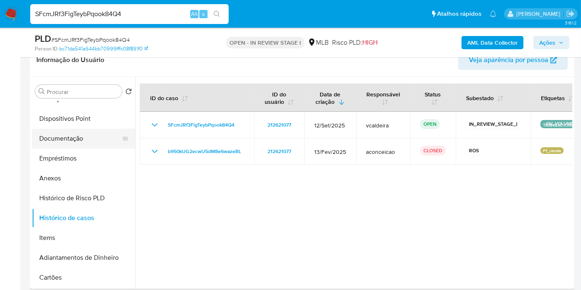
click at [87, 142] on button "Documentação" at bounding box center [80, 139] width 97 height 20
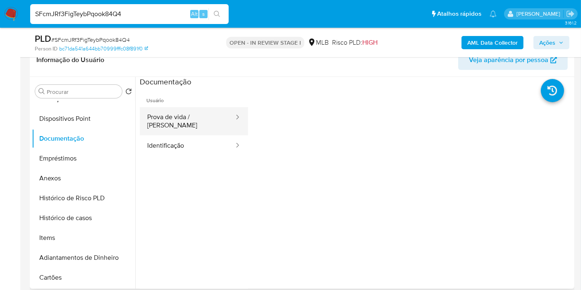
click at [204, 114] on button "Prova de vida / [PERSON_NAME]" at bounding box center [187, 121] width 95 height 28
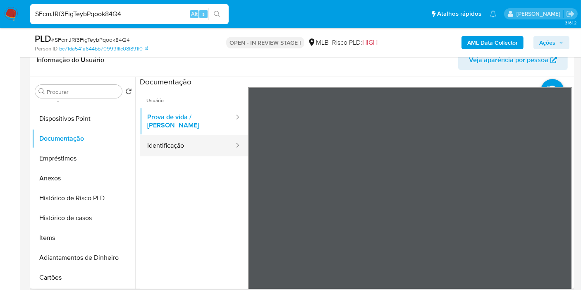
click at [174, 144] on button "Identificação" at bounding box center [187, 145] width 95 height 21
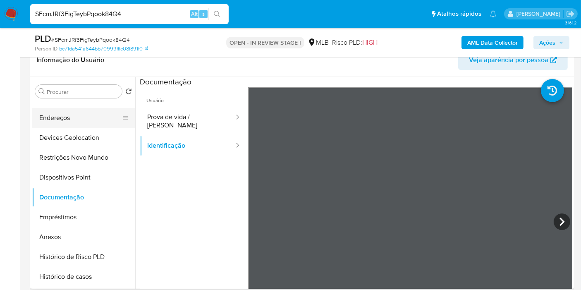
scroll to position [0, 0]
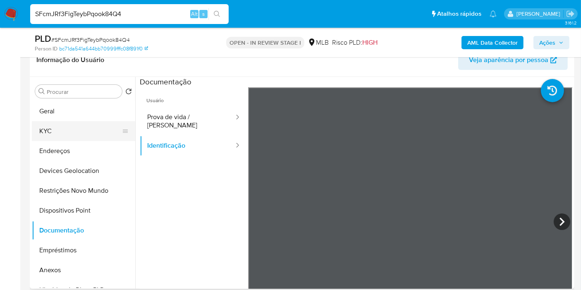
click at [66, 133] on button "KYC" at bounding box center [80, 131] width 97 height 20
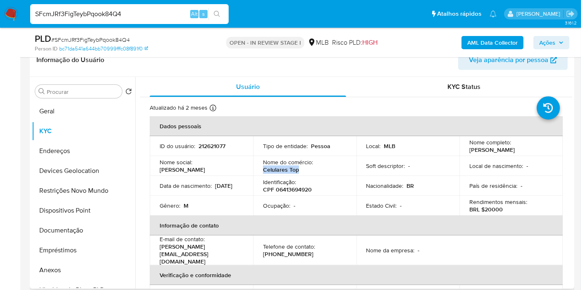
drag, startPoint x: 306, startPoint y: 169, endPoint x: 259, endPoint y: 171, distance: 47.6
click at [259, 171] on td "Nome do comércio : Celulares Top" at bounding box center [304, 166] width 103 height 20
copy p "Celulares Top"
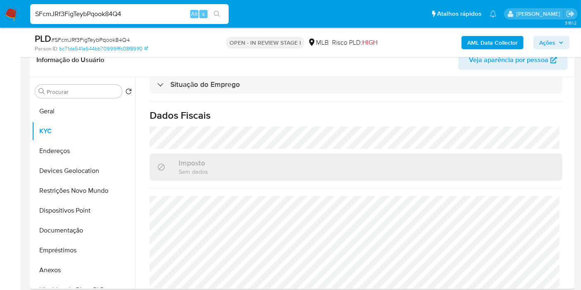
scroll to position [376, 0]
click at [51, 108] on button "Geral" at bounding box center [80, 111] width 97 height 20
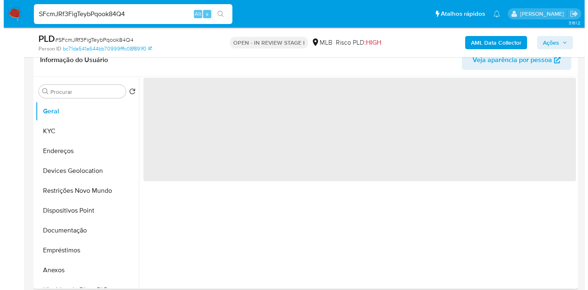
scroll to position [0, 0]
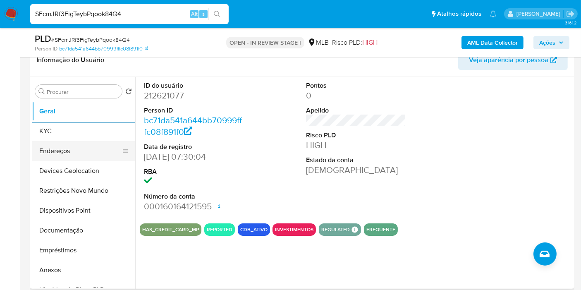
click at [62, 158] on button "Endereços" at bounding box center [80, 151] width 97 height 20
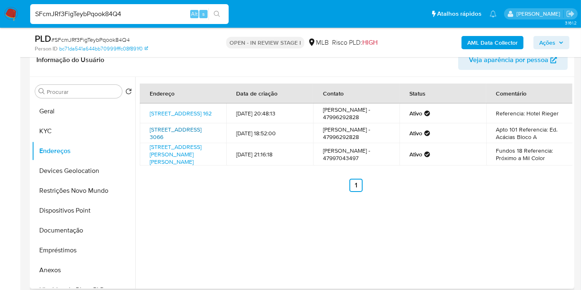
click at [182, 138] on link "[STREET_ADDRESS] 3066" at bounding box center [176, 133] width 52 height 16
click at [485, 42] on b "AML Data Collector" at bounding box center [493, 42] width 50 height 13
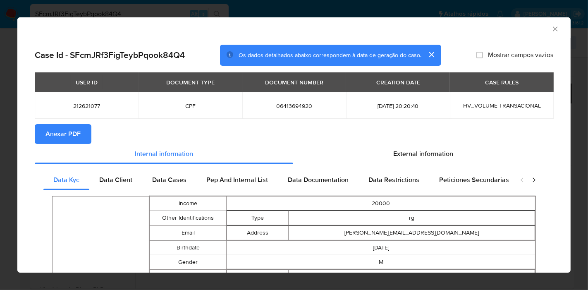
click at [50, 127] on span "Anexar PDF" at bounding box center [63, 134] width 35 height 18
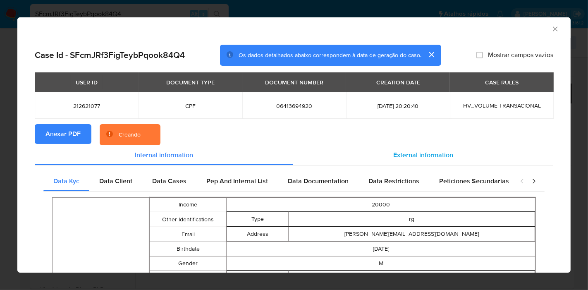
click at [425, 151] on span "External information" at bounding box center [424, 155] width 60 height 10
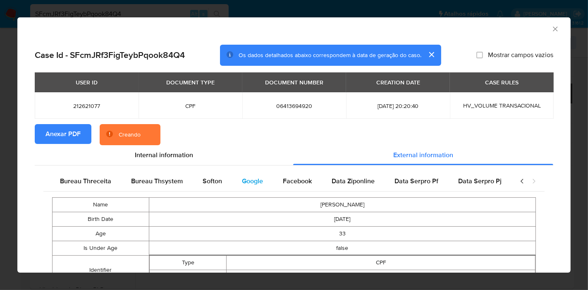
click at [261, 182] on div "Google" at bounding box center [252, 181] width 41 height 20
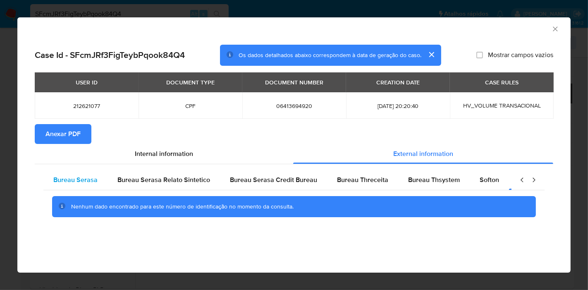
click at [100, 181] on div "Bureau Serasa" at bounding box center [75, 180] width 64 height 20
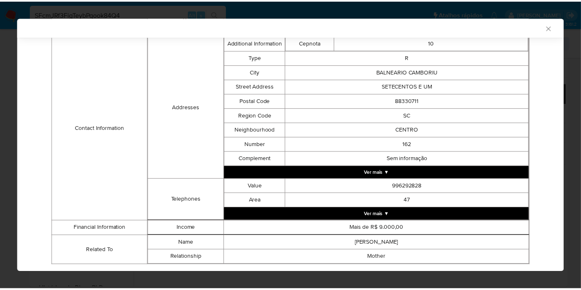
scroll to position [274, 0]
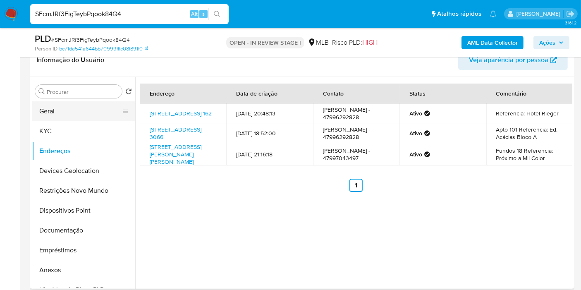
click at [70, 114] on button "Geral" at bounding box center [80, 111] width 97 height 20
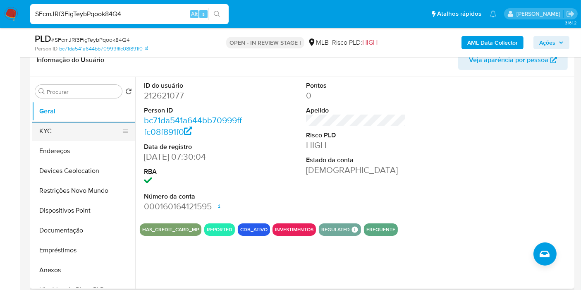
click at [59, 133] on button "KYC" at bounding box center [80, 131] width 97 height 20
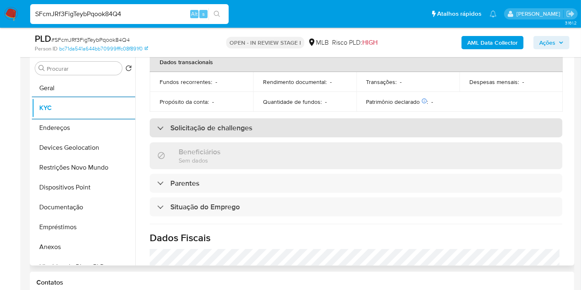
scroll to position [376, 0]
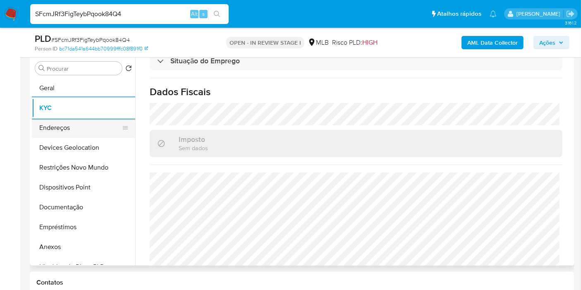
click at [60, 127] on button "Endereços" at bounding box center [80, 128] width 97 height 20
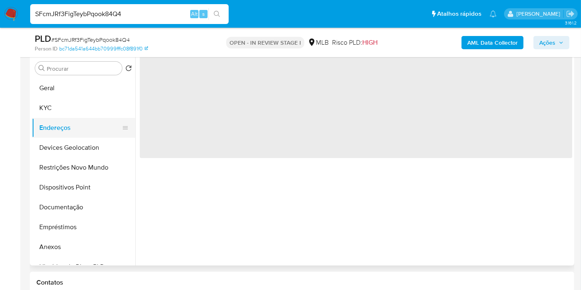
scroll to position [0, 0]
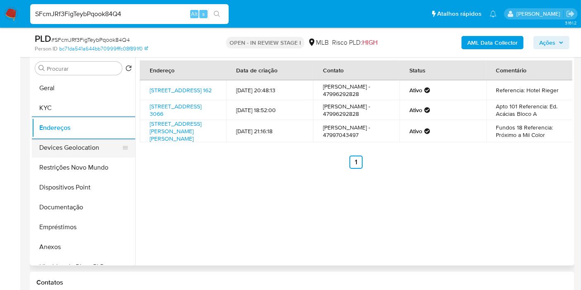
drag, startPoint x: 67, startPoint y: 153, endPoint x: 78, endPoint y: 148, distance: 11.5
click at [67, 153] on button "Devices Geolocation" at bounding box center [80, 148] width 97 height 20
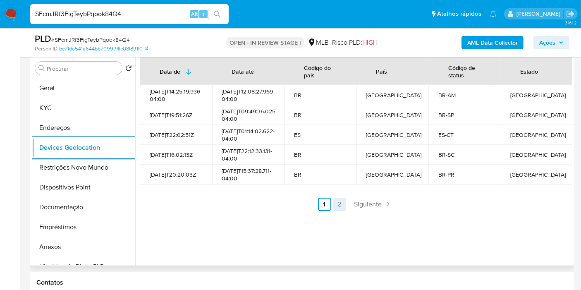
click at [333, 211] on link "2" at bounding box center [339, 204] width 13 height 13
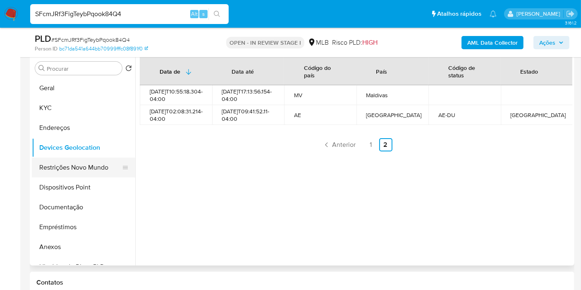
click at [78, 163] on button "Restrições Novo Mundo" at bounding box center [80, 168] width 97 height 20
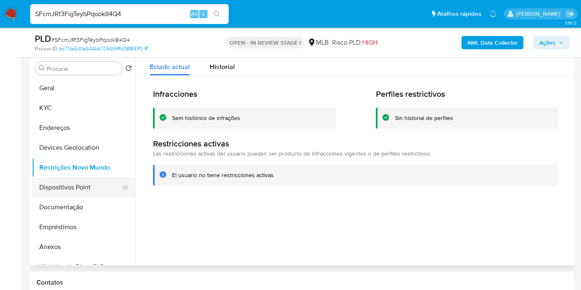
click at [79, 183] on button "Dispositivos Point" at bounding box center [80, 188] width 97 height 20
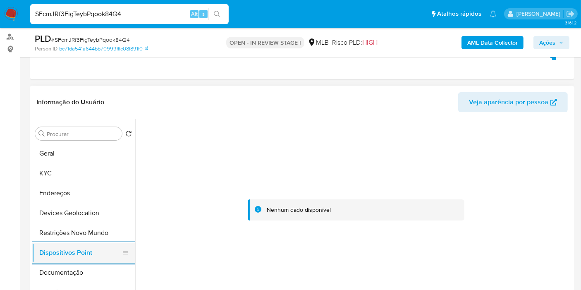
scroll to position [161, 0]
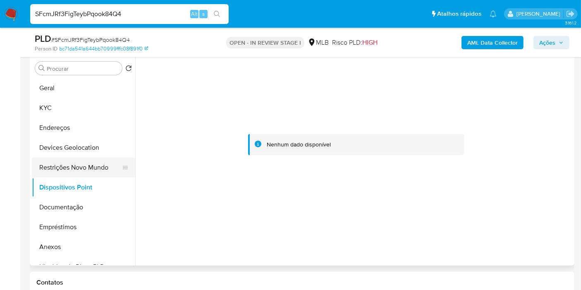
click at [66, 163] on button "Restrições Novo Mundo" at bounding box center [80, 168] width 97 height 20
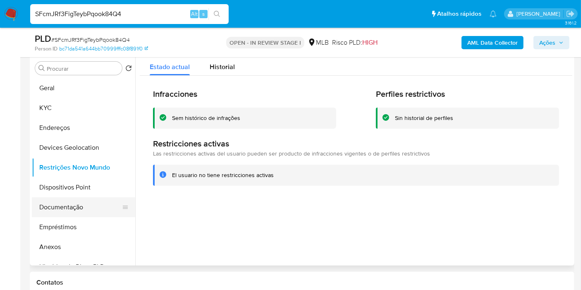
click at [60, 207] on button "Documentação" at bounding box center [80, 207] width 97 height 20
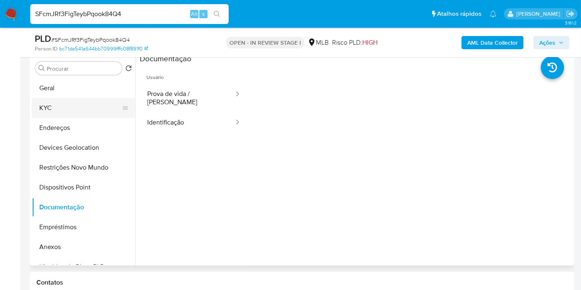
click at [69, 113] on button "KYC" at bounding box center [80, 108] width 97 height 20
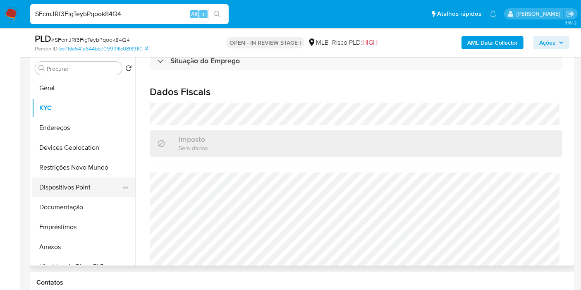
scroll to position [46, 0]
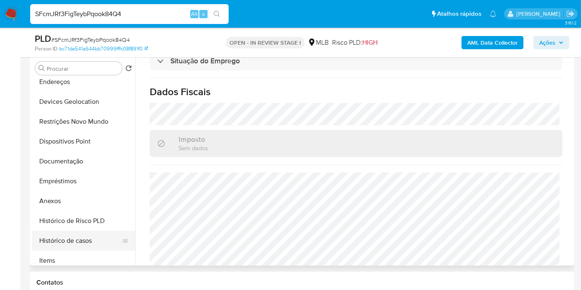
click at [72, 238] on button "Histórico de casos" at bounding box center [80, 241] width 97 height 20
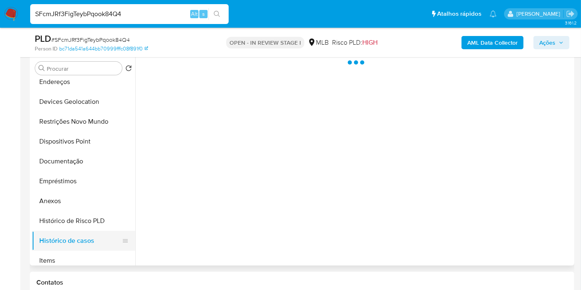
scroll to position [0, 0]
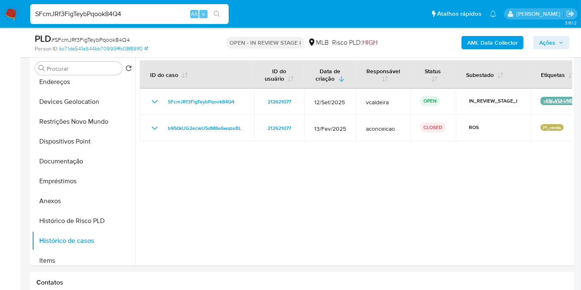
click at [561, 44] on icon "button" at bounding box center [561, 42] width 5 height 5
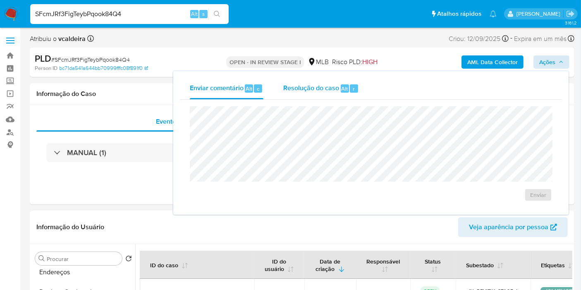
click at [323, 92] on span "Resolução do caso" at bounding box center [311, 89] width 56 height 10
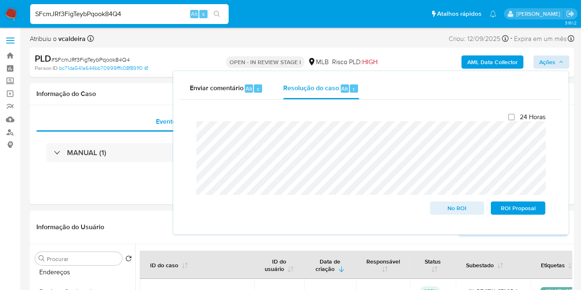
click at [89, 16] on input "SFcmJRf3FigTeybPqook84Q4" at bounding box center [129, 14] width 199 height 11
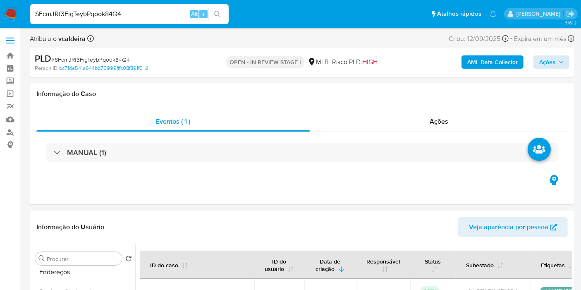
click at [89, 16] on input "SFcmJRf3FigTeybPqook84Q4" at bounding box center [129, 14] width 199 height 11
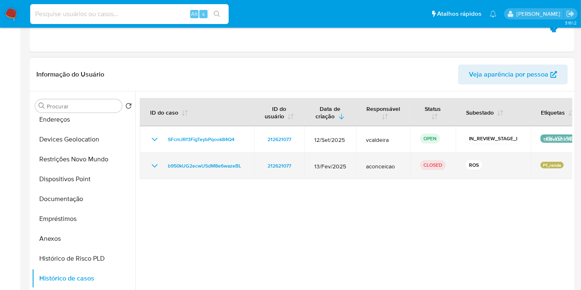
scroll to position [184, 0]
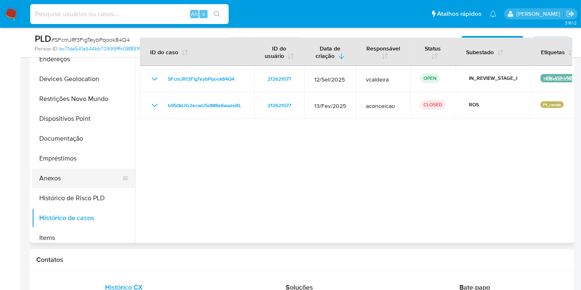
click at [53, 178] on button "Anexos" at bounding box center [80, 178] width 97 height 20
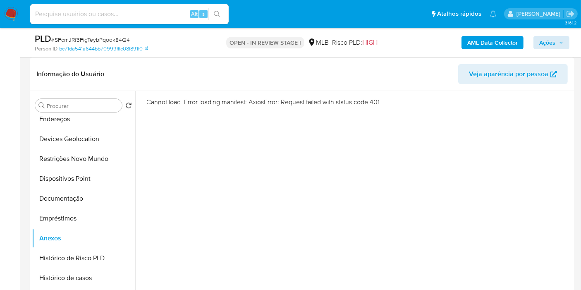
scroll to position [138, 0]
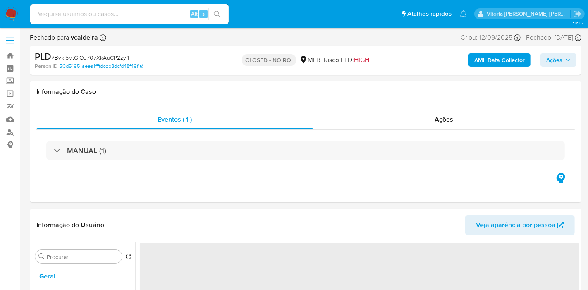
select select "10"
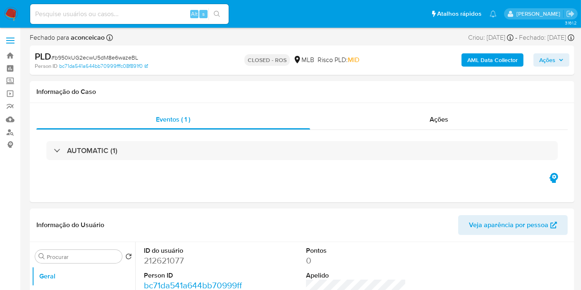
select select "10"
click at [449, 116] on div "Ações" at bounding box center [439, 120] width 258 height 20
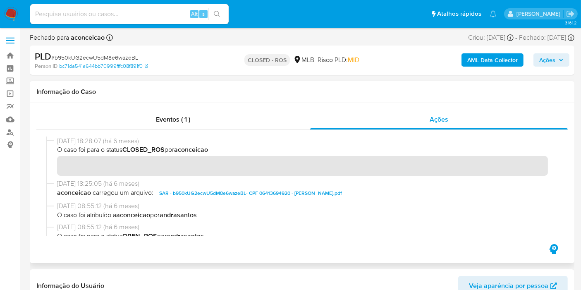
drag, startPoint x: 87, startPoint y: 141, endPoint x: 55, endPoint y: 143, distance: 31.9
click at [55, 143] on div "[DATE] 18:28:07 (há 6 meses) O caso foi para o status CLOSED_ROS por aconceicao" at bounding box center [302, 158] width 512 height 43
click at [130, 21] on div "Alt s" at bounding box center [129, 14] width 199 height 20
click at [128, 16] on input at bounding box center [129, 14] width 199 height 11
paste input "LjRUjdgUyfuj10fCmD20FteL"
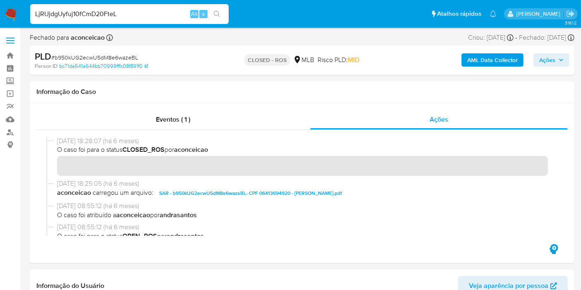
type input "LjRUjdgUyfuj10fCmD20FteL"
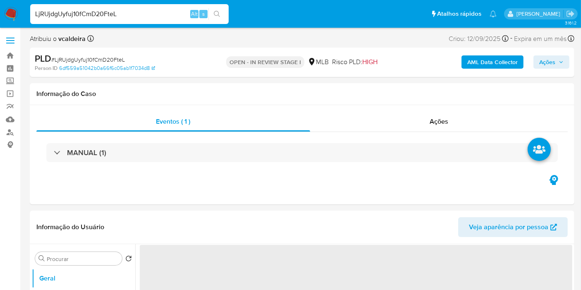
select select "10"
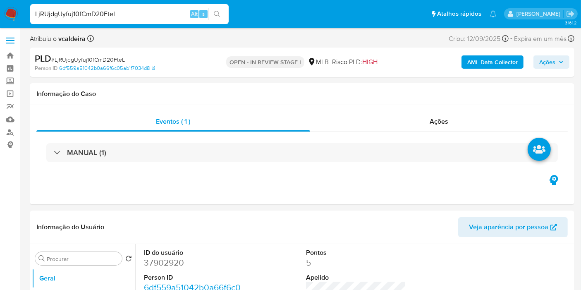
click at [66, 11] on input "LjRUjdgUyfuj10fCmD20FteL" at bounding box center [129, 14] width 199 height 11
click at [158, 262] on dd "37902920" at bounding box center [194, 263] width 100 height 12
copy dd "37902920"
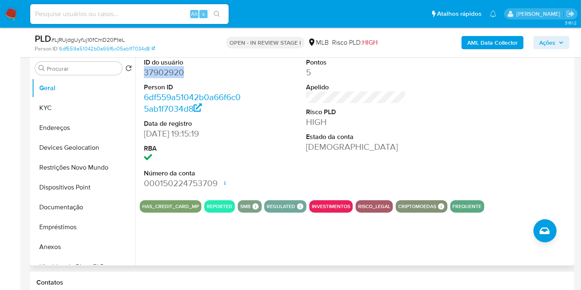
scroll to position [184, 0]
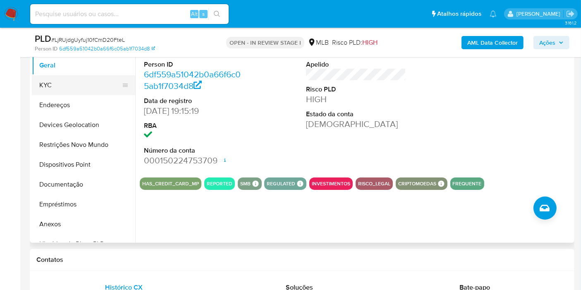
click at [89, 81] on button "KYC" at bounding box center [80, 85] width 97 height 20
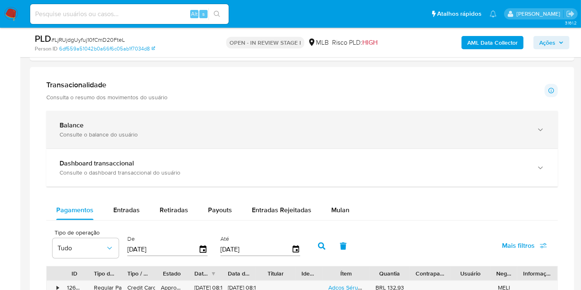
scroll to position [506, 0]
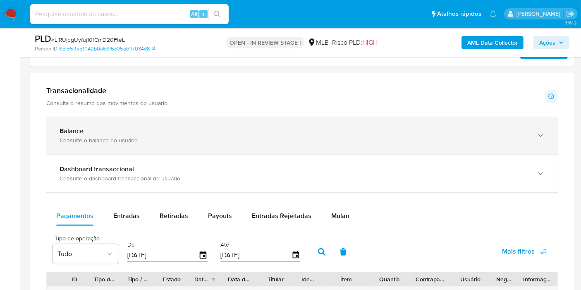
click at [110, 132] on div "Balance" at bounding box center [294, 131] width 469 height 8
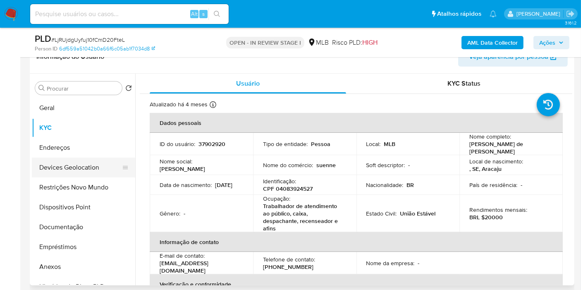
scroll to position [138, 0]
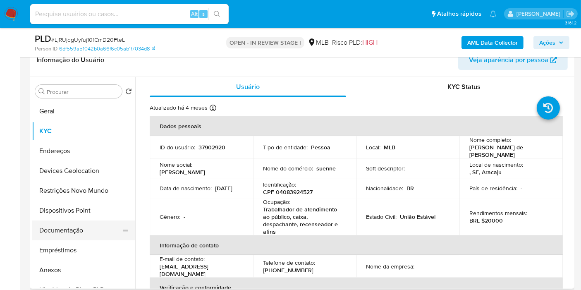
click at [62, 231] on button "Documentação" at bounding box center [80, 231] width 97 height 20
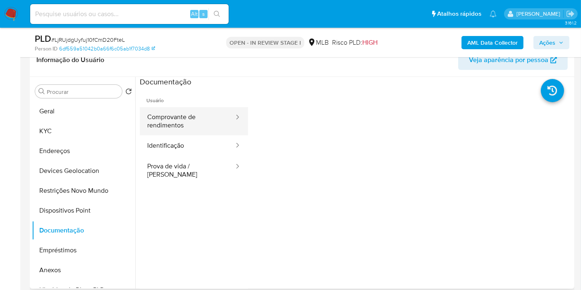
click at [186, 123] on button "Comprovante de rendimentos" at bounding box center [187, 121] width 95 height 28
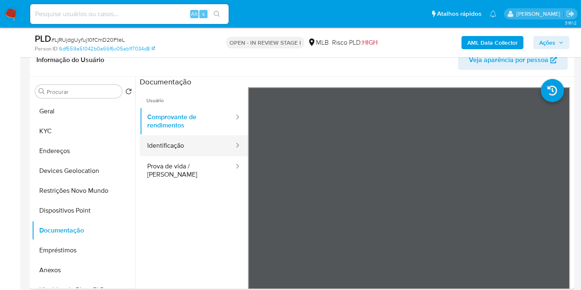
click at [188, 148] on button "Identificação" at bounding box center [187, 145] width 95 height 21
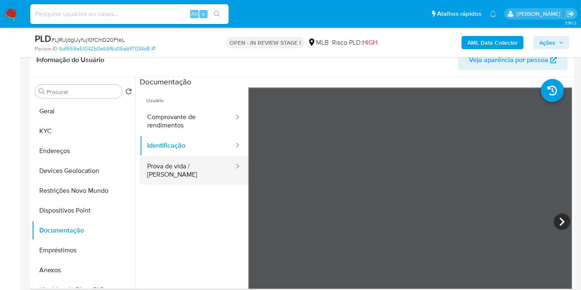
click at [189, 170] on button "Prova de vida / [PERSON_NAME]" at bounding box center [187, 170] width 95 height 28
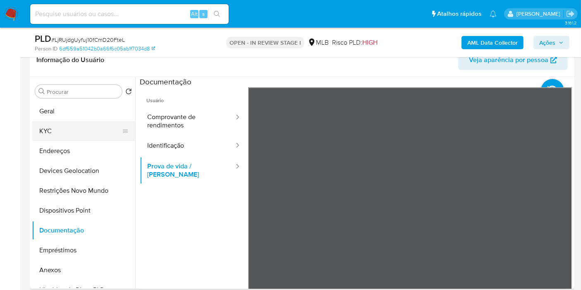
click at [58, 127] on button "KYC" at bounding box center [80, 131] width 97 height 20
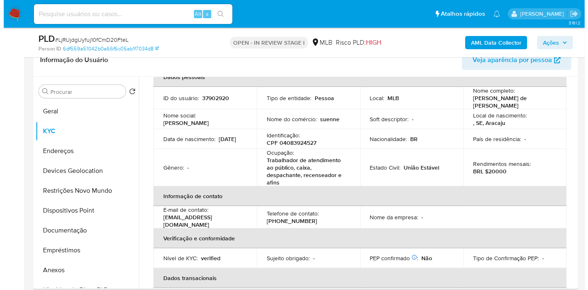
scroll to position [0, 0]
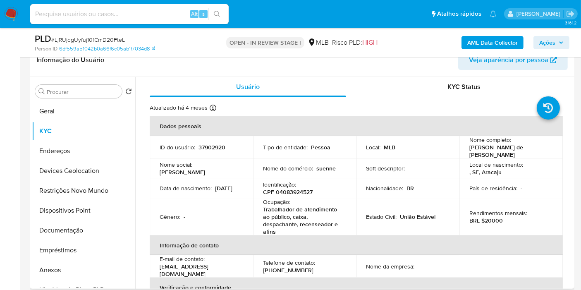
click at [497, 155] on td "Nome completo : [PERSON_NAME] de [PERSON_NAME]" at bounding box center [511, 147] width 103 height 22
click at [497, 154] on td "Nome completo : [PERSON_NAME] de [PERSON_NAME]" at bounding box center [511, 147] width 103 height 22
click at [502, 150] on p "[PERSON_NAME] de [PERSON_NAME]" at bounding box center [510, 151] width 80 height 15
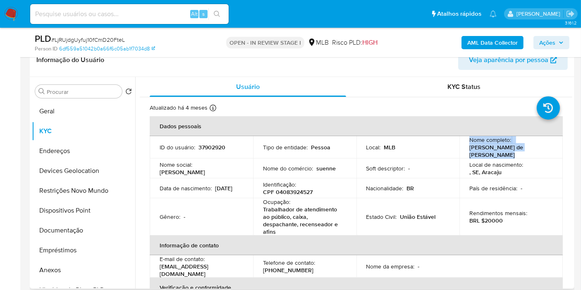
click at [539, 149] on p "[PERSON_NAME] de [PERSON_NAME]" at bounding box center [510, 151] width 80 height 15
drag, startPoint x: 546, startPoint y: 151, endPoint x: 462, endPoint y: 147, distance: 84.1
click at [462, 147] on td "Nome completo : [PERSON_NAME] de [PERSON_NAME]" at bounding box center [511, 147] width 103 height 22
copy p "[PERSON_NAME] de [PERSON_NAME]"
click at [493, 37] on b "AML Data Collector" at bounding box center [493, 42] width 50 height 13
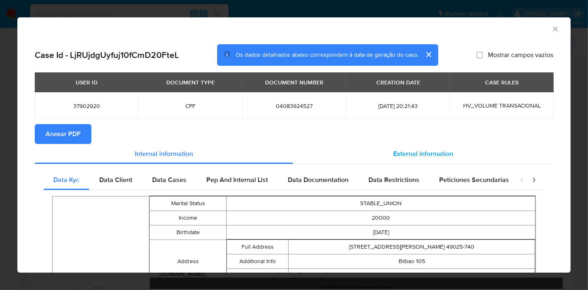
click at [402, 147] on div "External information" at bounding box center [423, 154] width 260 height 20
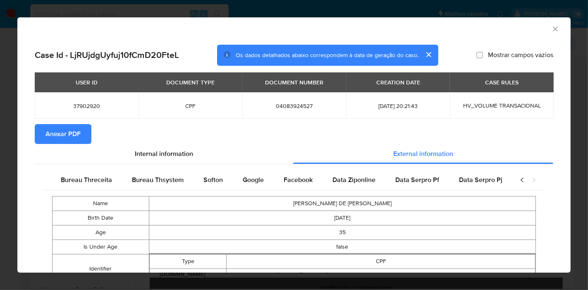
scroll to position [0, 278]
click at [234, 178] on div "Google" at bounding box center [252, 180] width 41 height 20
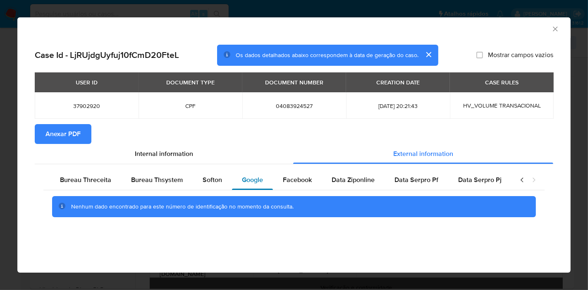
scroll to position [0, 271]
click at [70, 138] on span "Anexar PDF" at bounding box center [63, 134] width 35 height 18
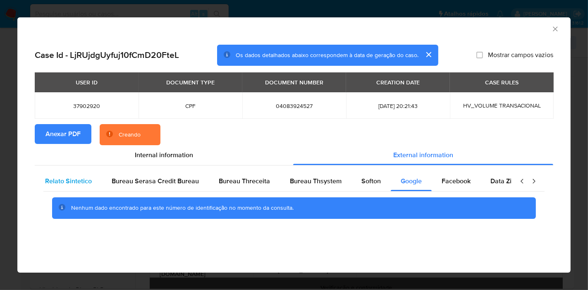
scroll to position [0, 0]
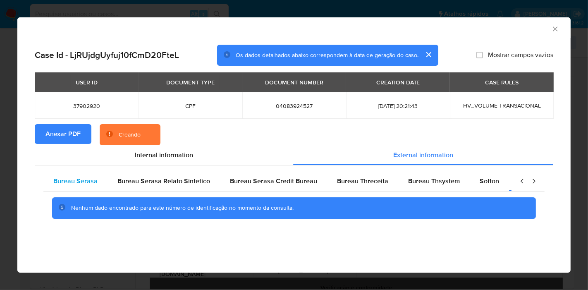
click at [81, 183] on span "Bureau Serasa" at bounding box center [75, 181] width 44 height 10
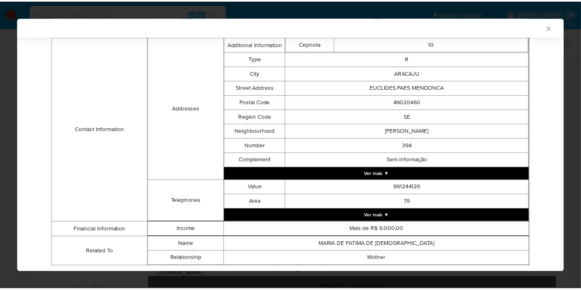
scroll to position [273, 0]
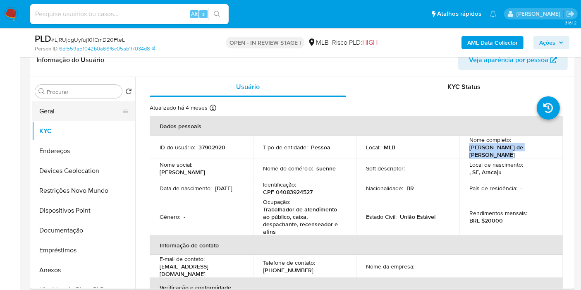
click at [70, 112] on button "Geral" at bounding box center [80, 111] width 97 height 20
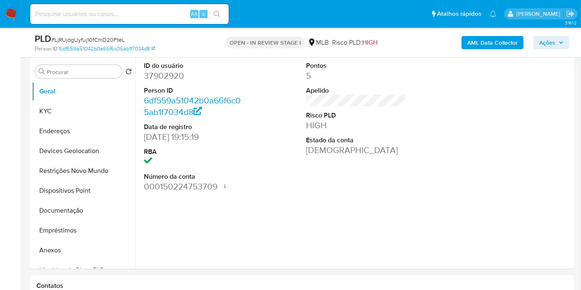
scroll to position [143, 0]
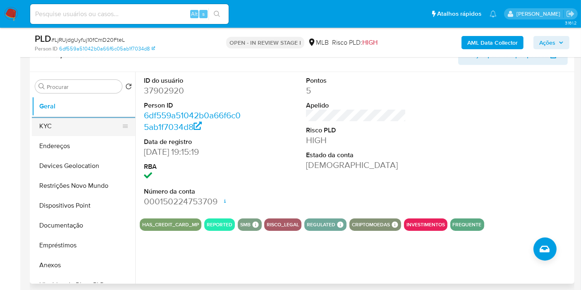
click at [54, 129] on button "KYC" at bounding box center [80, 126] width 97 height 20
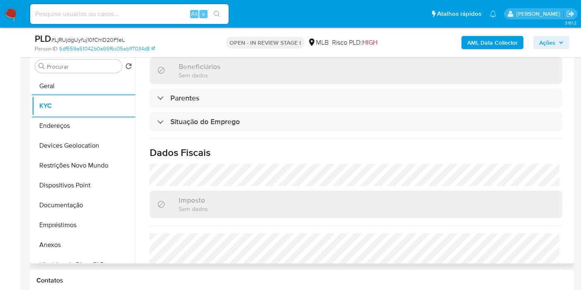
scroll to position [393, 0]
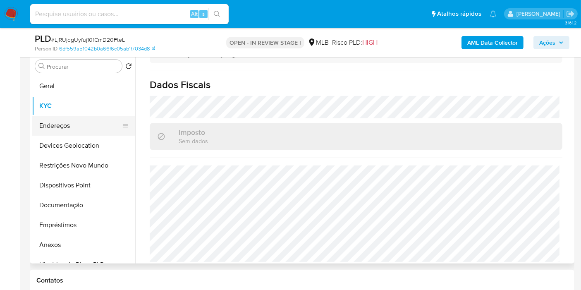
click at [49, 122] on button "Endereços" at bounding box center [80, 126] width 97 height 20
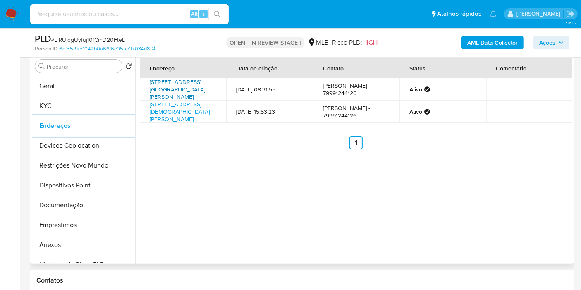
click at [178, 89] on link "[STREET_ADDRESS][GEOGRAPHIC_DATA][PERSON_NAME]" at bounding box center [177, 89] width 55 height 23
click at [60, 149] on button "Devices Geolocation" at bounding box center [80, 146] width 97 height 20
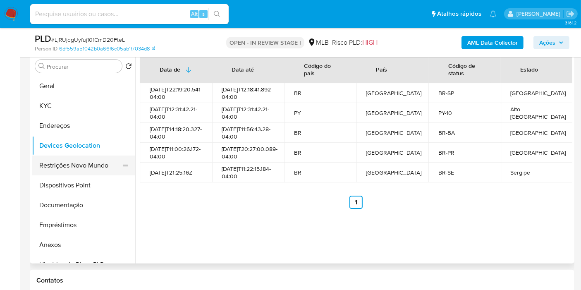
click at [83, 168] on button "Restrições Novo Mundo" at bounding box center [80, 166] width 97 height 20
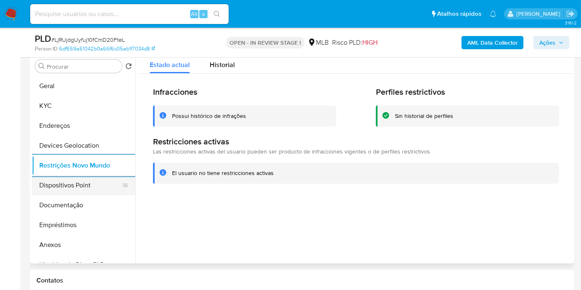
click at [84, 180] on button "Dispositivos Point" at bounding box center [80, 185] width 97 height 20
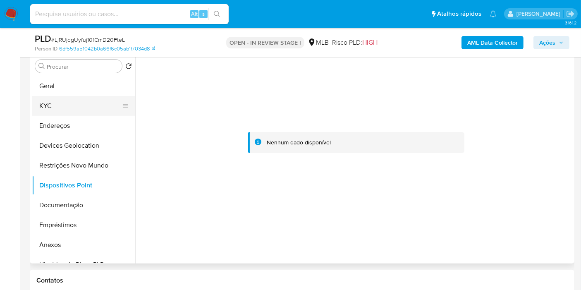
click at [46, 103] on button "KYC" at bounding box center [80, 106] width 97 height 20
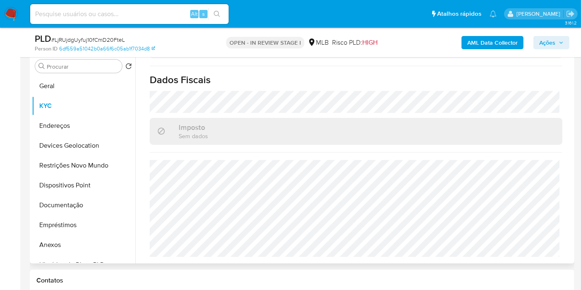
scroll to position [393, 0]
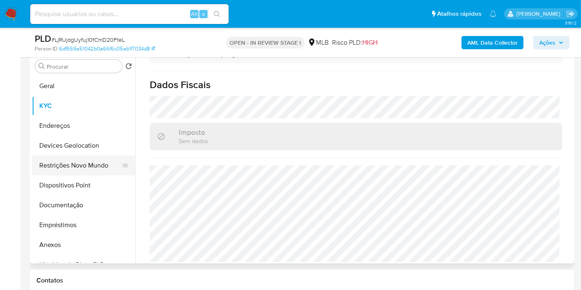
click at [73, 170] on button "Restrições Novo Mundo" at bounding box center [80, 166] width 97 height 20
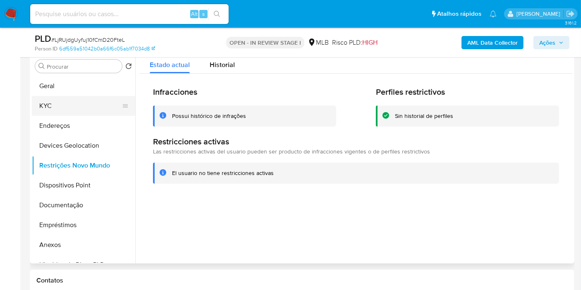
click at [63, 105] on button "KYC" at bounding box center [80, 106] width 97 height 20
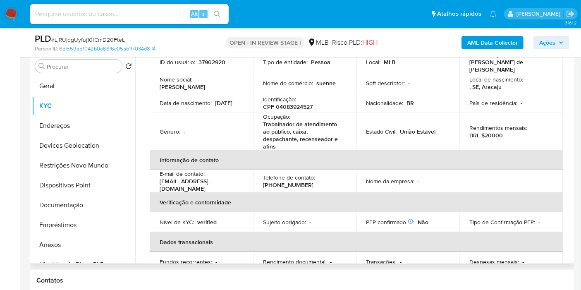
scroll to position [46, 0]
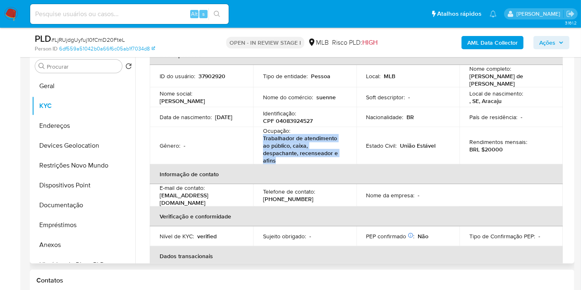
drag, startPoint x: 261, startPoint y: 134, endPoint x: 279, endPoint y: 154, distance: 26.9
click at [279, 154] on td "Ocupação : Trabalhador de atendimento ao público, caixa, despachante, recensead…" at bounding box center [304, 145] width 103 height 37
copy p "Trabalhador de atendimento ao público, caixa, despachante, recenseador e afins"
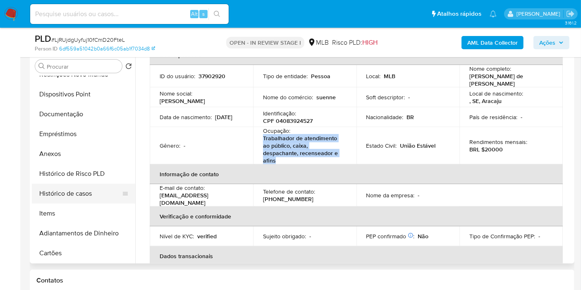
scroll to position [92, 0]
click at [65, 193] on button "Histórico de casos" at bounding box center [80, 193] width 97 height 20
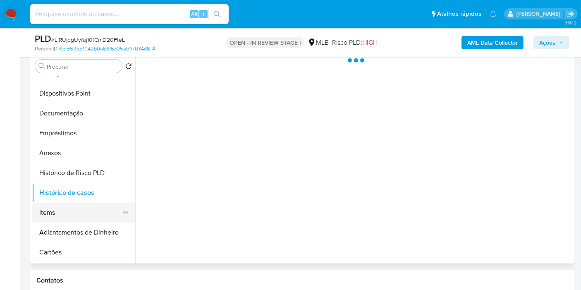
scroll to position [0, 0]
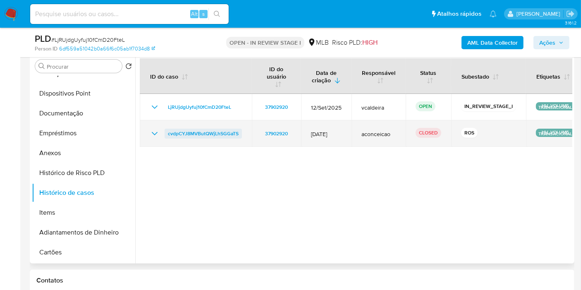
click at [223, 129] on span "cvdpCYJ8MVButQWjLhSGGaTS" at bounding box center [203, 134] width 71 height 10
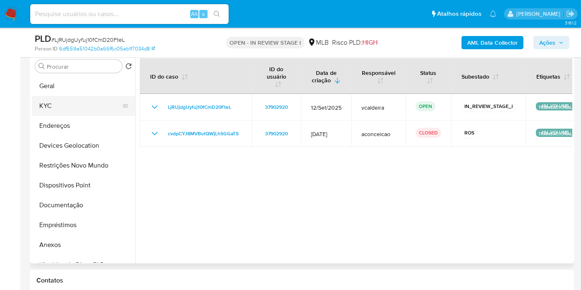
click at [54, 106] on button "KYC" at bounding box center [80, 106] width 97 height 20
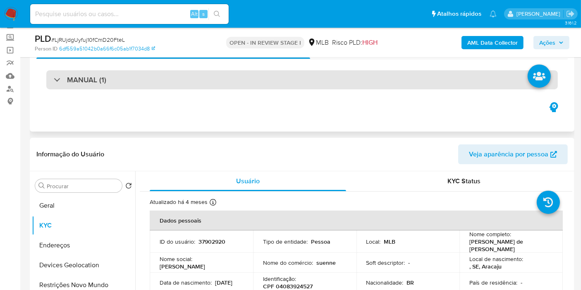
scroll to position [25, 0]
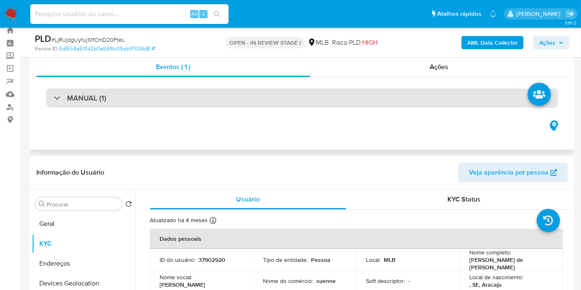
click at [103, 97] on h3 "MANUAL (1)" at bounding box center [86, 98] width 39 height 9
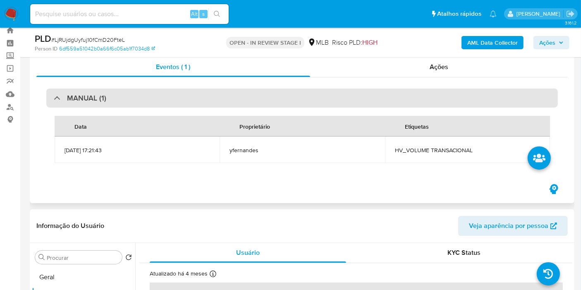
click at [103, 97] on h3 "MANUAL (1)" at bounding box center [86, 98] width 39 height 9
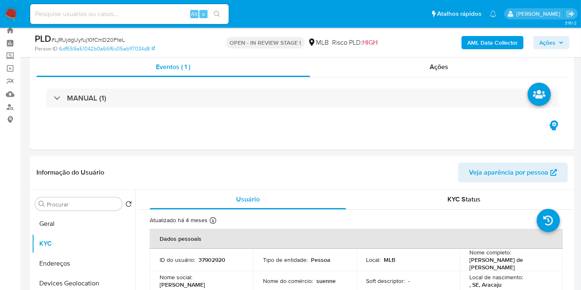
click at [554, 37] on span "Ações" at bounding box center [548, 42] width 16 height 13
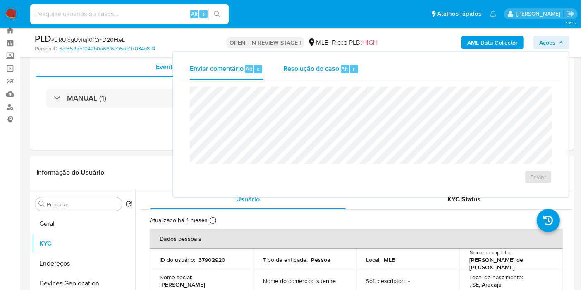
click at [319, 77] on div "Resolução do caso Alt r" at bounding box center [321, 69] width 76 height 22
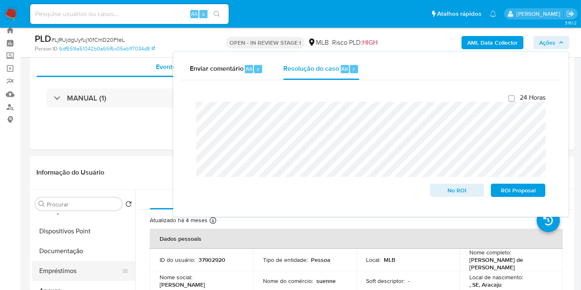
scroll to position [138, 0]
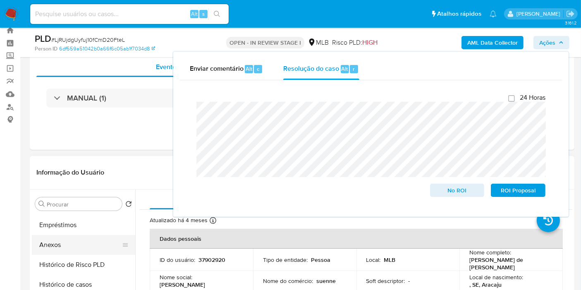
click at [50, 243] on button "Anexos" at bounding box center [80, 245] width 97 height 20
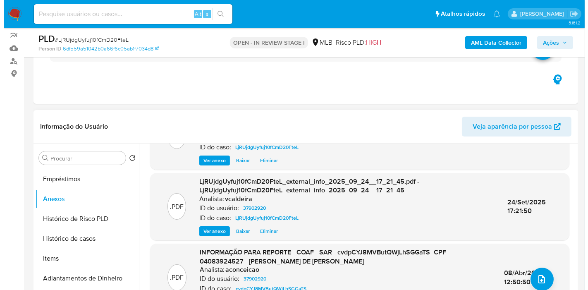
scroll to position [92, 0]
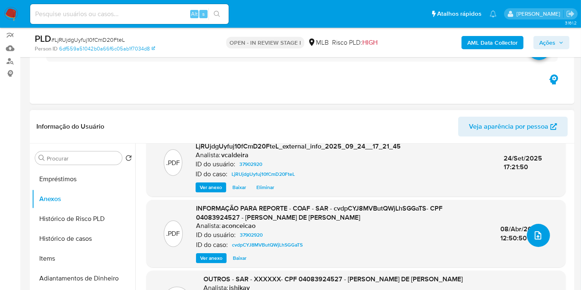
click at [533, 239] on span "upload-file" at bounding box center [538, 236] width 10 height 10
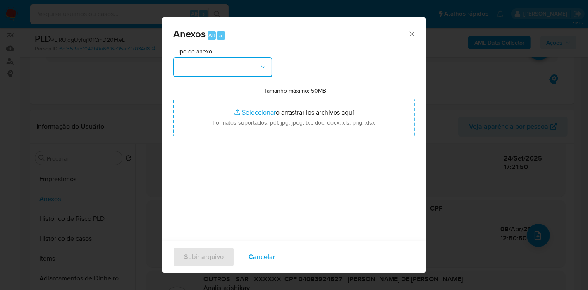
click at [249, 70] on button "button" at bounding box center [222, 67] width 99 height 20
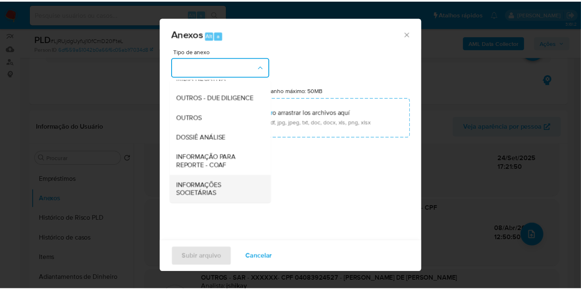
scroll to position [127, 0]
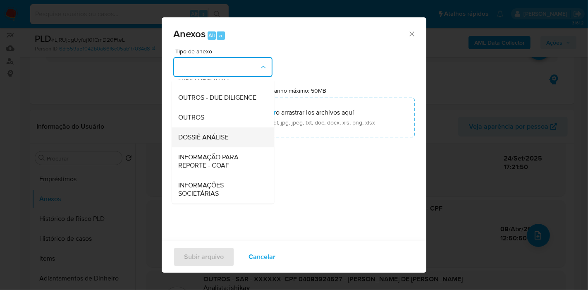
click at [205, 139] on span "DOSSIÊ ANÁLISE" at bounding box center [203, 137] width 50 height 8
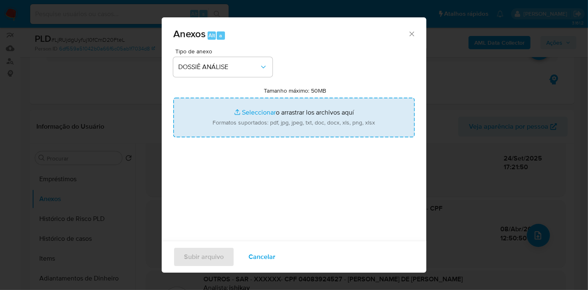
type input "C:\fakepath\Mulan 37902920_2025_09_24_10_21_12.pdf"
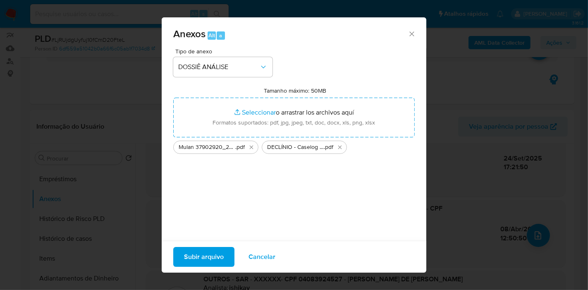
click at [217, 254] on span "Subir arquivo" at bounding box center [204, 257] width 40 height 18
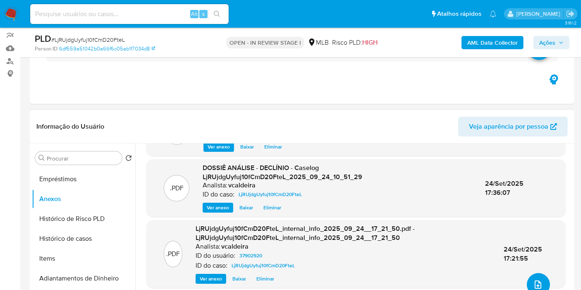
scroll to position [0, 0]
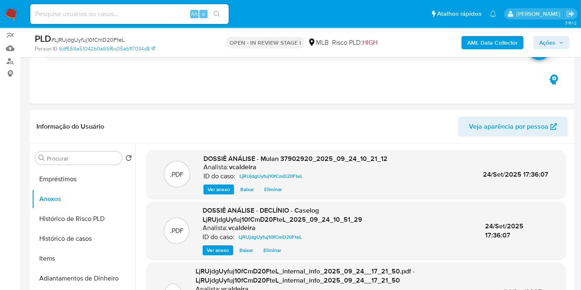
click at [546, 41] on span "Ações" at bounding box center [548, 42] width 16 height 13
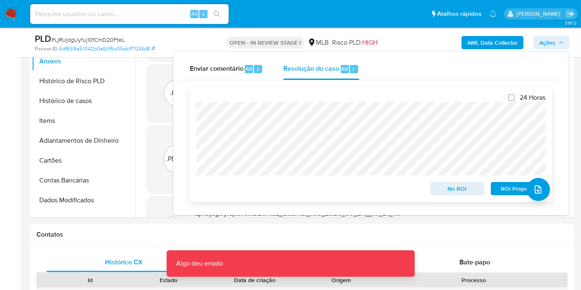
scroll to position [209, 0]
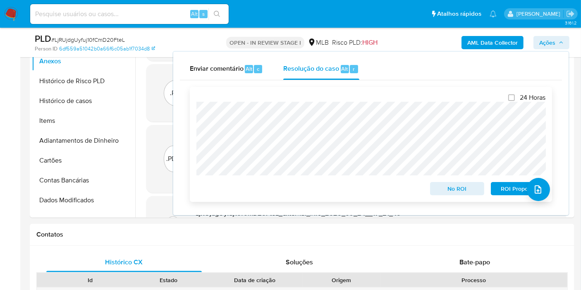
click at [449, 188] on span "No ROI" at bounding box center [457, 189] width 43 height 12
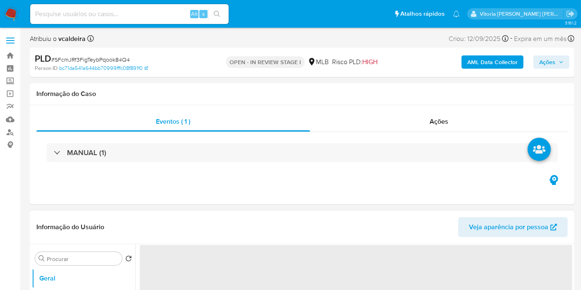
select select "10"
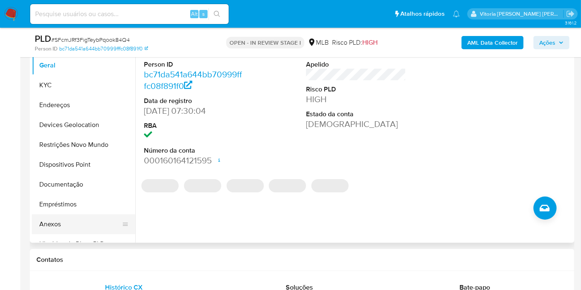
click at [46, 221] on button "Anexos" at bounding box center [80, 224] width 97 height 20
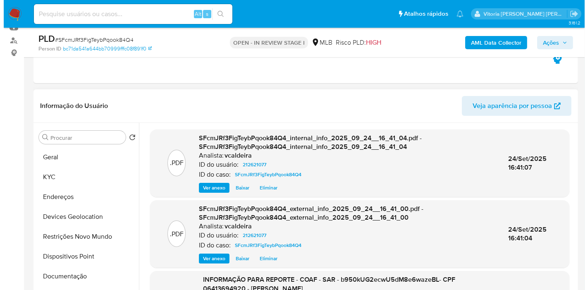
scroll to position [138, 0]
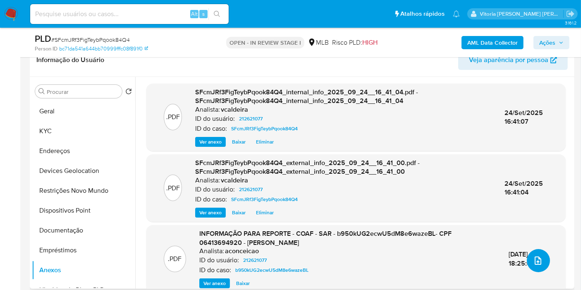
click at [537, 256] on icon "upload-file" at bounding box center [538, 261] width 10 height 10
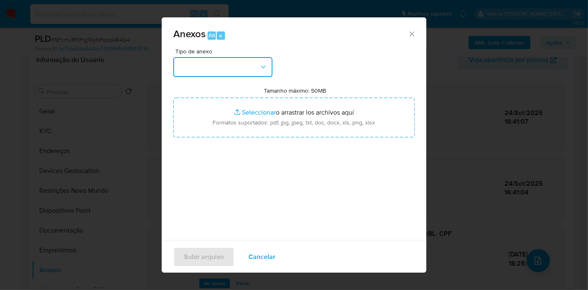
click at [251, 71] on button "button" at bounding box center [222, 67] width 99 height 20
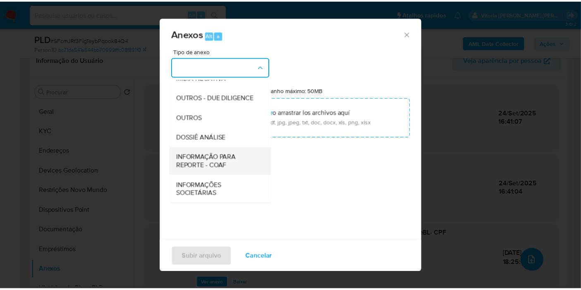
scroll to position [127, 0]
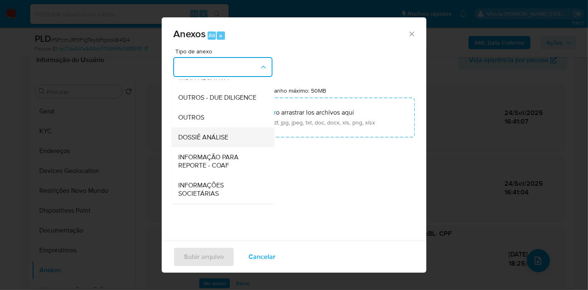
click at [218, 139] on span "DOSSIÊ ANÁLISE" at bounding box center [203, 137] width 50 height 8
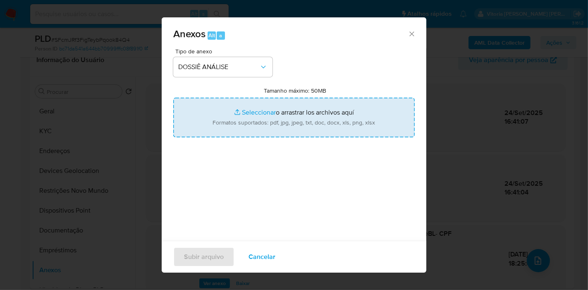
type input "C:\fakepath\2º SAR - (XXX) - CPF 06413694920 - RODRIGO RIEGER MAIA.pdf"
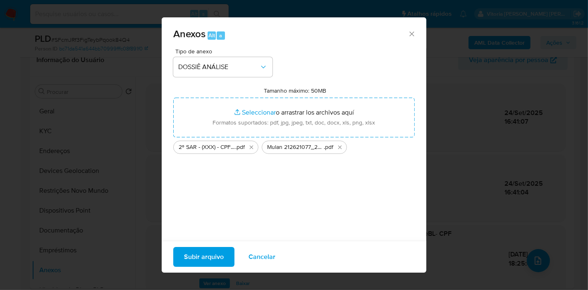
click at [216, 262] on span "Subir arquivo" at bounding box center [204, 257] width 40 height 18
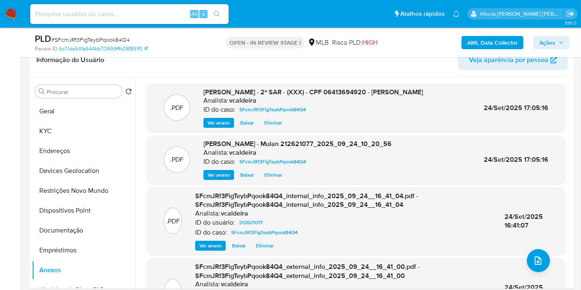
click at [549, 43] on span "Ações" at bounding box center [548, 42] width 16 height 13
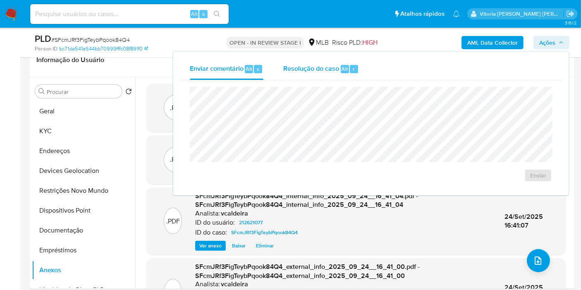
click at [332, 70] on span "Resolução do caso" at bounding box center [311, 69] width 56 height 10
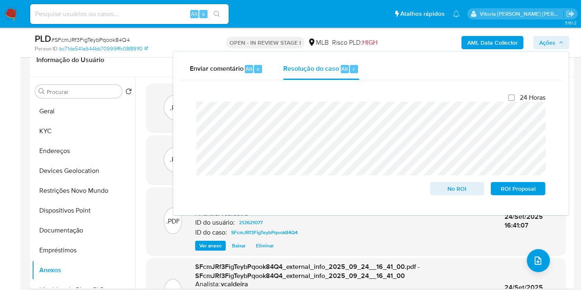
click at [553, 43] on span "Ações" at bounding box center [548, 42] width 16 height 13
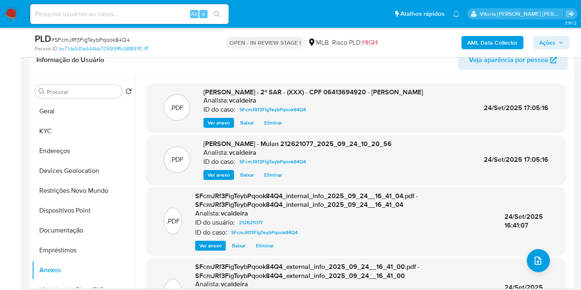
click at [553, 41] on span "Ações" at bounding box center [548, 42] width 16 height 13
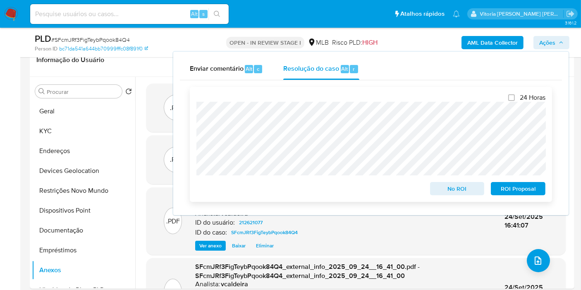
click at [514, 194] on span "ROI Proposal" at bounding box center [518, 189] width 43 height 12
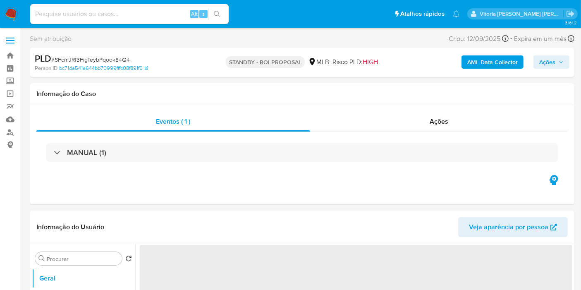
select select "10"
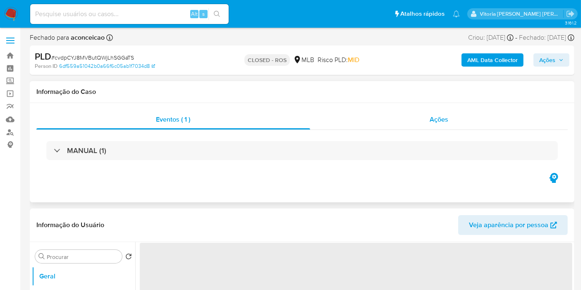
click at [432, 116] on span "Ações" at bounding box center [439, 120] width 19 height 10
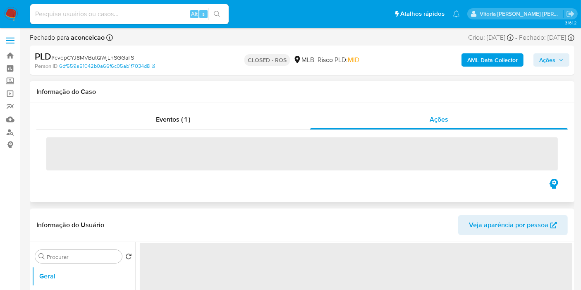
select select "10"
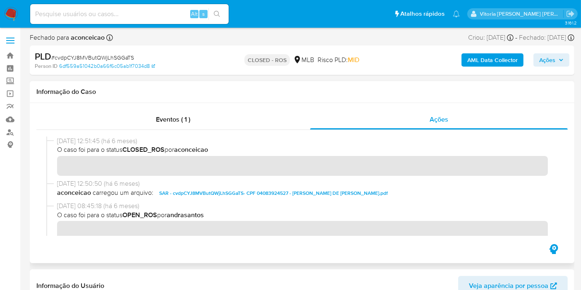
drag, startPoint x: 88, startPoint y: 142, endPoint x: 50, endPoint y: 142, distance: 38.5
click at [50, 142] on div "[DATE] 12:51:45 (há 6 meses) O caso foi para o status CLOSED_ROS por aconceicao" at bounding box center [302, 158] width 512 height 43
click at [82, 56] on span "# cvdpCYJ8MVButQWjLhSGGaTS" at bounding box center [92, 57] width 83 height 8
copy span "cvdpCYJ8MVButQWjLhSGGaTS"
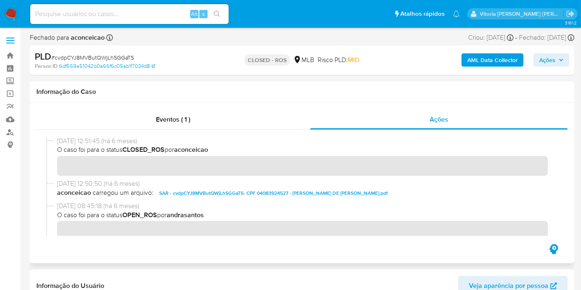
drag, startPoint x: 92, startPoint y: 141, endPoint x: 55, endPoint y: 142, distance: 36.8
click at [55, 142] on div "[DATE] 12:51:45 (há 6 meses) O caso foi para o status CLOSED_ROS por aconceicao" at bounding box center [302, 158] width 512 height 43
click at [120, 127] on div "Eventos ( 1 )" at bounding box center [173, 120] width 274 height 20
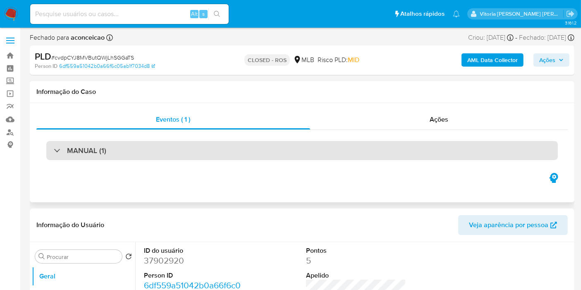
click at [138, 159] on div "MANUAL (1)" at bounding box center [302, 150] width 512 height 19
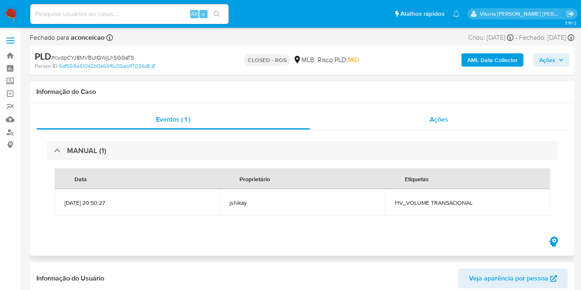
click at [410, 113] on div "Ações" at bounding box center [439, 120] width 258 height 20
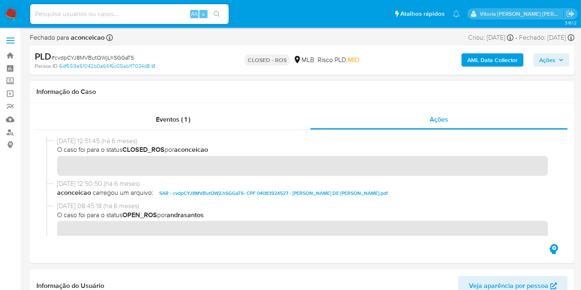
click at [60, 10] on input at bounding box center [129, 14] width 199 height 11
paste input "1egTgQXgnIezlIMNXZSpyi5m"
type input "1egTgQXgnIezlIMNXZSpyi5m"
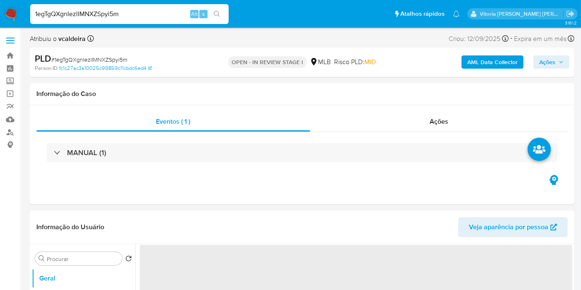
select select "10"
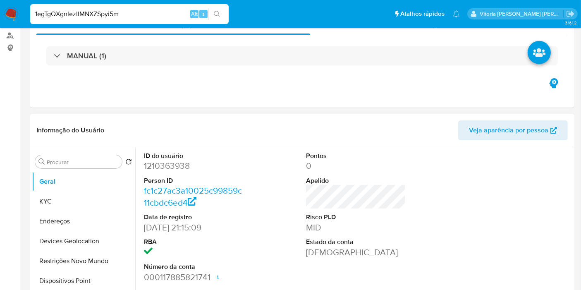
scroll to position [138, 0]
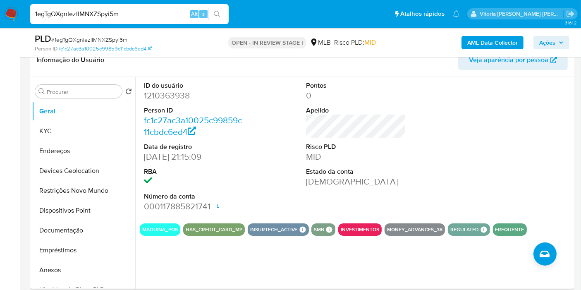
click at [167, 92] on dd "1210363938" at bounding box center [194, 96] width 100 height 12
copy dd "1210363938"
click at [164, 97] on dd "1210363938" at bounding box center [194, 96] width 100 height 12
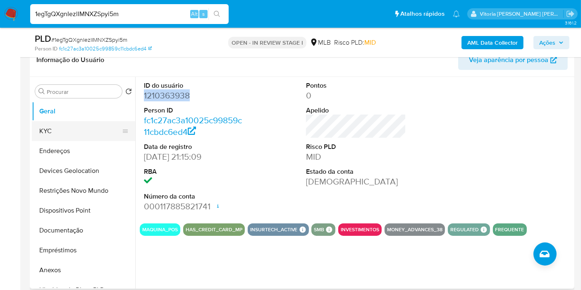
click at [58, 126] on button "KYC" at bounding box center [80, 131] width 97 height 20
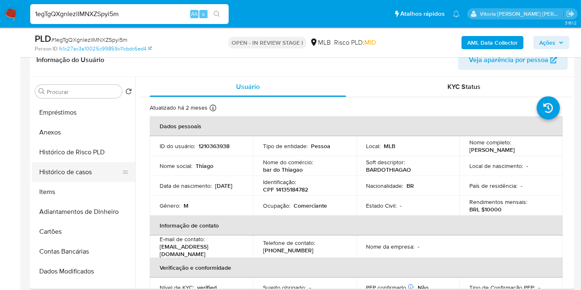
click at [66, 170] on button "Histórico de casos" at bounding box center [80, 172] width 97 height 20
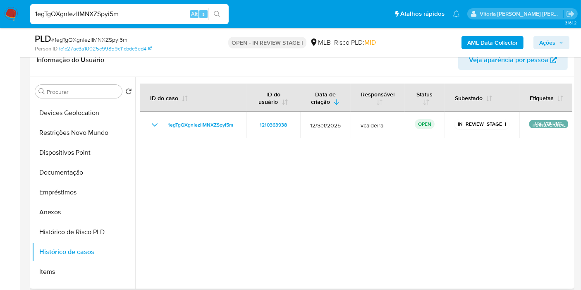
scroll to position [0, 0]
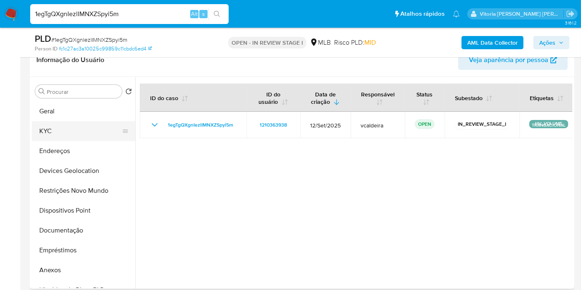
click at [52, 133] on button "KYC" at bounding box center [80, 131] width 97 height 20
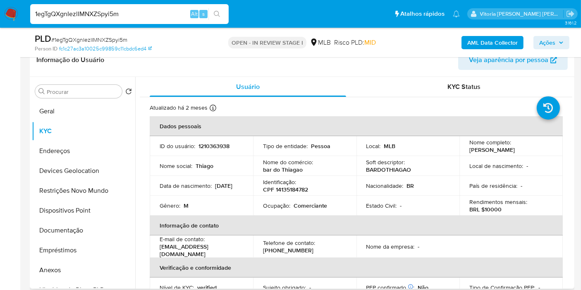
drag, startPoint x: 191, startPoint y: 189, endPoint x: 157, endPoint y: 192, distance: 34.1
click at [157, 192] on td "Data de nascimento : 18/09/1990" at bounding box center [201, 186] width 103 height 20
copy p "18/09/1990"
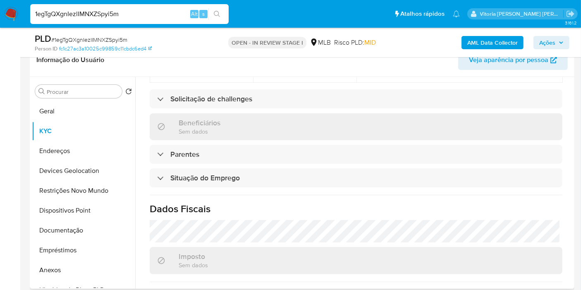
scroll to position [376, 0]
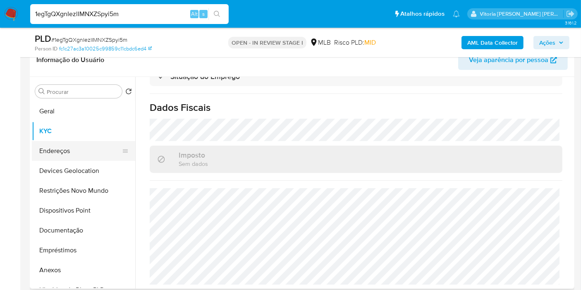
click at [49, 146] on button "Endereços" at bounding box center [80, 151] width 97 height 20
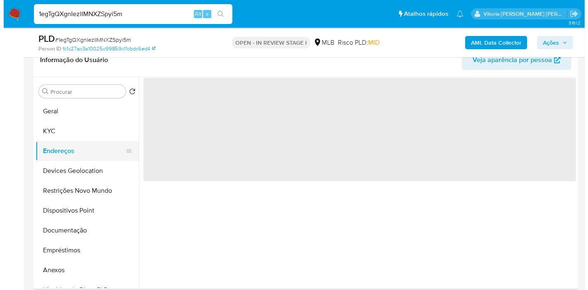
scroll to position [0, 0]
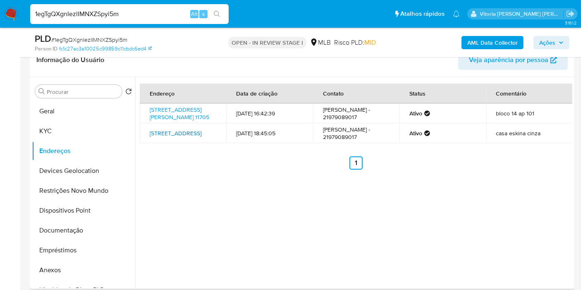
click at [198, 137] on link "Rua Jerusalém 34, Rio De Janeiro, Rio De Janeiro, 23535105, Brasil 34" at bounding box center [176, 133] width 52 height 8
click at [52, 237] on button "Documentação" at bounding box center [80, 231] width 97 height 20
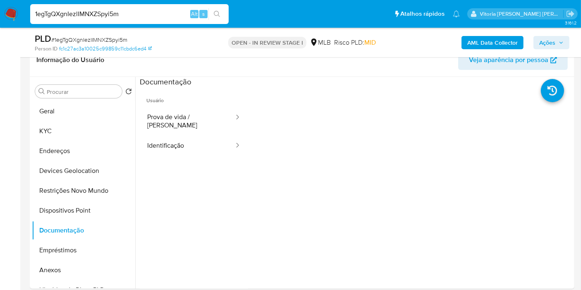
click at [506, 39] on b "AML Data Collector" at bounding box center [493, 42] width 50 height 13
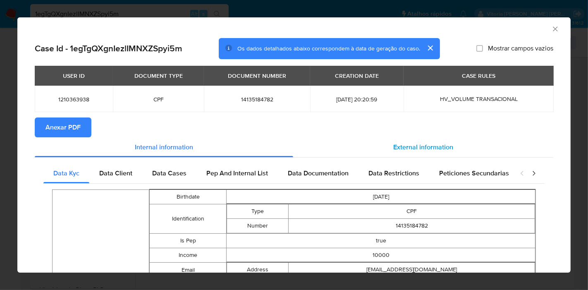
click at [409, 143] on span "External information" at bounding box center [424, 147] width 60 height 10
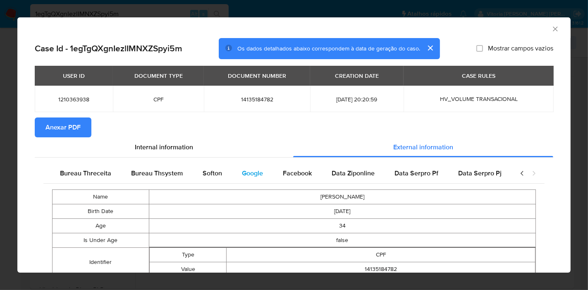
click at [249, 175] on span "Google" at bounding box center [252, 173] width 21 height 10
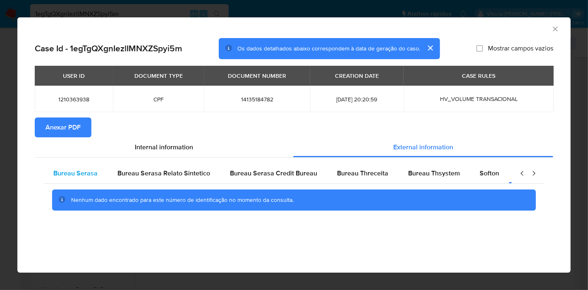
click at [82, 169] on span "Bureau Serasa" at bounding box center [75, 173] width 44 height 10
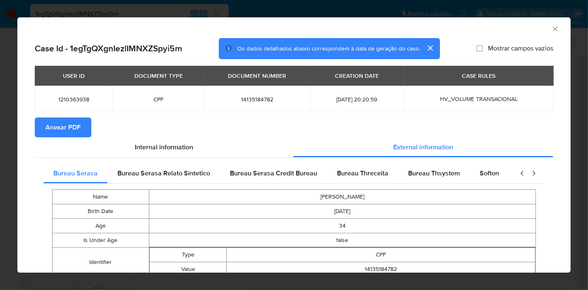
click at [84, 130] on button "Anexar PDF" at bounding box center [63, 128] width 57 height 20
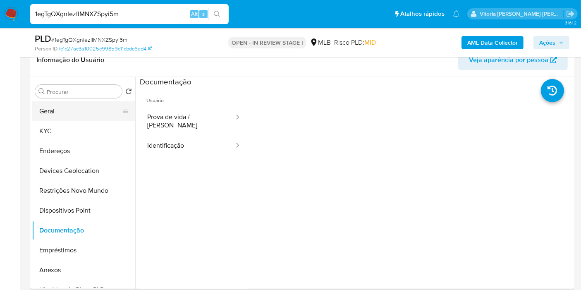
click at [67, 109] on button "Geral" at bounding box center [80, 111] width 97 height 20
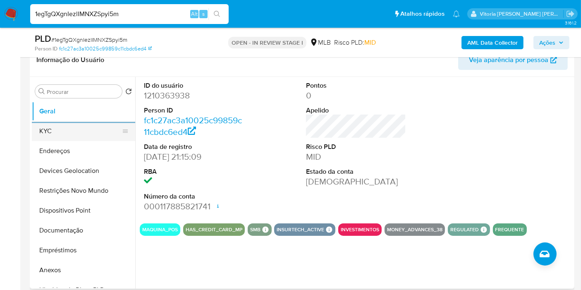
click at [66, 133] on button "KYC" at bounding box center [80, 131] width 97 height 20
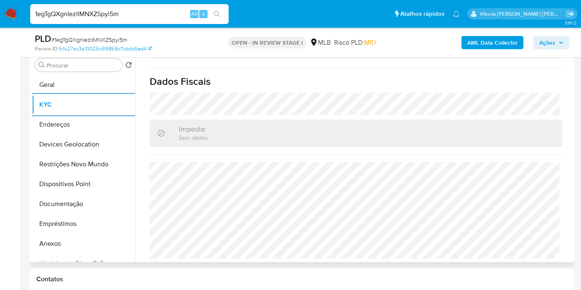
scroll to position [376, 0]
click at [74, 121] on button "Endereços" at bounding box center [80, 125] width 97 height 20
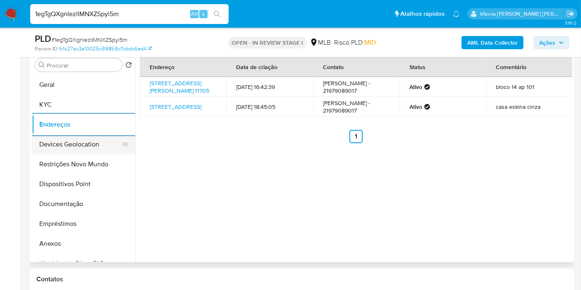
click at [58, 145] on button "Devices Geolocation" at bounding box center [80, 144] width 97 height 20
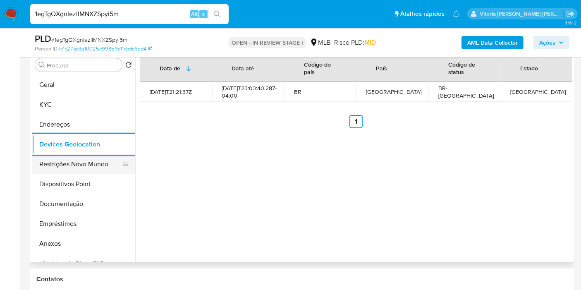
click at [87, 162] on button "Restrições Novo Mundo" at bounding box center [80, 164] width 97 height 20
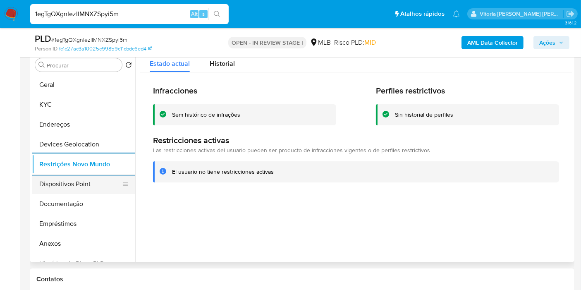
click at [65, 176] on button "Dispositivos Point" at bounding box center [80, 184] width 97 height 20
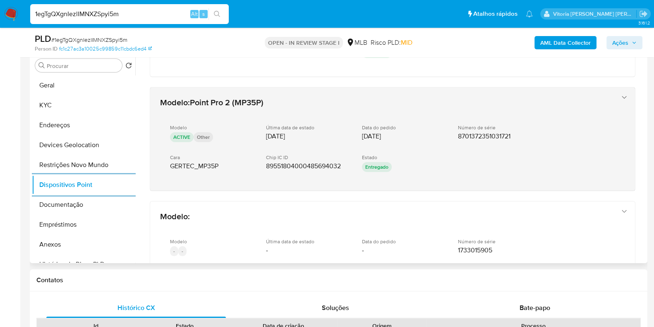
scroll to position [403, 0]
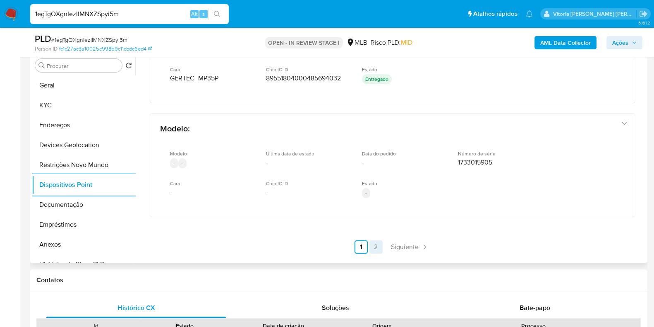
click at [377, 241] on link "2" at bounding box center [376, 246] width 13 height 13
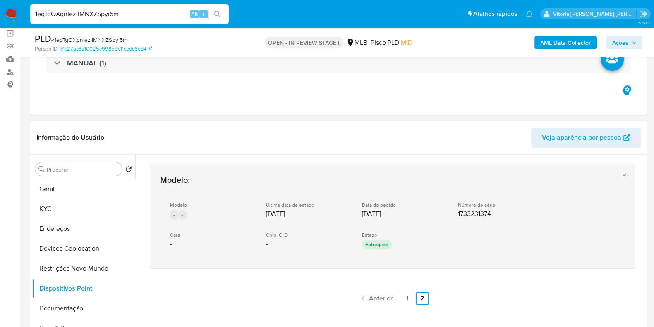
scroll to position [112, 0]
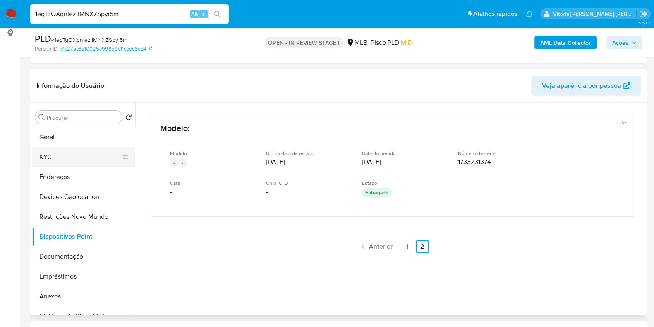
click at [62, 150] on button "KYC" at bounding box center [80, 157] width 97 height 20
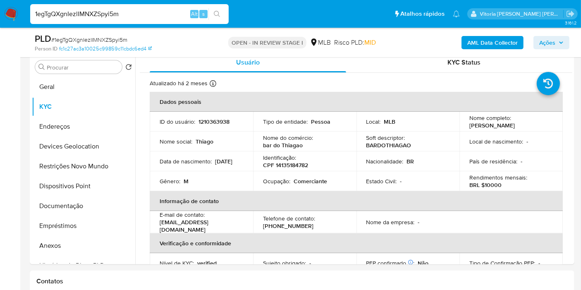
scroll to position [166, 0]
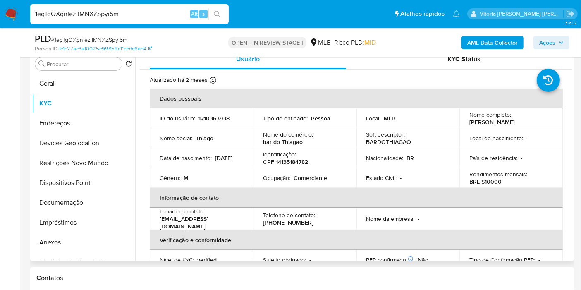
click at [283, 142] on p "bar do Thiagao" at bounding box center [283, 141] width 40 height 7
click at [302, 140] on div "Nome do comércio : bar do Thiagao" at bounding box center [305, 138] width 84 height 15
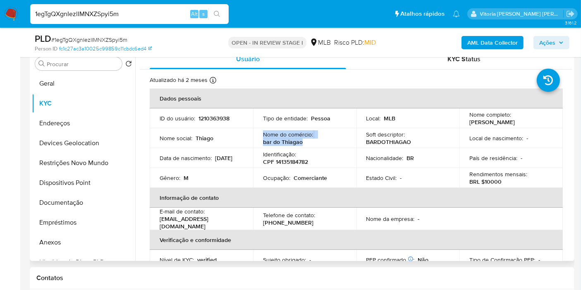
click at [300, 144] on p "bar do Thiagao" at bounding box center [283, 141] width 40 height 7
drag, startPoint x: 259, startPoint y: 142, endPoint x: 306, endPoint y: 142, distance: 47.2
click at [306, 143] on td "Nome do comércio : bar do Thiagao" at bounding box center [304, 138] width 103 height 20
copy p "bar do Thiagao"
click at [327, 182] on td "Ocupação : Comerciante" at bounding box center [304, 178] width 103 height 20
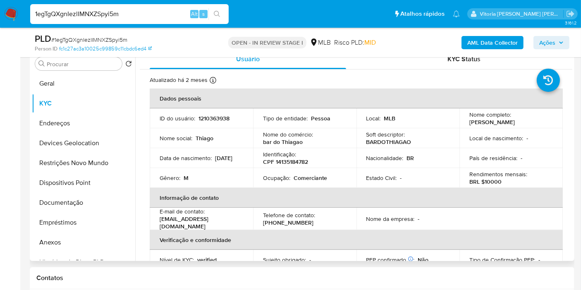
click at [327, 178] on div "Ocupação : Comerciante" at bounding box center [305, 177] width 84 height 7
click at [317, 180] on p "Comerciante" at bounding box center [311, 177] width 34 height 7
copy p "Comerciante"
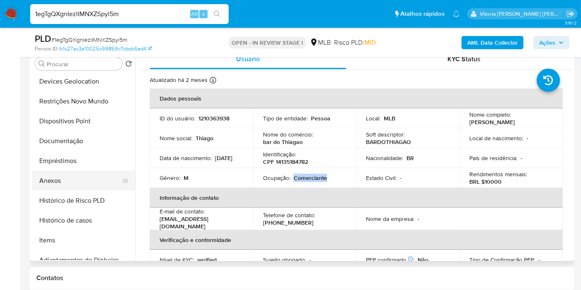
scroll to position [92, 0]
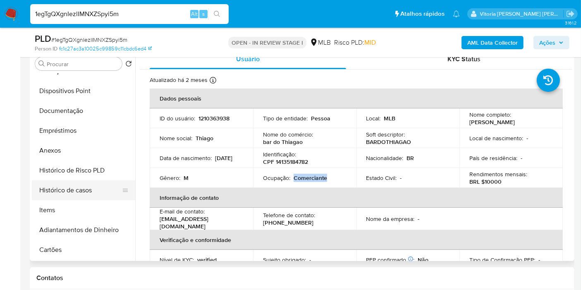
click at [91, 192] on button "Histórico de casos" at bounding box center [80, 190] width 97 height 20
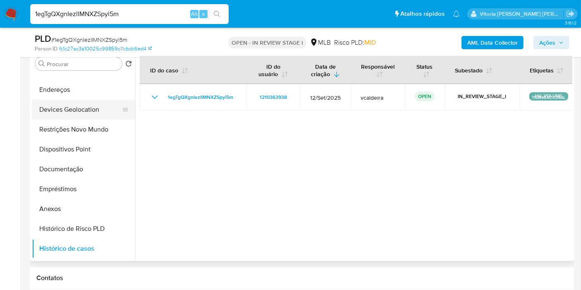
scroll to position [0, 0]
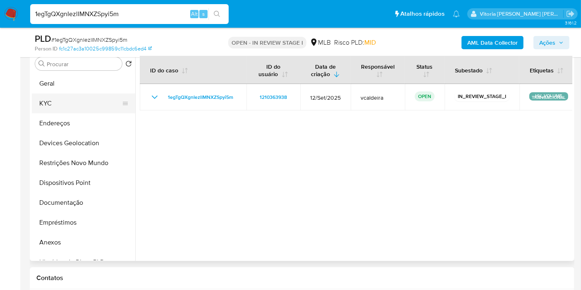
click at [57, 104] on button "KYC" at bounding box center [80, 104] width 97 height 20
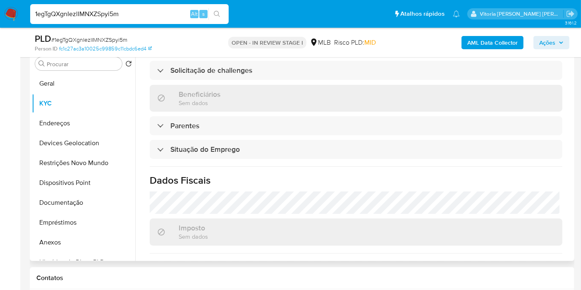
scroll to position [376, 0]
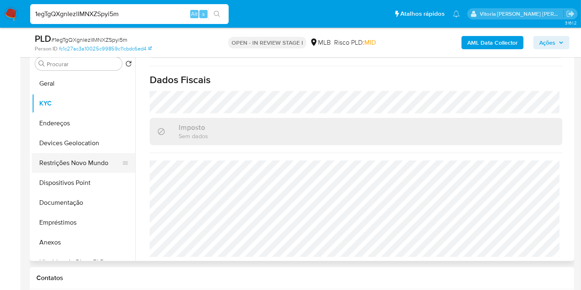
click at [63, 158] on button "Restrições Novo Mundo" at bounding box center [80, 163] width 97 height 20
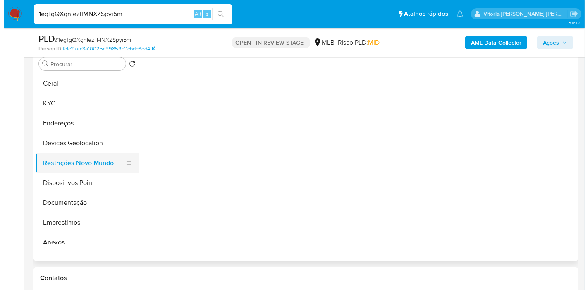
scroll to position [0, 0]
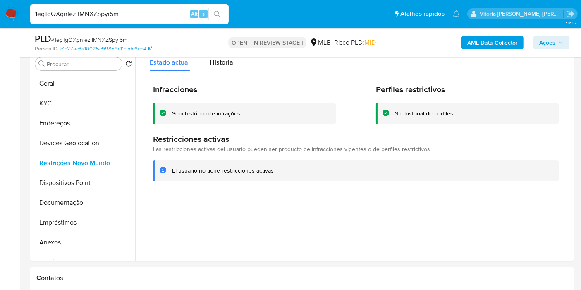
click at [542, 42] on span "Ações" at bounding box center [548, 42] width 16 height 13
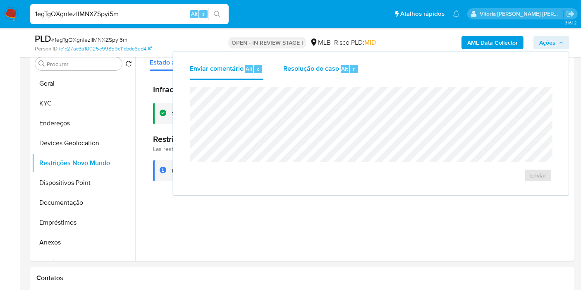
click at [312, 68] on span "Resolução do caso" at bounding box center [311, 69] width 56 height 10
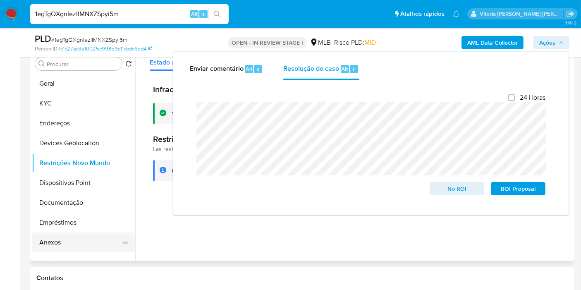
click at [47, 244] on button "Anexos" at bounding box center [80, 243] width 97 height 20
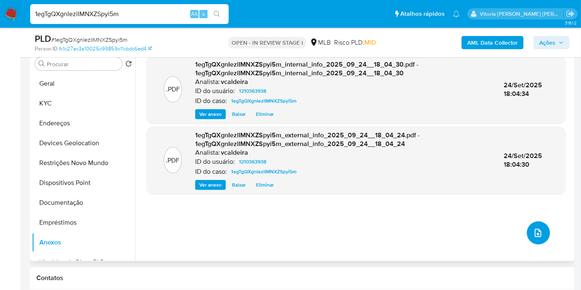
click at [536, 239] on button "upload-file" at bounding box center [538, 232] width 23 height 23
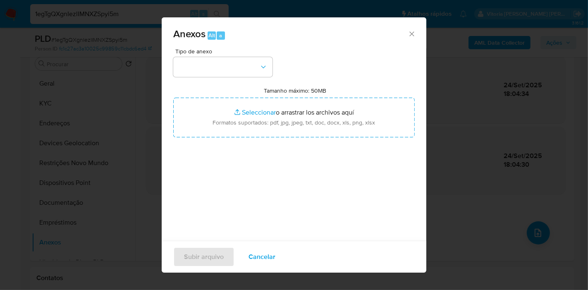
click at [207, 54] on span "Tipo de anexo" at bounding box center [224, 51] width 99 height 6
click at [203, 61] on button "button" at bounding box center [222, 67] width 99 height 20
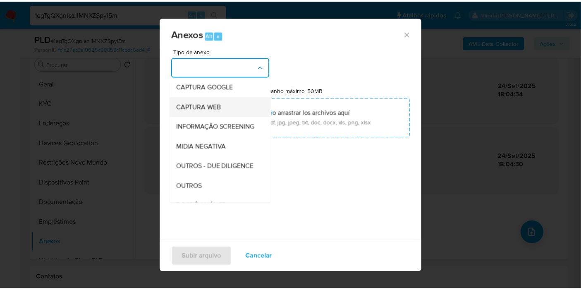
scroll to position [92, 0]
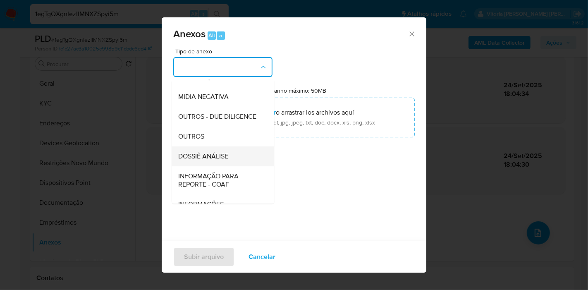
click at [209, 166] on div "DOSSIÊ ANÁLISE" at bounding box center [220, 157] width 84 height 20
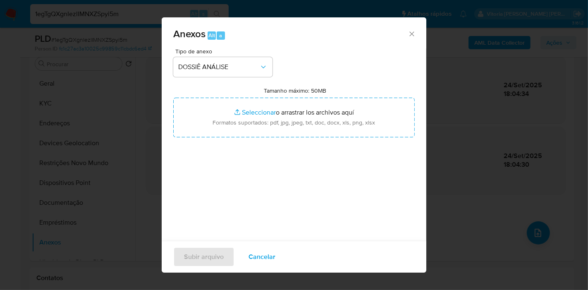
click at [408, 35] on icon "Cerrar" at bounding box center [412, 34] width 8 height 8
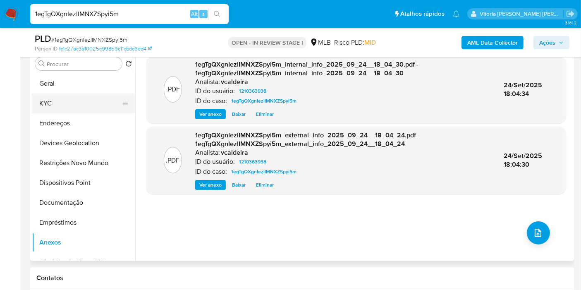
click at [67, 96] on button "KYC" at bounding box center [80, 104] width 97 height 20
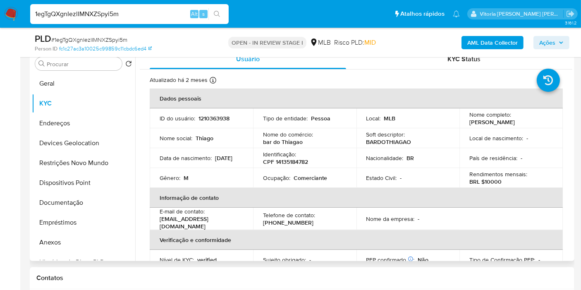
click at [220, 120] on p "1210363938" at bounding box center [214, 118] width 31 height 7
copy p "1210363938"
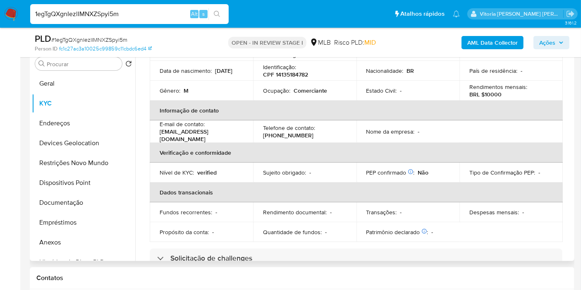
scroll to position [184, 0]
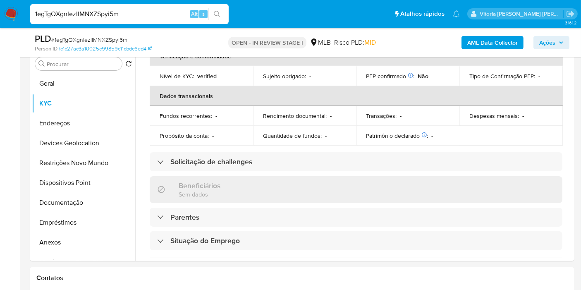
click at [550, 40] on span "Ações" at bounding box center [548, 42] width 16 height 13
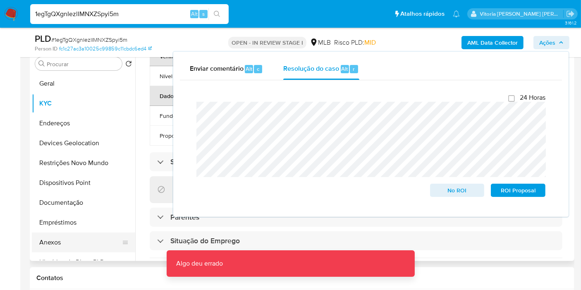
click at [51, 243] on button "Anexos" at bounding box center [80, 243] width 97 height 20
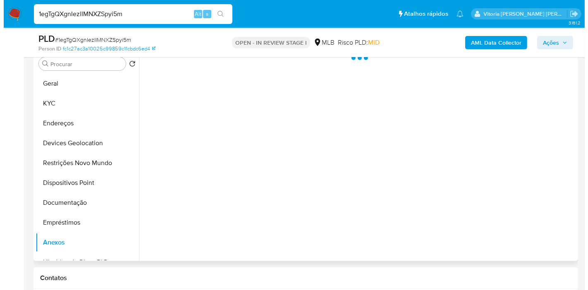
scroll to position [0, 0]
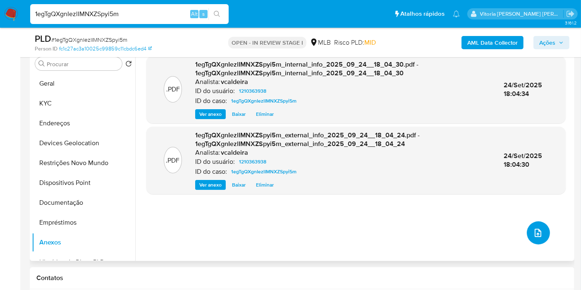
click at [544, 231] on button "upload-file" at bounding box center [538, 232] width 23 height 23
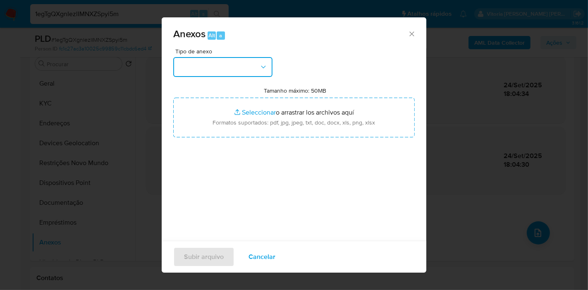
click at [240, 74] on button "button" at bounding box center [222, 67] width 99 height 20
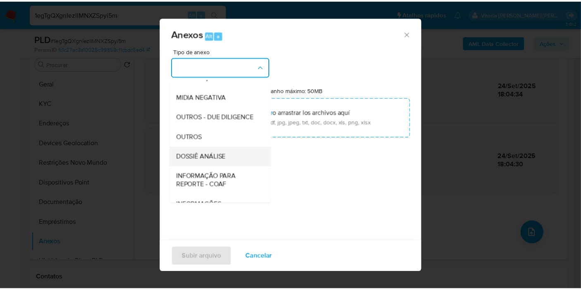
scroll to position [92, 0]
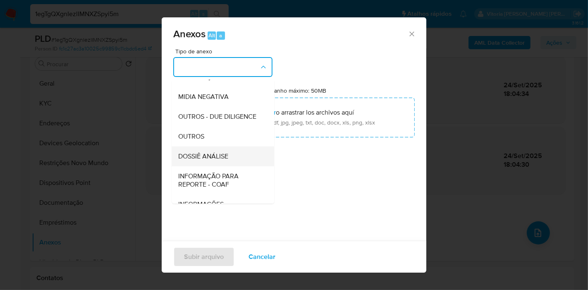
click at [205, 161] on span "DOSSIÊ ANÁLISE" at bounding box center [203, 156] width 50 height 8
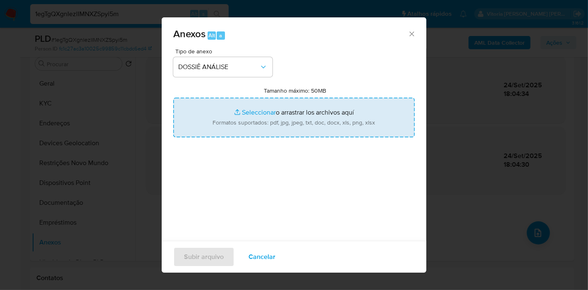
type input "C:\fakepath\Mulan 1210363938_2025_09_24_10_21_27.xlsx"
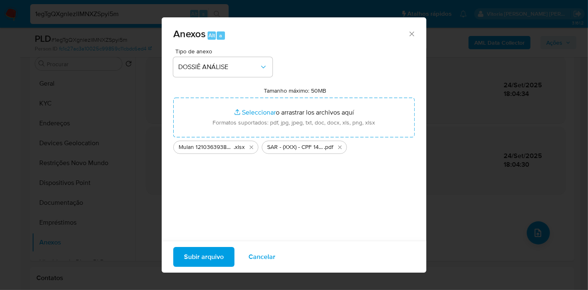
click at [185, 251] on span "Subir arquivo" at bounding box center [204, 257] width 40 height 18
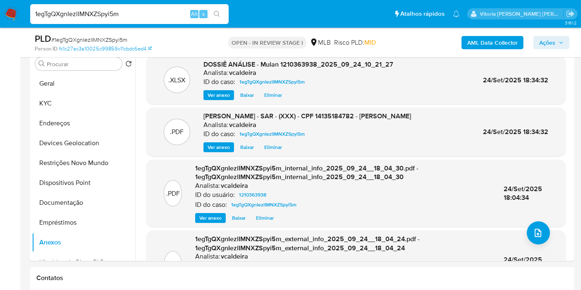
click at [552, 38] on span "Ações" at bounding box center [548, 42] width 16 height 13
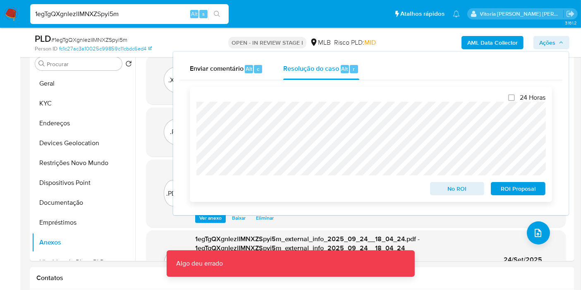
click at [521, 190] on span "ROI Proposal" at bounding box center [518, 189] width 43 height 12
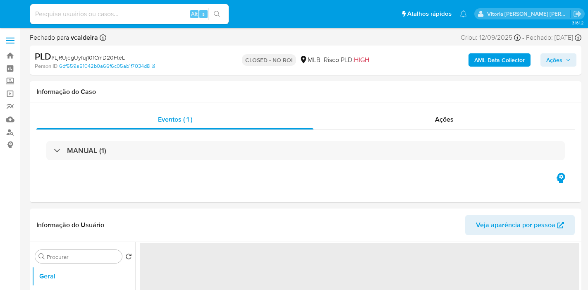
select select "10"
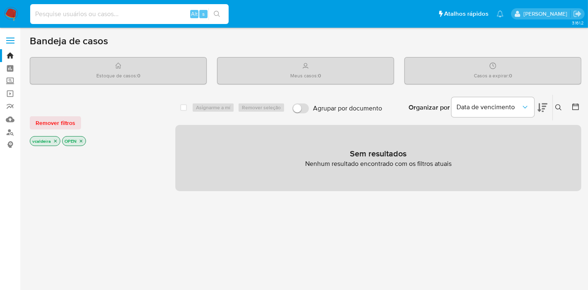
click at [107, 17] on input at bounding box center [129, 14] width 199 height 11
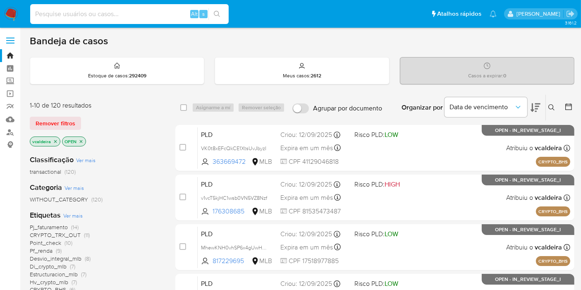
paste input "p3qJd4i221OI3jYuSyMKRFew"
type input "p3qJd4i221OI3jYuSyMKRFew"
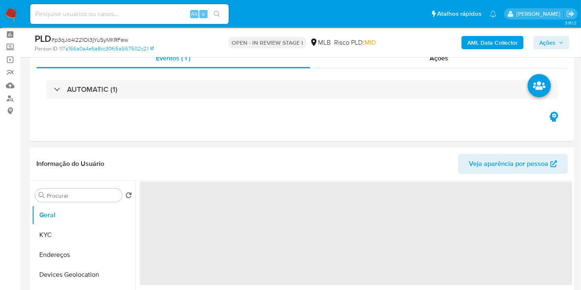
scroll to position [92, 0]
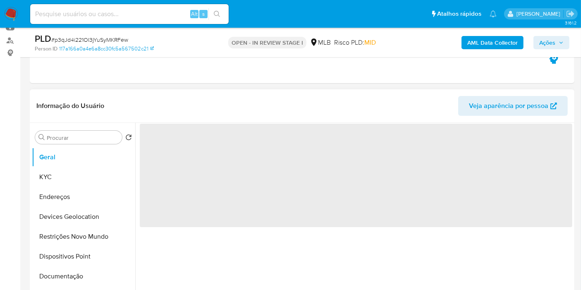
select select "10"
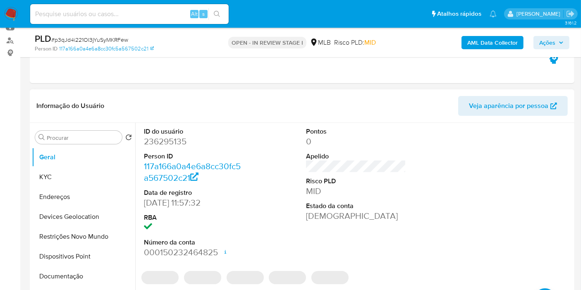
click at [168, 139] on dd "236295135" at bounding box center [194, 142] width 100 height 12
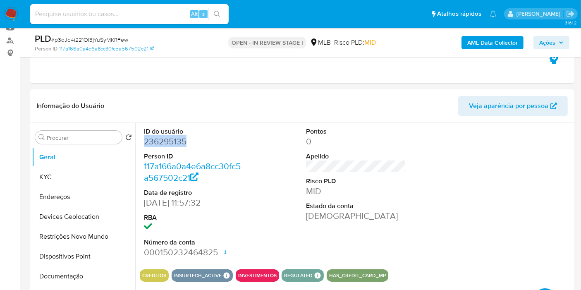
copy dd "236295135"
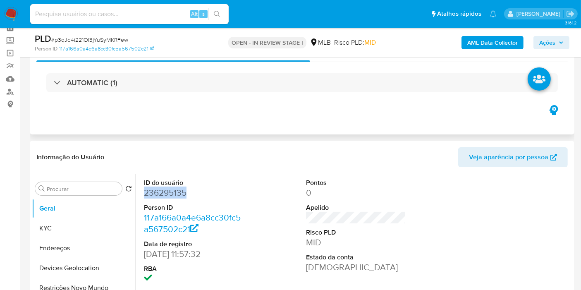
scroll to position [0, 0]
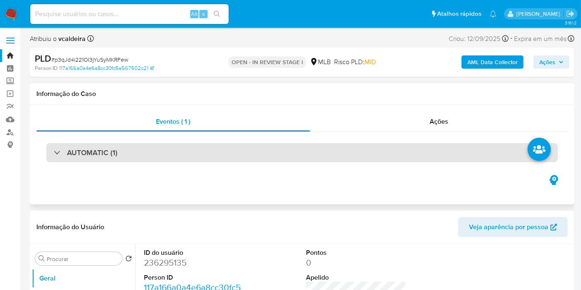
click at [103, 157] on h3 "AUTOMATIC (1)" at bounding box center [92, 152] width 50 height 9
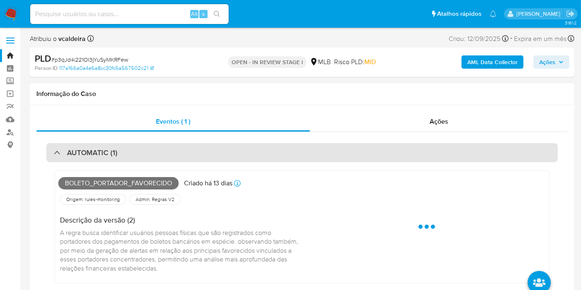
click at [144, 160] on div "AUTOMATIC (1)" at bounding box center [302, 152] width 512 height 19
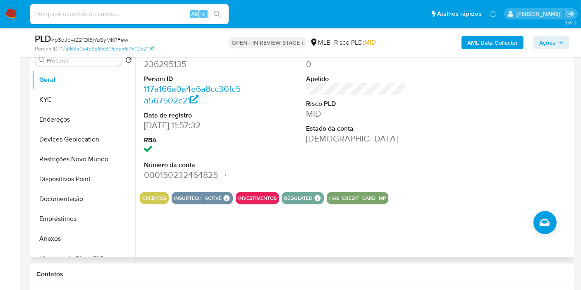
scroll to position [184, 0]
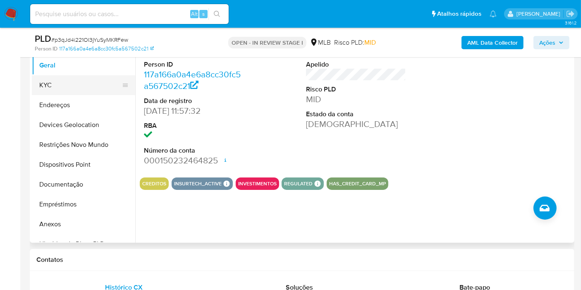
click at [57, 83] on button "KYC" at bounding box center [80, 85] width 97 height 20
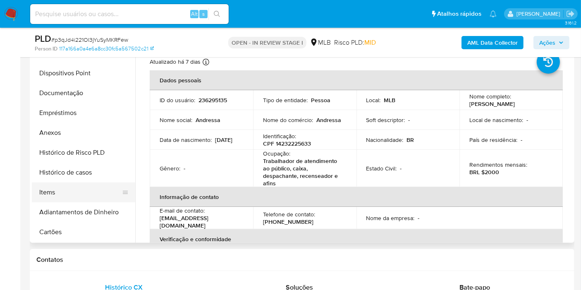
scroll to position [92, 0]
click at [75, 167] on button "Histórico de casos" at bounding box center [80, 172] width 97 height 20
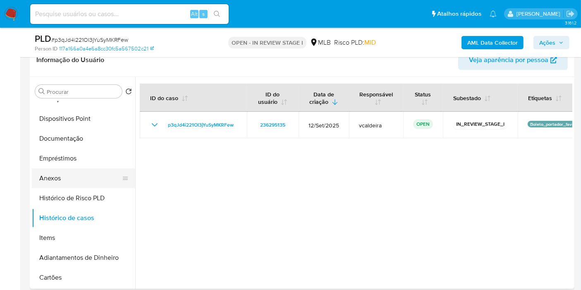
scroll to position [0, 0]
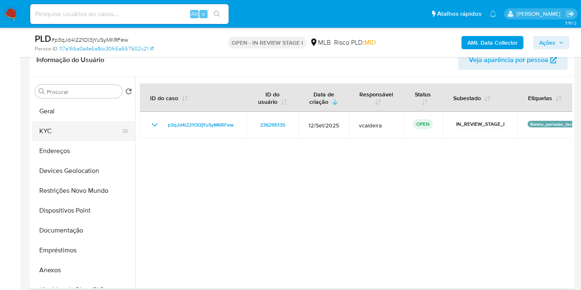
click at [54, 132] on button "KYC" at bounding box center [80, 131] width 97 height 20
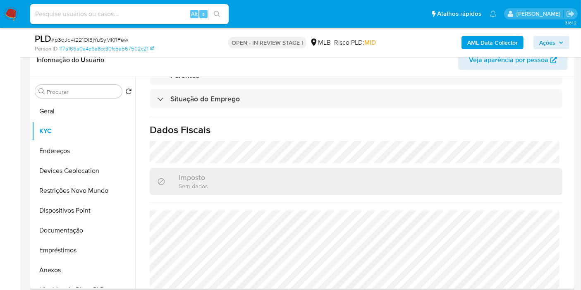
scroll to position [393, 0]
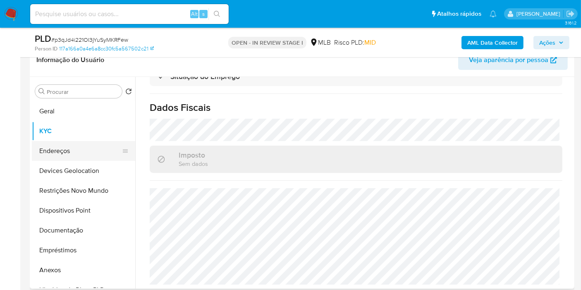
click at [59, 159] on button "Endereços" at bounding box center [80, 151] width 97 height 20
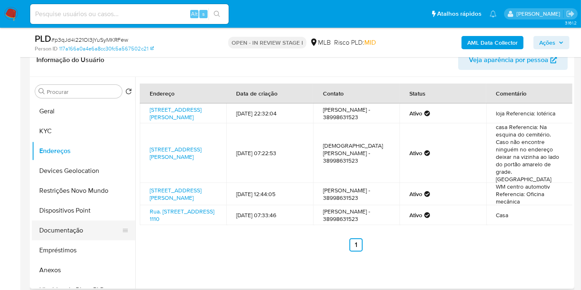
click at [87, 226] on button "Documentação" at bounding box center [80, 231] width 97 height 20
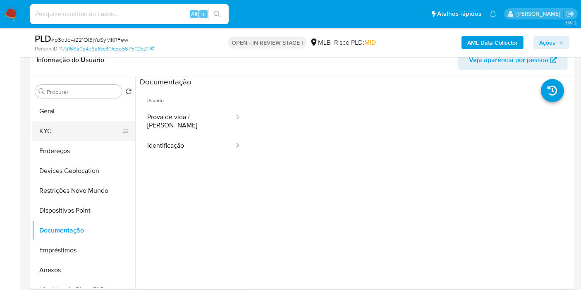
click at [73, 129] on button "KYC" at bounding box center [80, 131] width 97 height 20
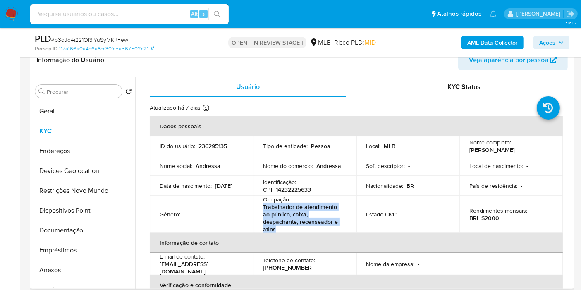
drag, startPoint x: 286, startPoint y: 227, endPoint x: 262, endPoint y: 206, distance: 31.7
click at [263, 206] on p "Trabalhador de atendimento ao público, caixa, despachante, recenseador e afins" at bounding box center [303, 218] width 80 height 30
copy p "Trabalhador de atendimento ao público, caixa, despachante, recenseador e afins"
click at [134, 19] on input at bounding box center [129, 14] width 199 height 11
paste input "164210328"
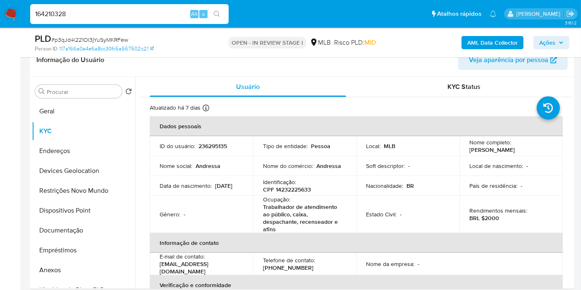
type input "164210328"
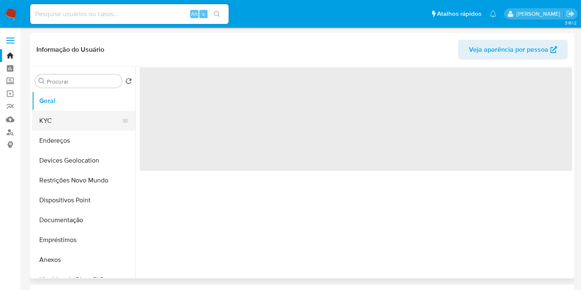
select select "10"
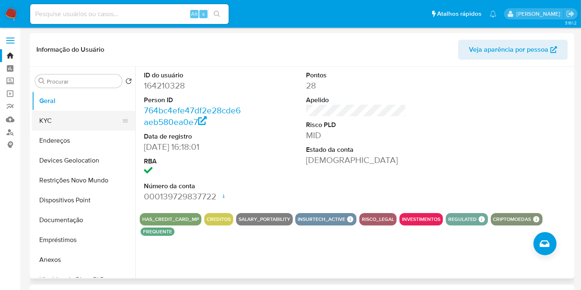
click at [80, 127] on button "KYC" at bounding box center [80, 121] width 97 height 20
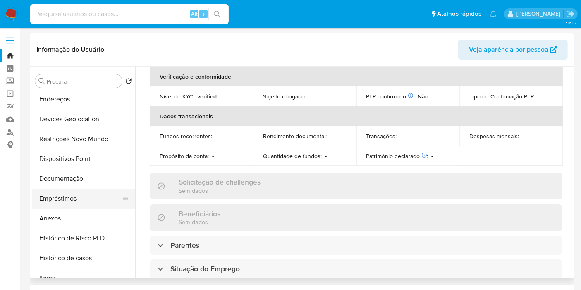
scroll to position [92, 0]
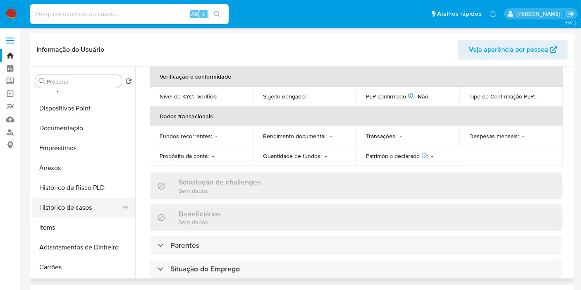
click at [62, 205] on button "Histórico de casos" at bounding box center [80, 208] width 97 height 20
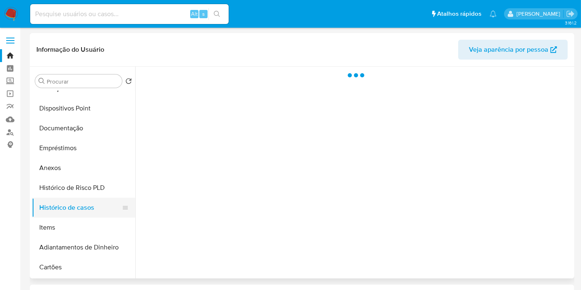
scroll to position [0, 0]
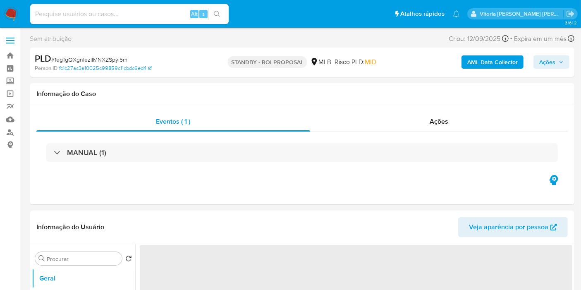
select select "10"
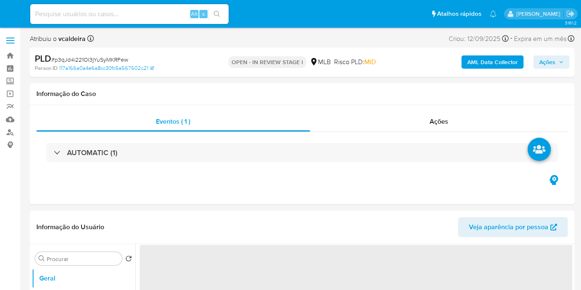
select select "10"
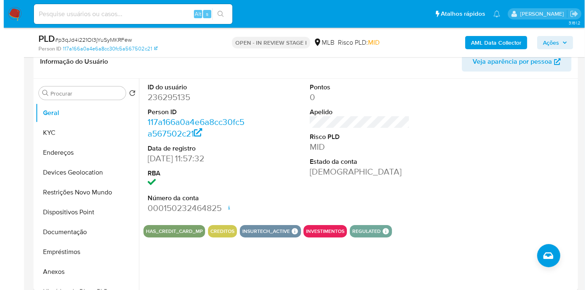
scroll to position [138, 0]
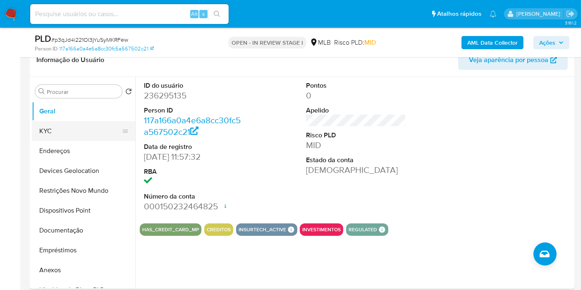
click at [54, 131] on button "KYC" at bounding box center [80, 131] width 97 height 20
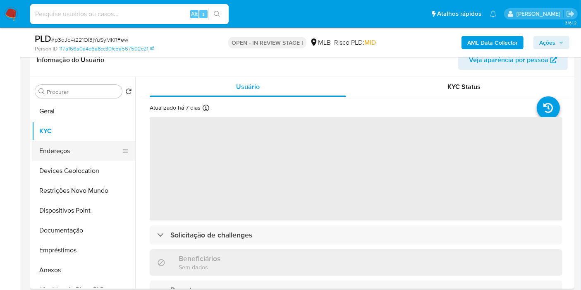
click at [72, 144] on button "Endereços" at bounding box center [80, 151] width 97 height 20
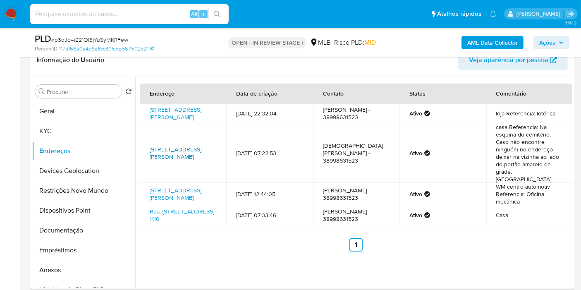
click at [174, 155] on link "Avenida Getulio Vargas 547, Riachinho, Minas Gerais, 38640000, Brasil 547" at bounding box center [176, 153] width 52 height 16
click at [48, 130] on button "KYC" at bounding box center [80, 131] width 97 height 20
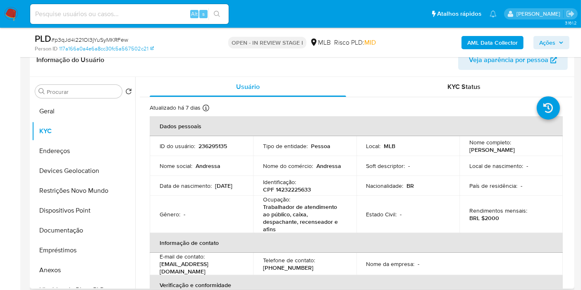
drag, startPoint x: 539, startPoint y: 149, endPoint x: 467, endPoint y: 149, distance: 72.0
click at [470, 148] on div "Nome completo : Andressa Vitorina Velasco" at bounding box center [512, 146] width 84 height 15
copy p "Andressa Vitorina Velasco"
click at [500, 41] on b "AML Data Collector" at bounding box center [493, 42] width 50 height 13
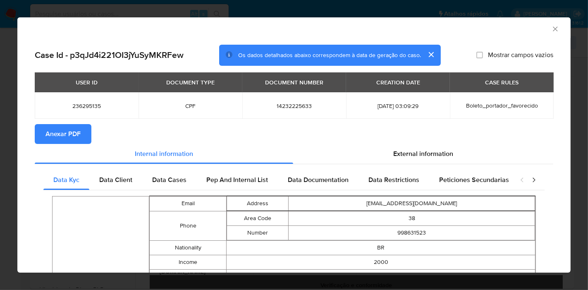
click at [47, 137] on span "Anexar PDF" at bounding box center [63, 134] width 35 height 18
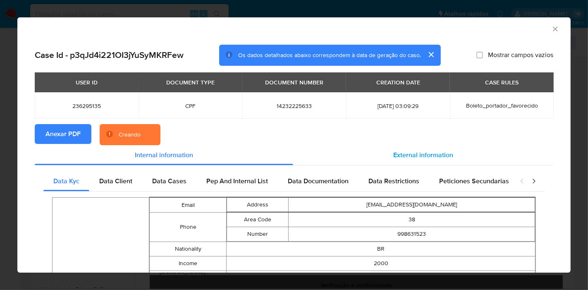
click at [432, 161] on div "External information" at bounding box center [423, 155] width 260 height 20
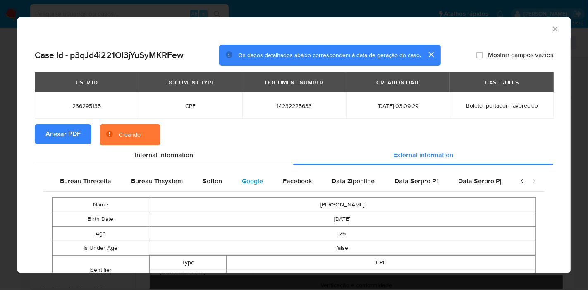
click at [242, 180] on span "Google" at bounding box center [252, 181] width 21 height 10
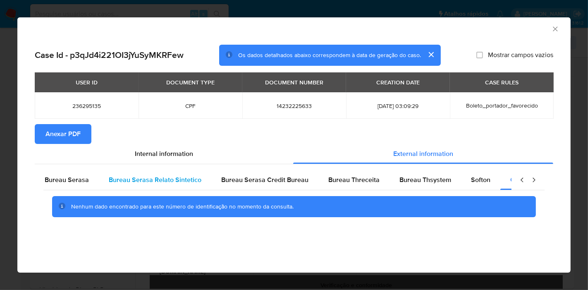
scroll to position [0, 0]
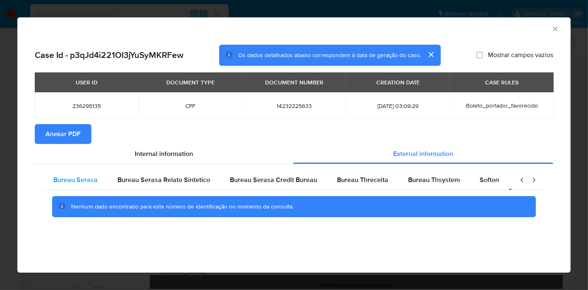
click at [84, 181] on span "Bureau Serasa" at bounding box center [75, 180] width 44 height 10
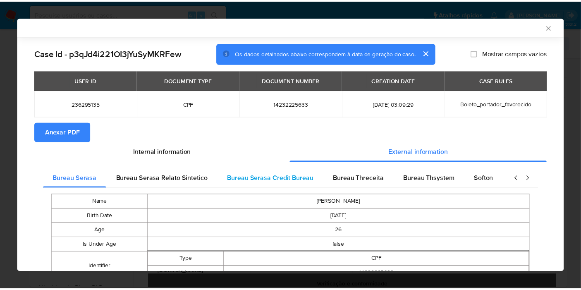
scroll to position [140, 0]
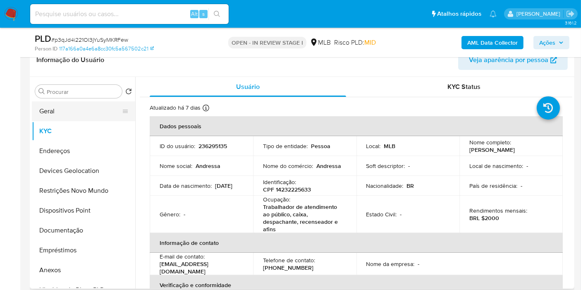
click at [61, 111] on button "Geral" at bounding box center [80, 111] width 97 height 20
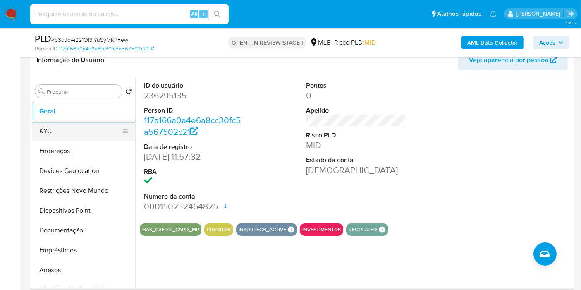
click at [52, 126] on button "KYC" at bounding box center [80, 131] width 97 height 20
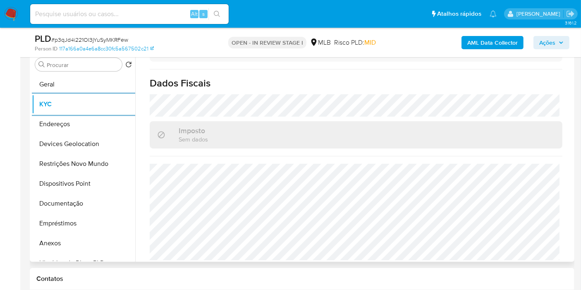
scroll to position [393, 0]
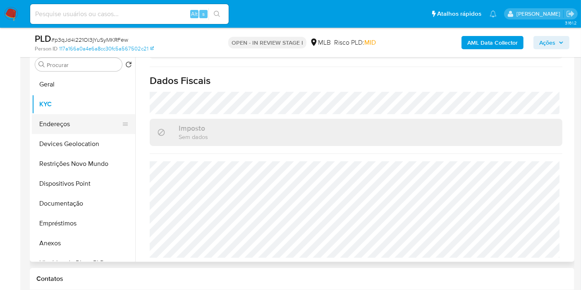
click at [43, 126] on button "Endereços" at bounding box center [80, 124] width 97 height 20
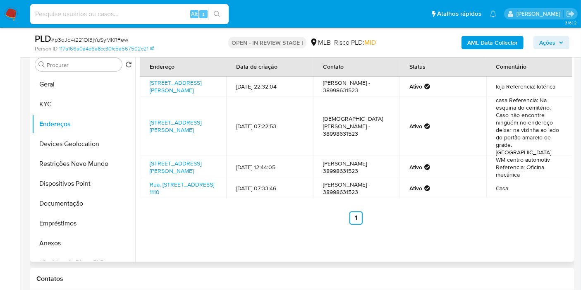
click at [150, 225] on ul "Anterior 1 Siguiente" at bounding box center [356, 217] width 433 height 13
click at [45, 147] on button "Devices Geolocation" at bounding box center [80, 144] width 97 height 20
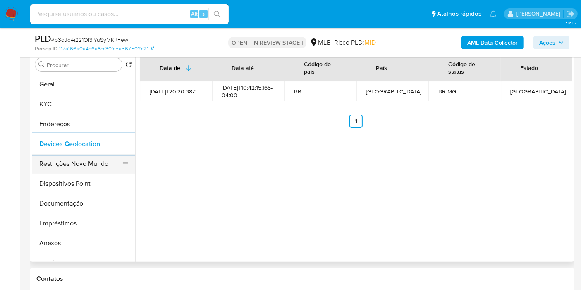
click at [73, 161] on button "Restrições Novo Mundo" at bounding box center [80, 164] width 97 height 20
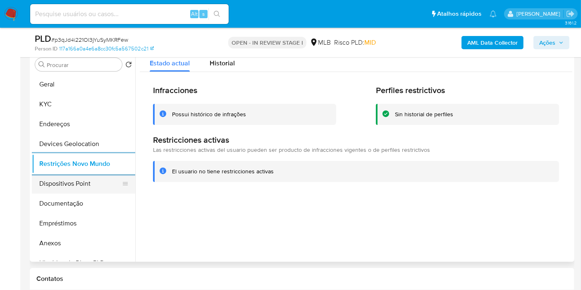
click at [82, 183] on button "Dispositivos Point" at bounding box center [80, 184] width 97 height 20
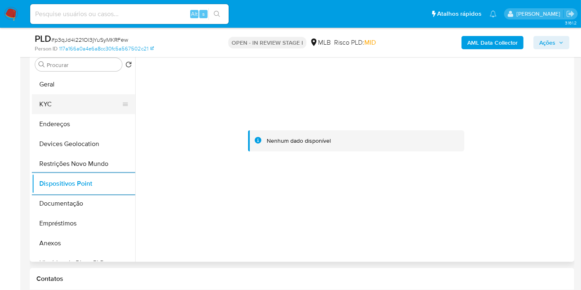
click at [67, 104] on button "KYC" at bounding box center [80, 104] width 97 height 20
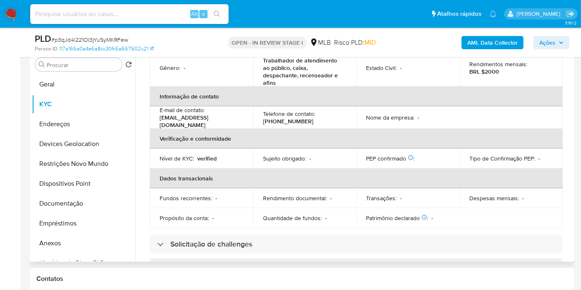
scroll to position [393, 0]
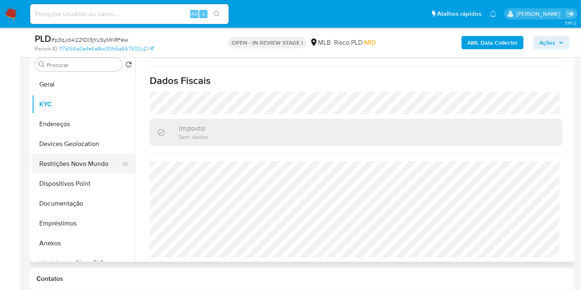
click at [57, 160] on button "Restrições Novo Mundo" at bounding box center [80, 164] width 97 height 20
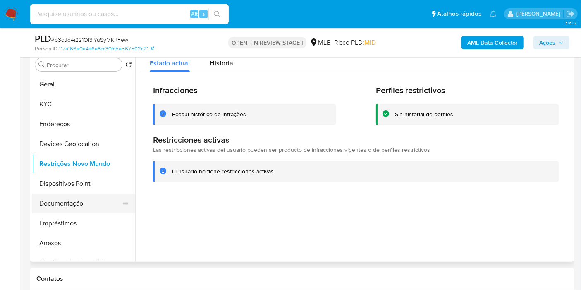
click at [48, 206] on button "Documentação" at bounding box center [80, 204] width 97 height 20
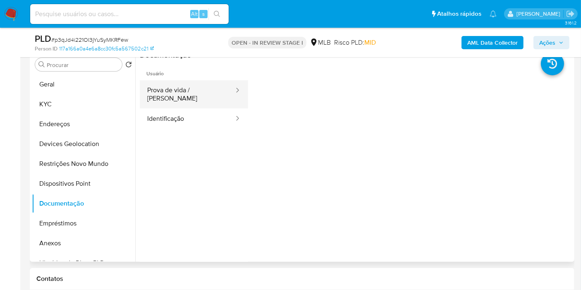
click at [171, 90] on button "Prova de vida / Selfie" at bounding box center [187, 94] width 95 height 28
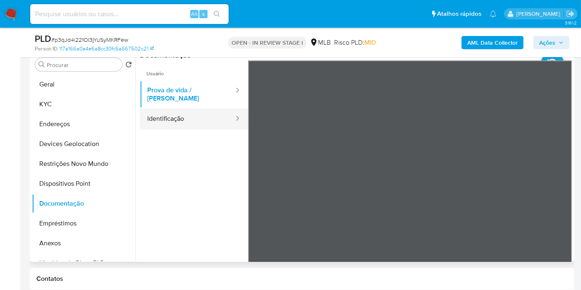
click at [179, 113] on button "Identificação" at bounding box center [187, 118] width 95 height 21
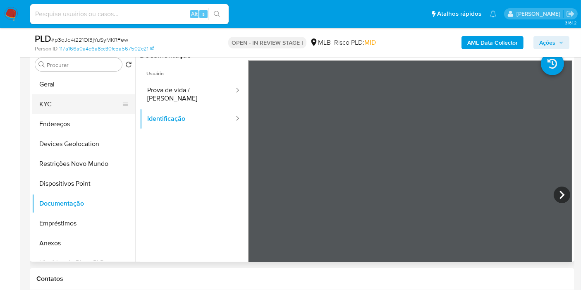
click at [71, 101] on button "KYC" at bounding box center [80, 104] width 97 height 20
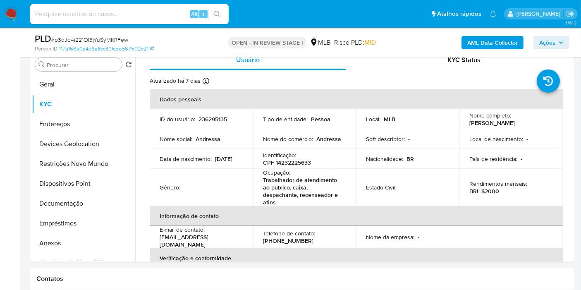
click at [555, 41] on span "Ações" at bounding box center [548, 42] width 16 height 13
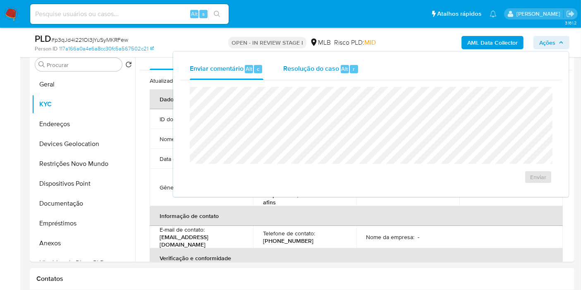
click at [329, 69] on span "Resolução do caso" at bounding box center [311, 69] width 56 height 10
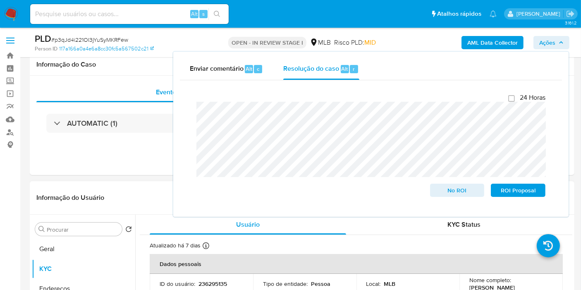
scroll to position [184, 0]
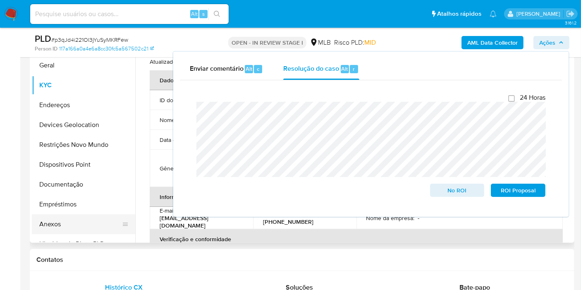
click at [59, 223] on button "Anexos" at bounding box center [80, 224] width 97 height 20
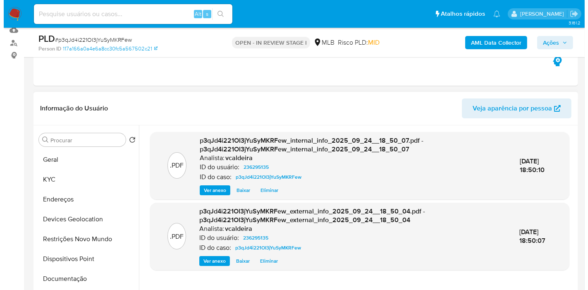
scroll to position [138, 0]
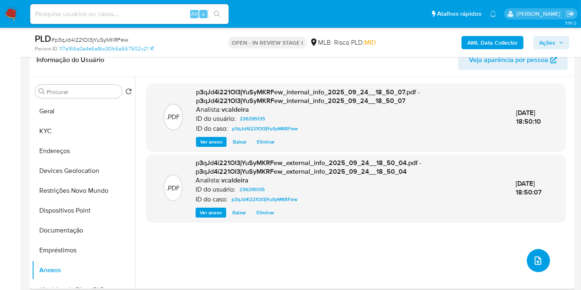
click at [538, 258] on icon "upload-file" at bounding box center [538, 261] width 7 height 8
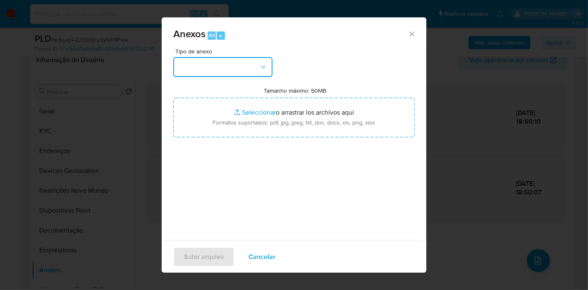
click at [246, 67] on button "button" at bounding box center [222, 67] width 99 height 20
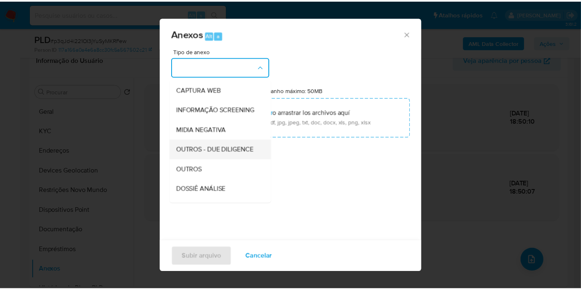
scroll to position [92, 0]
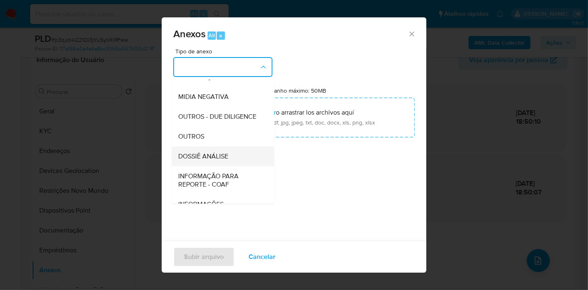
click at [209, 161] on span "DOSSIÊ ANÁLISE" at bounding box center [203, 156] width 50 height 8
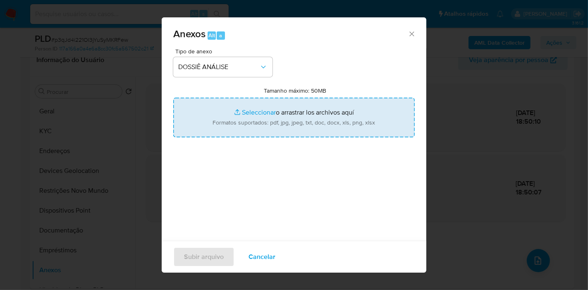
type input "C:\fakepath\SAR - (XXX) - CPF 14232225633 - ANDRESSA VITORINA VELASCO.pdf"
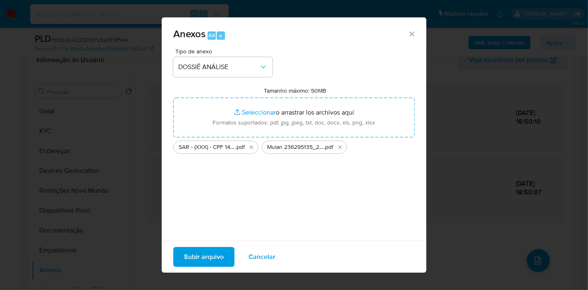
click at [210, 263] on span "Subir arquivo" at bounding box center [204, 257] width 40 height 18
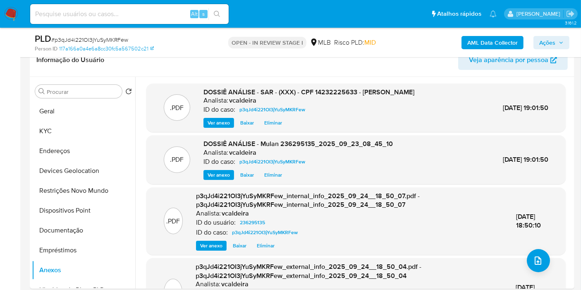
click at [554, 38] on span "Ações" at bounding box center [548, 42] width 16 height 13
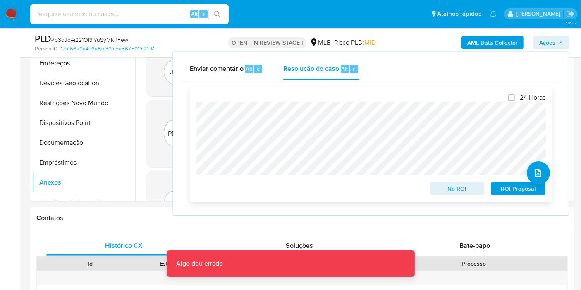
scroll to position [322, 0]
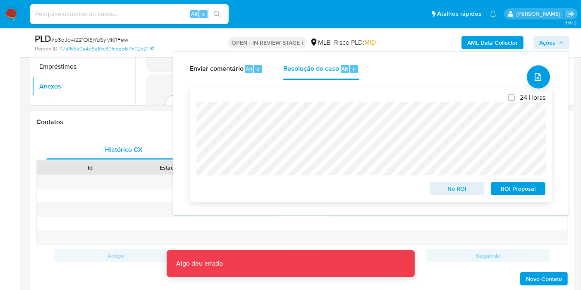
click at [501, 187] on span "ROI Proposal" at bounding box center [518, 189] width 43 height 12
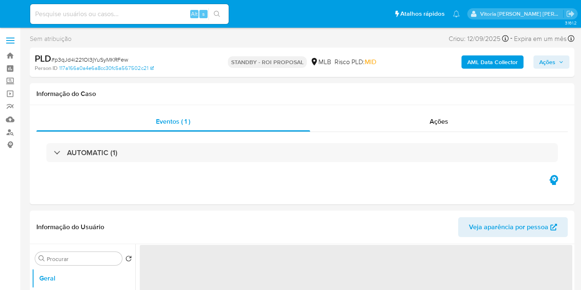
select select "10"
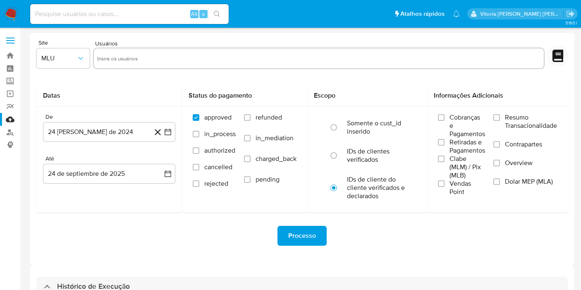
select select "10"
